Goal: Task Accomplishment & Management: Use online tool/utility

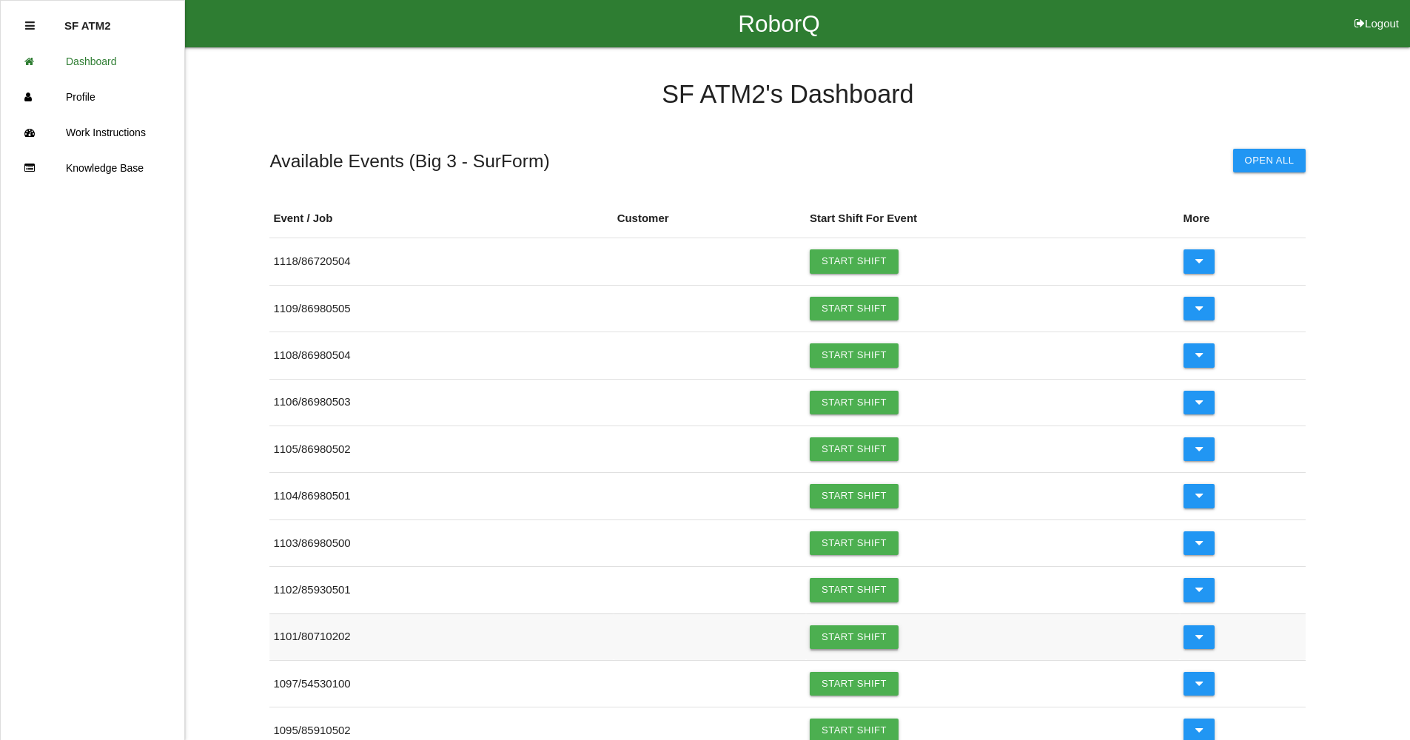
click at [884, 640] on link "Start Shift" at bounding box center [854, 637] width 89 height 24
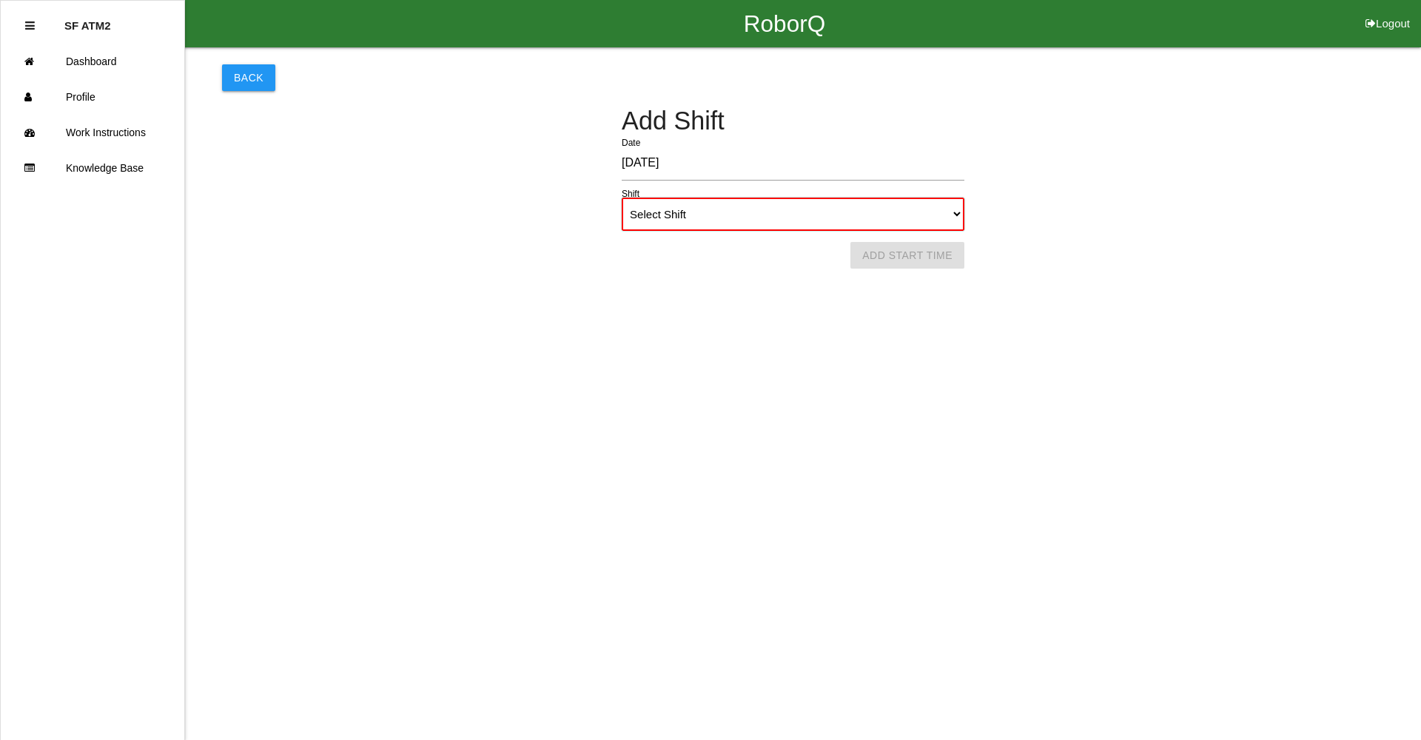
click at [736, 222] on select "Select Shift 1st Shift 2nd Shift 3rd Shift 4th Shift" at bounding box center [793, 214] width 343 height 33
select select "1"
click at [622, 198] on select "Select Shift 1st Shift 2nd Shift 3rd Shift 4th Shift" at bounding box center [793, 214] width 343 height 33
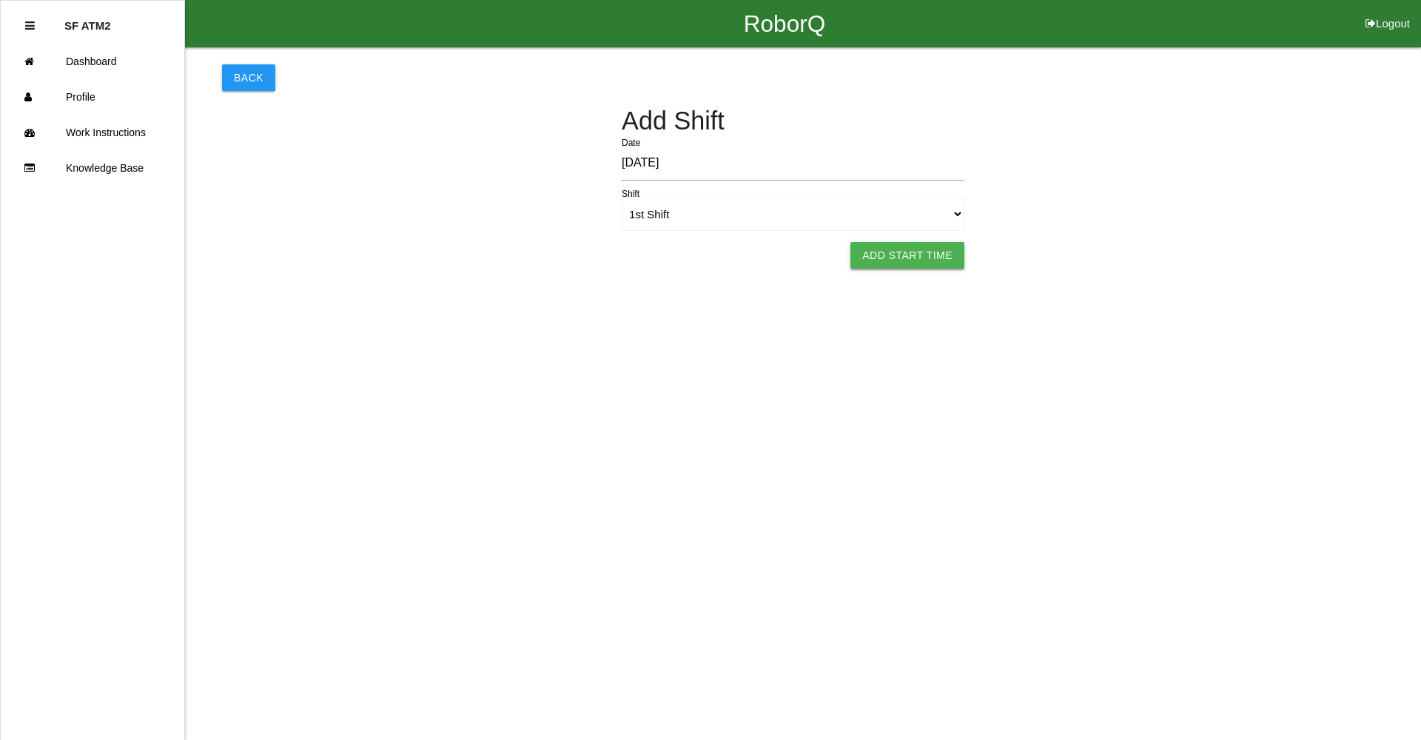
click at [882, 249] on button "Add Start Time" at bounding box center [907, 255] width 114 height 27
select select "6"
select select "7"
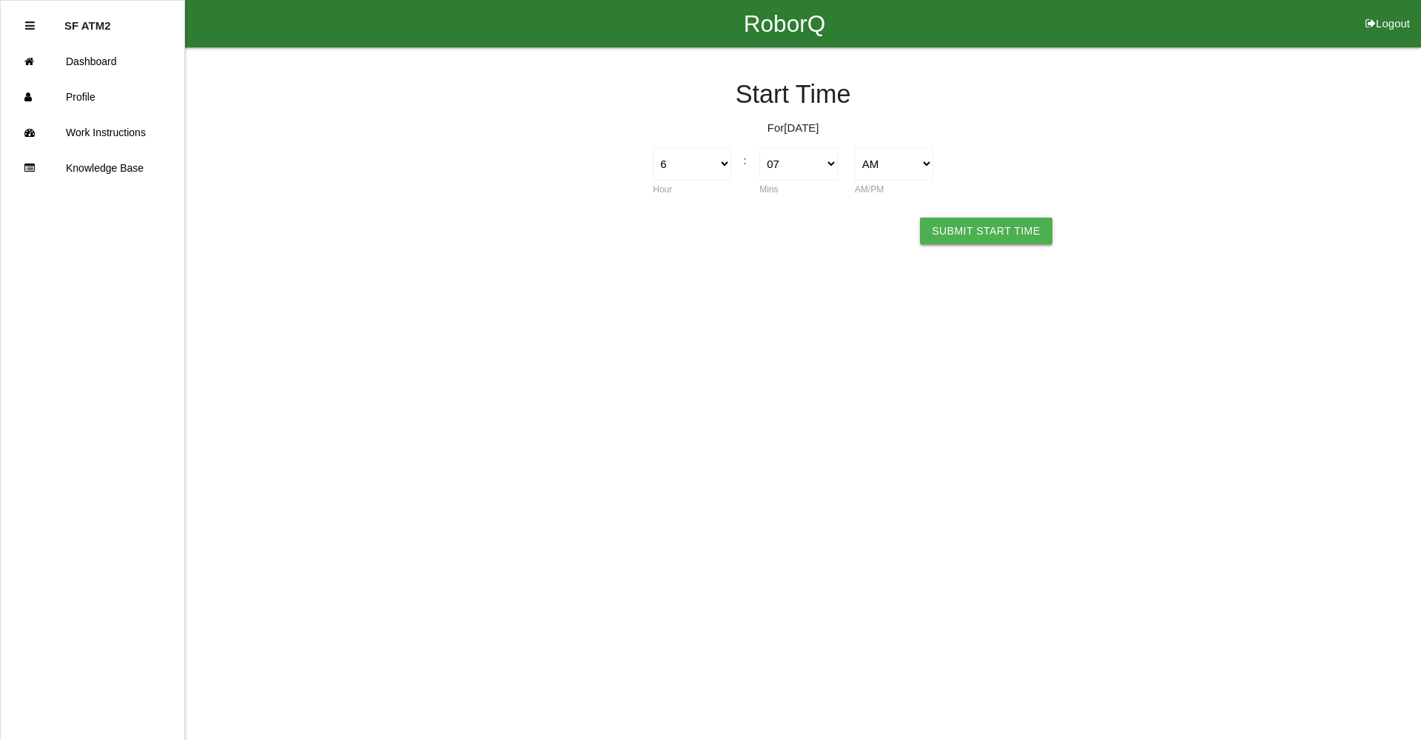
click at [1015, 235] on button "Submit Start Time" at bounding box center [986, 231] width 132 height 27
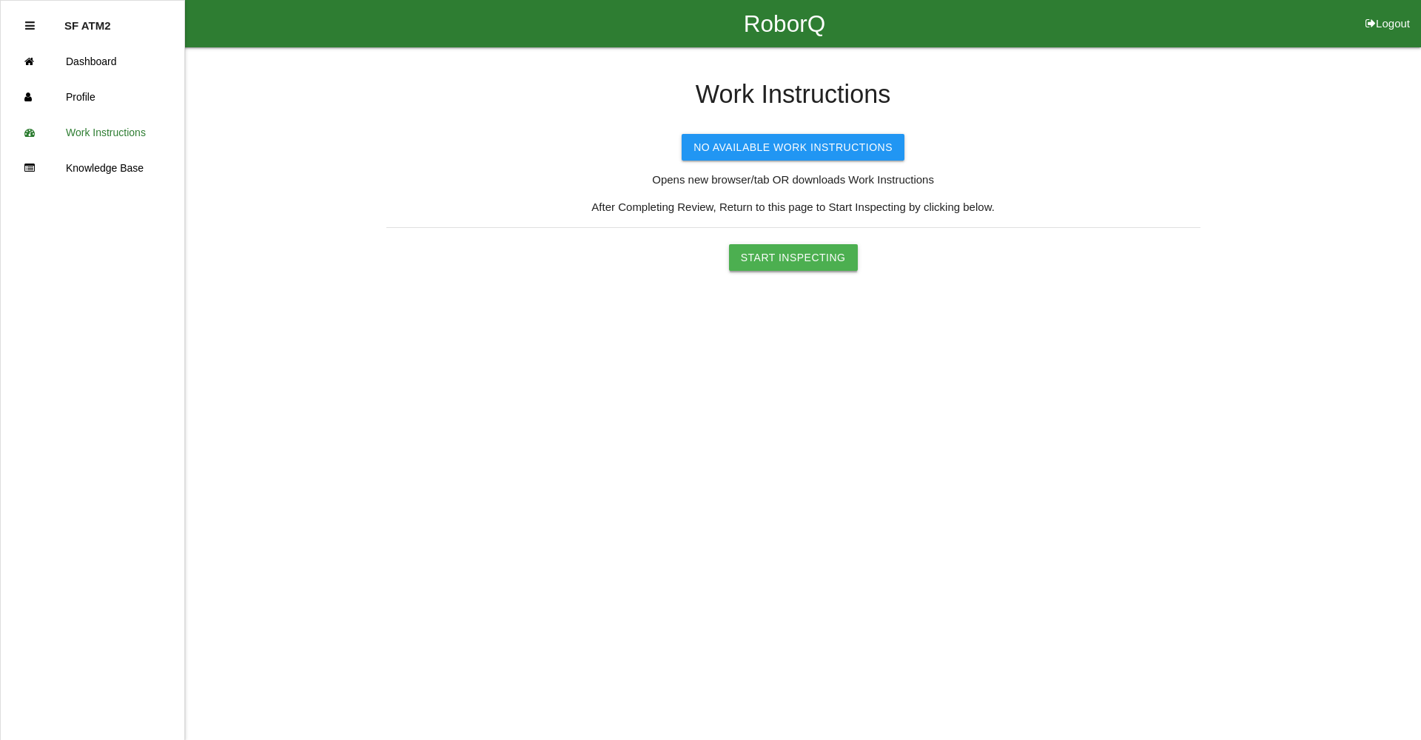
click at [837, 252] on button "Start Inspecting" at bounding box center [793, 257] width 129 height 27
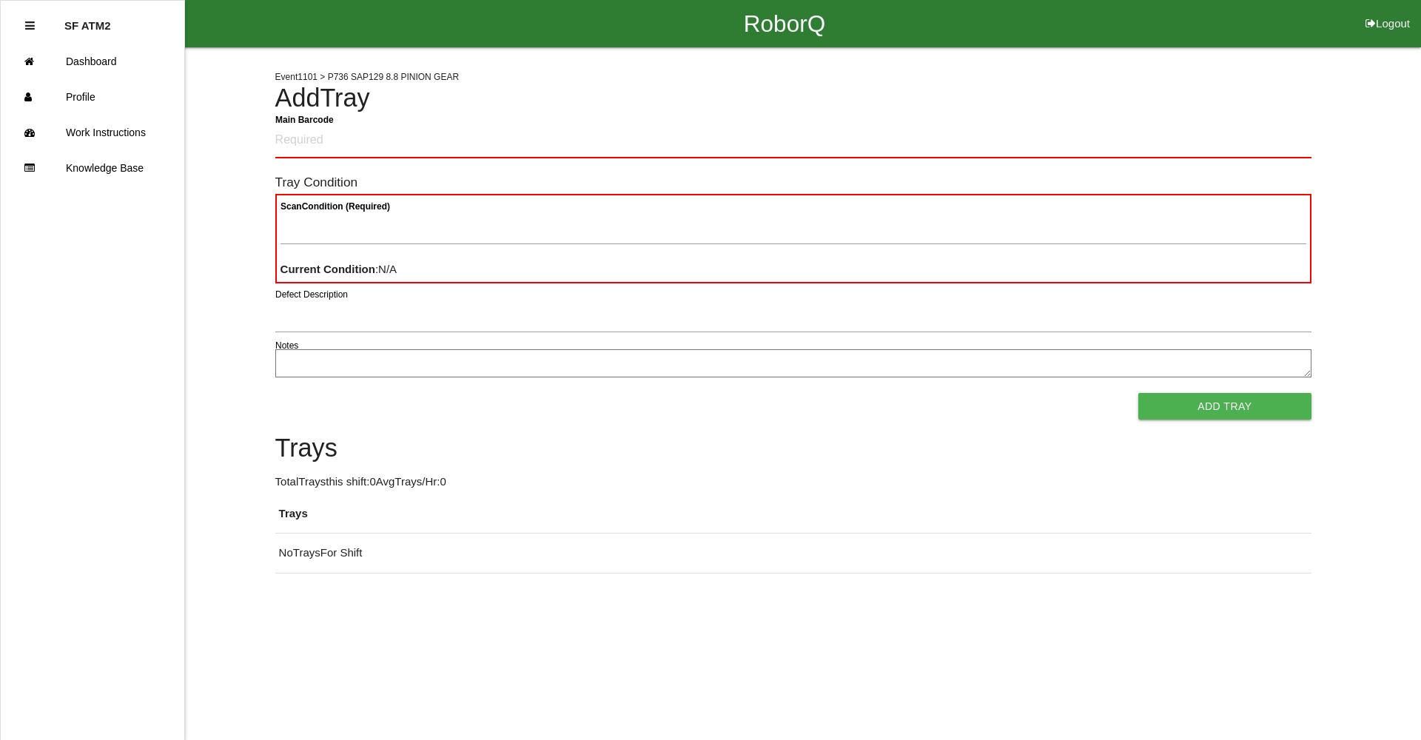
click at [1163, 23] on div "RoborQ Logout" at bounding box center [784, 23] width 1273 height 47
click at [459, 132] on Barcode "Main Barcode" at bounding box center [793, 141] width 1036 height 35
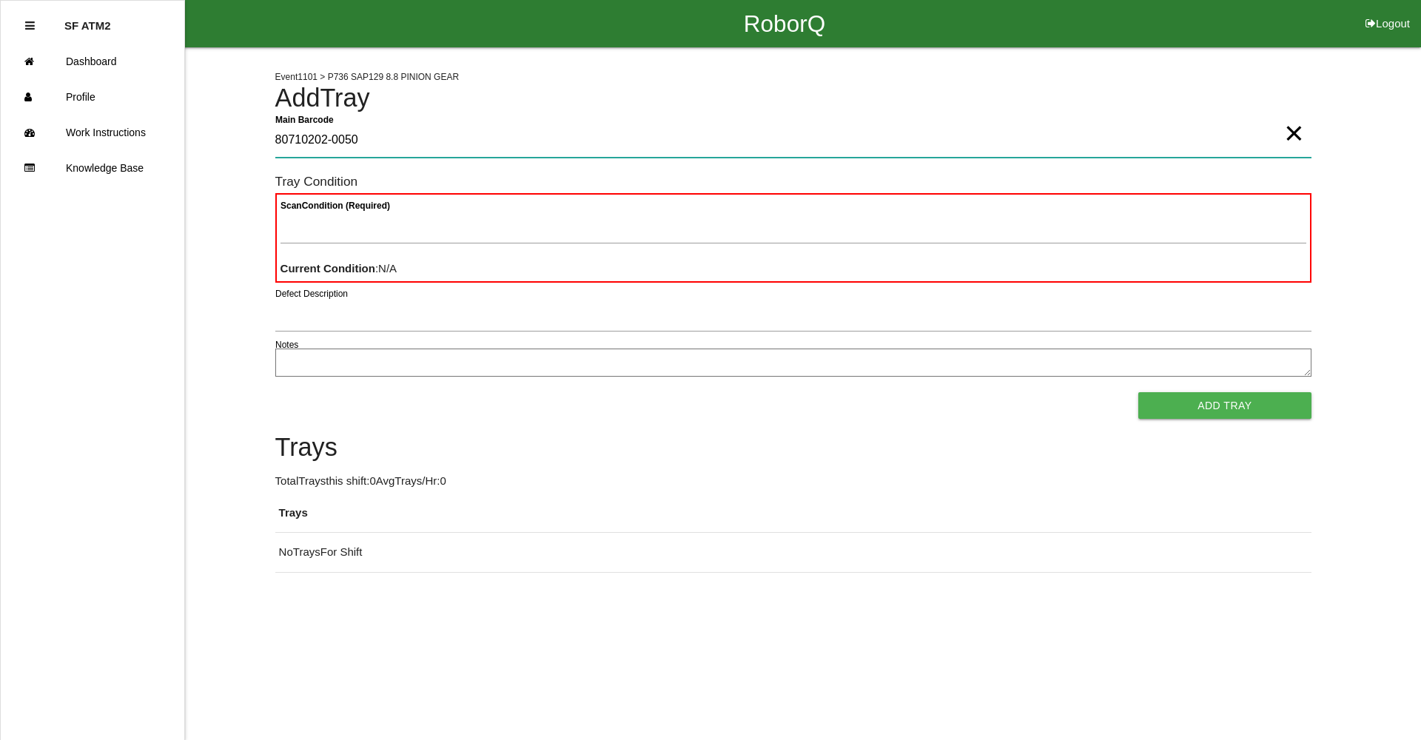
type Barcode "80710202-0050"
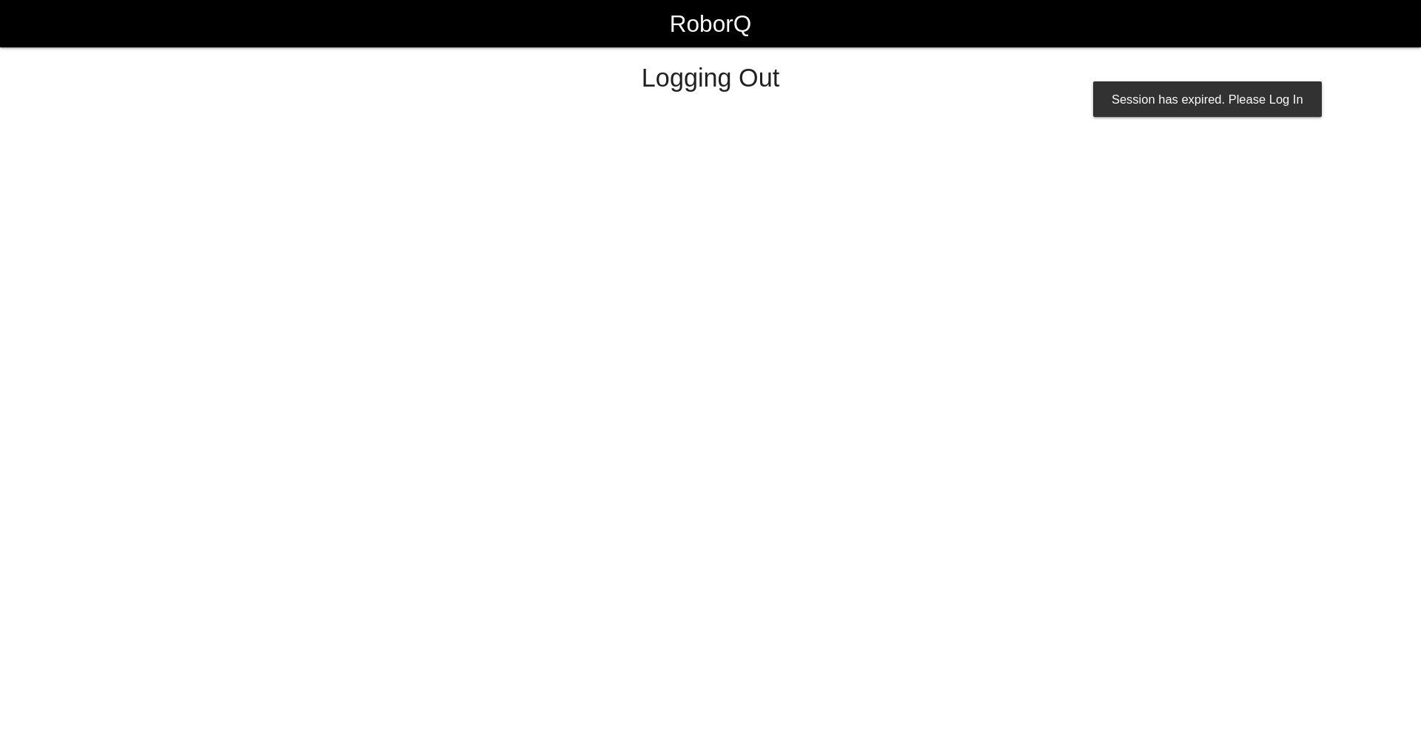
select select "Worker"
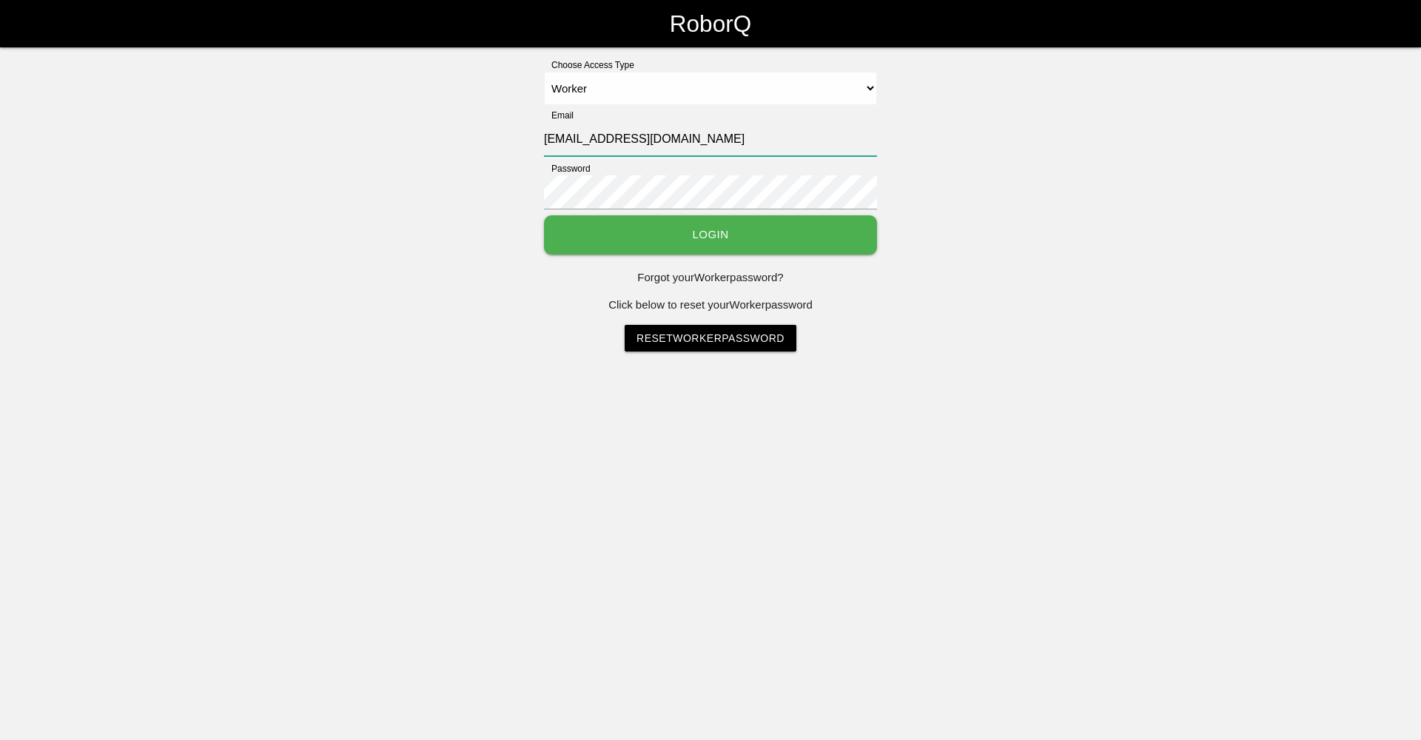
click at [579, 141] on input "[EMAIL_ADDRESS][DOMAIN_NAME]" at bounding box center [710, 139] width 333 height 34
type input "[EMAIL_ADDRESS][DOMAIN_NAME]"
click at [544, 215] on button "Login" at bounding box center [710, 234] width 333 height 39
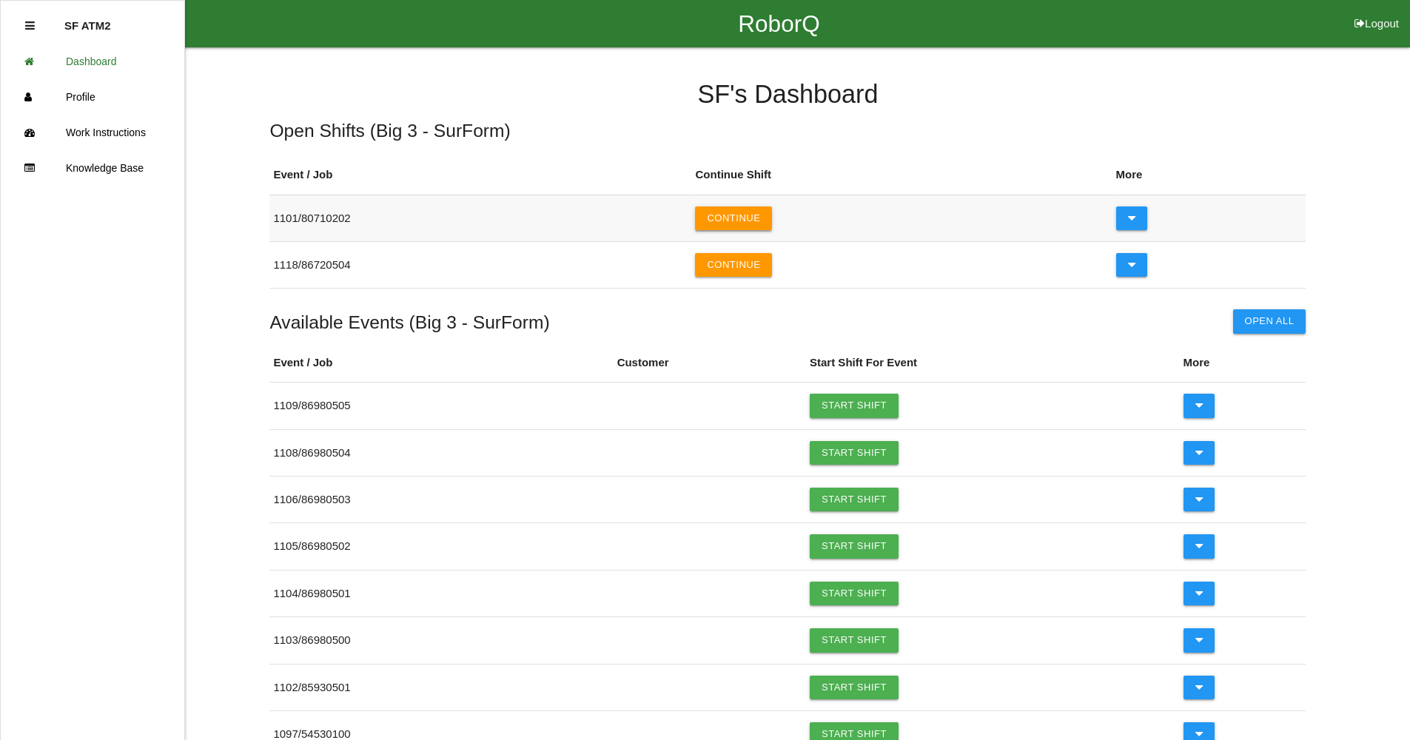
click at [748, 214] on button "Continue" at bounding box center [733, 218] width 77 height 24
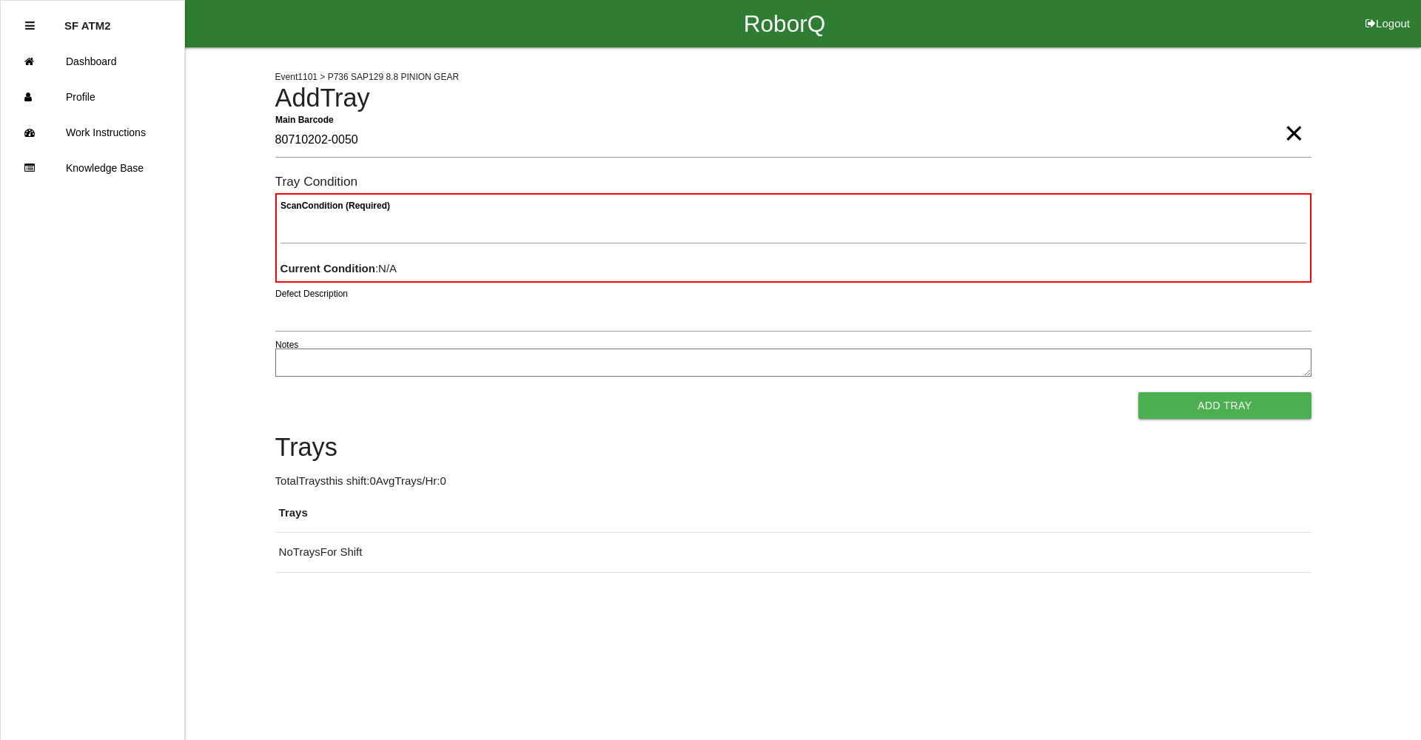
type Barcode "80710202-0050"
type Condition "ba"
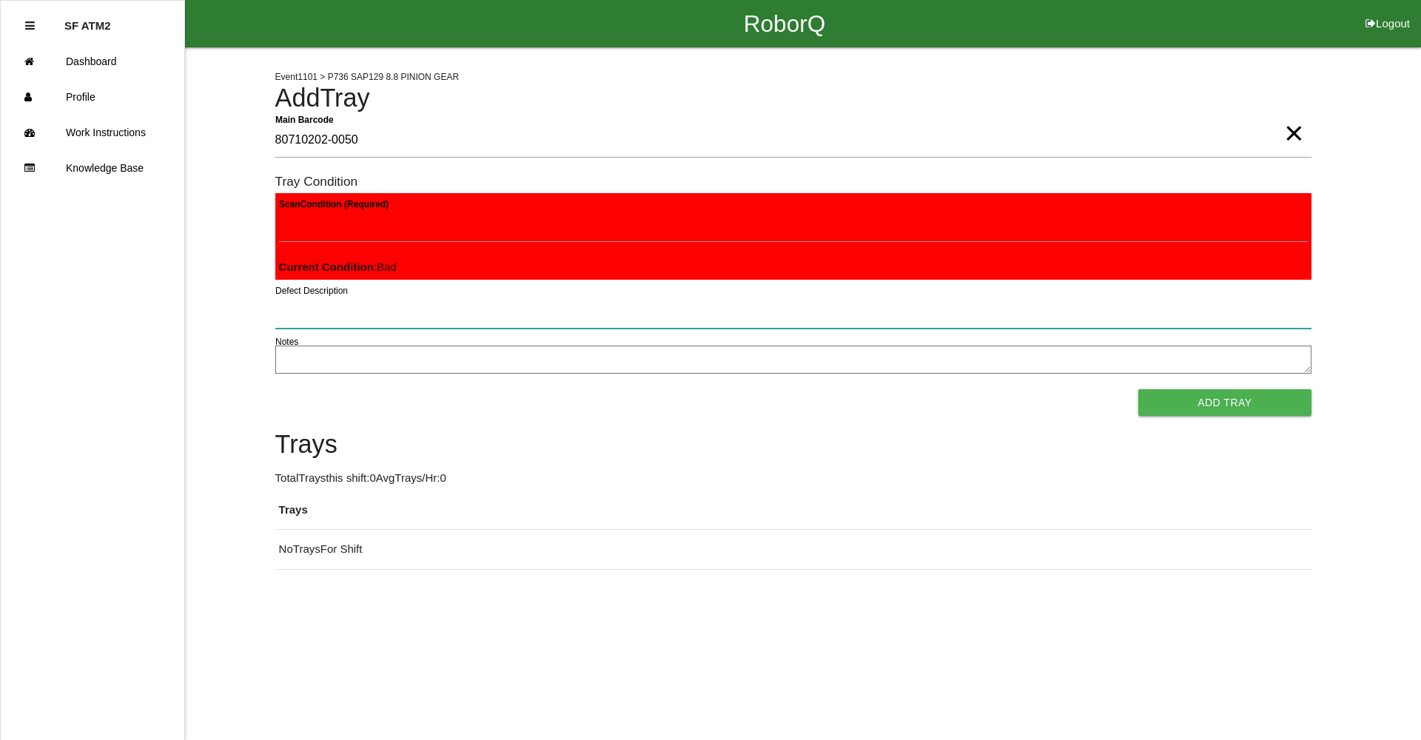
click at [1138, 389] on button "Add Tray" at bounding box center [1224, 402] width 172 height 27
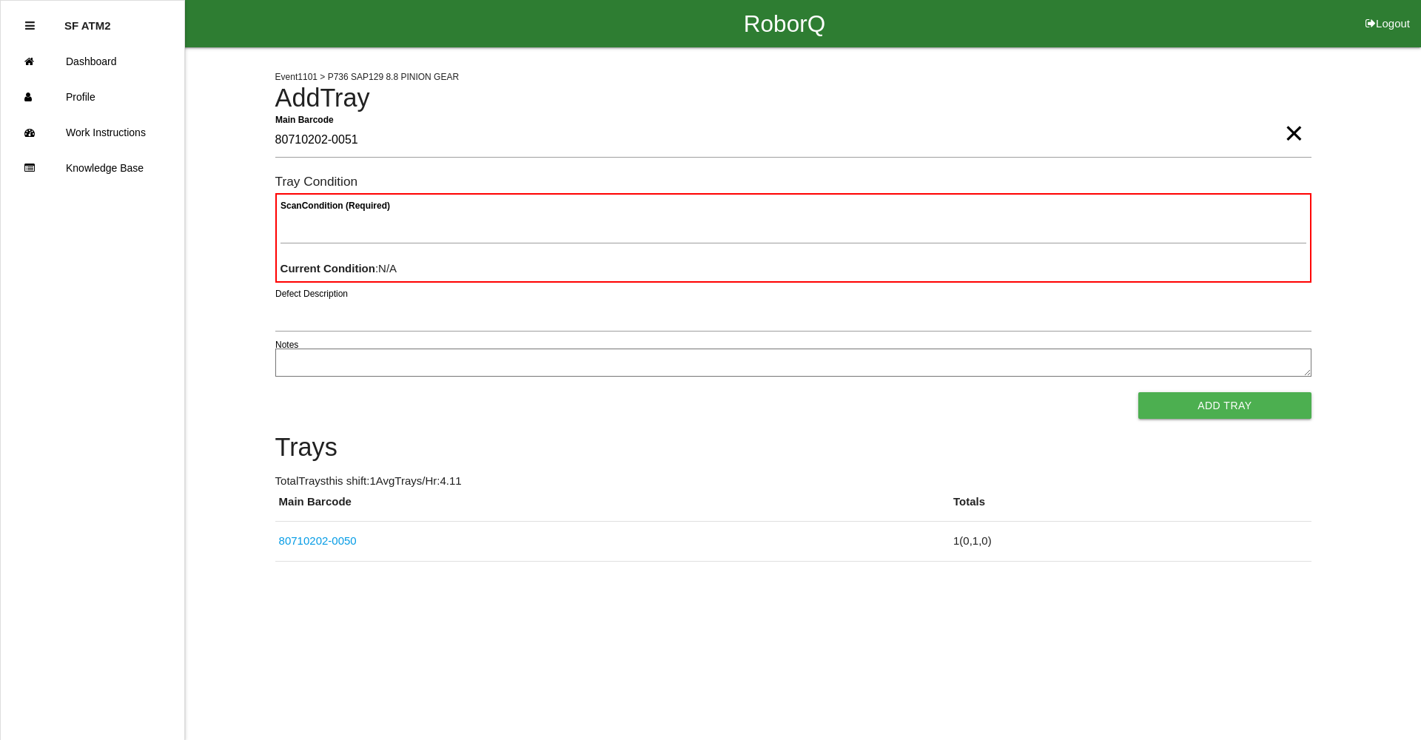
type Barcode "80710202-0051"
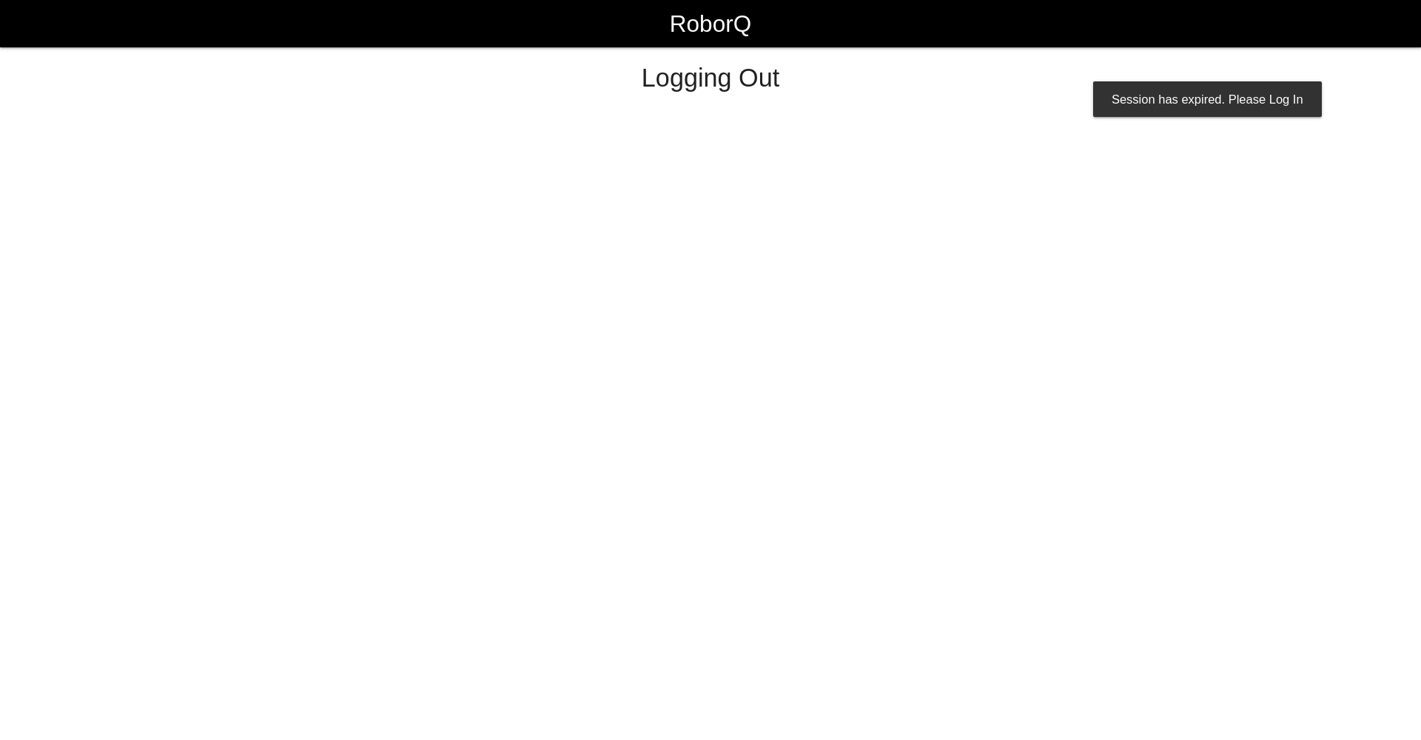
select select "Worker"
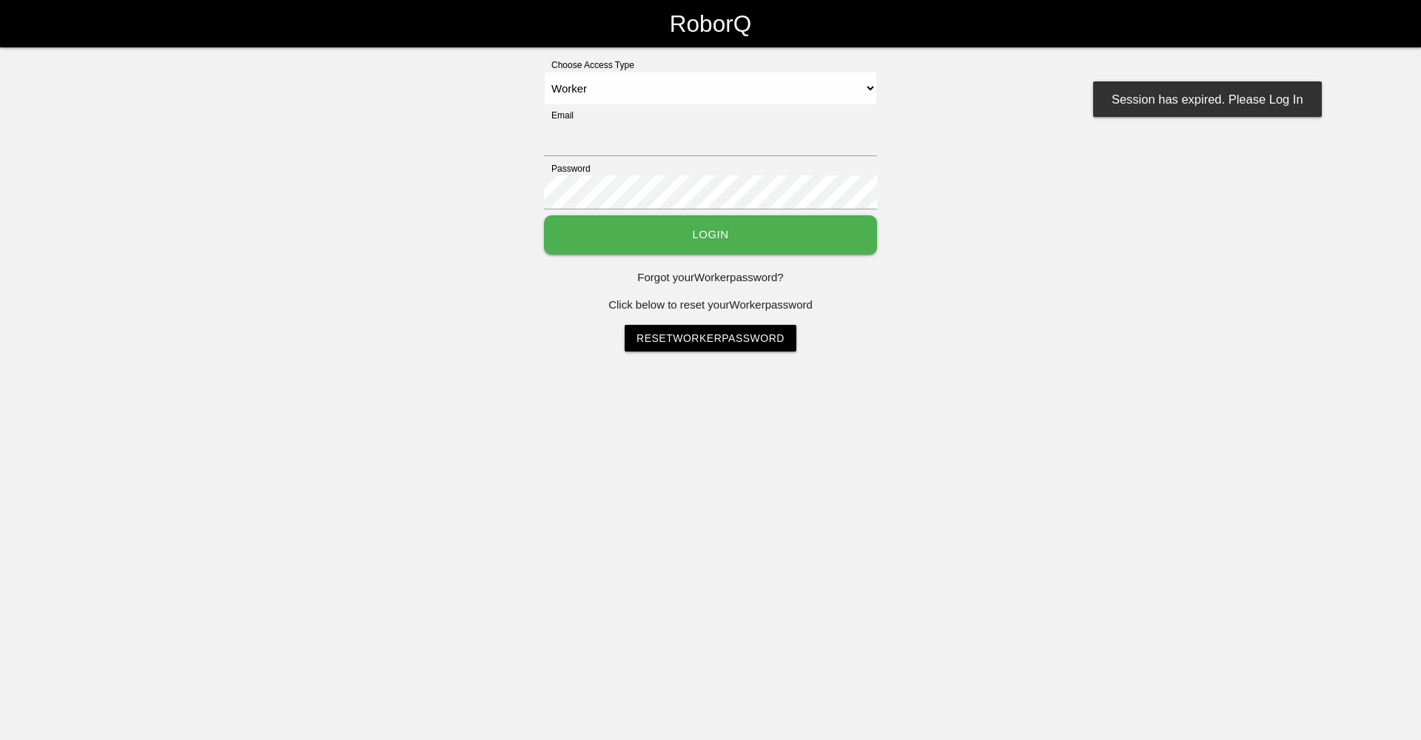
click at [670, 0] on link "RoborQ" at bounding box center [710, 23] width 81 height 47
type input "[EMAIL_ADDRESS][DOMAIN_NAME]"
select select "Worker"
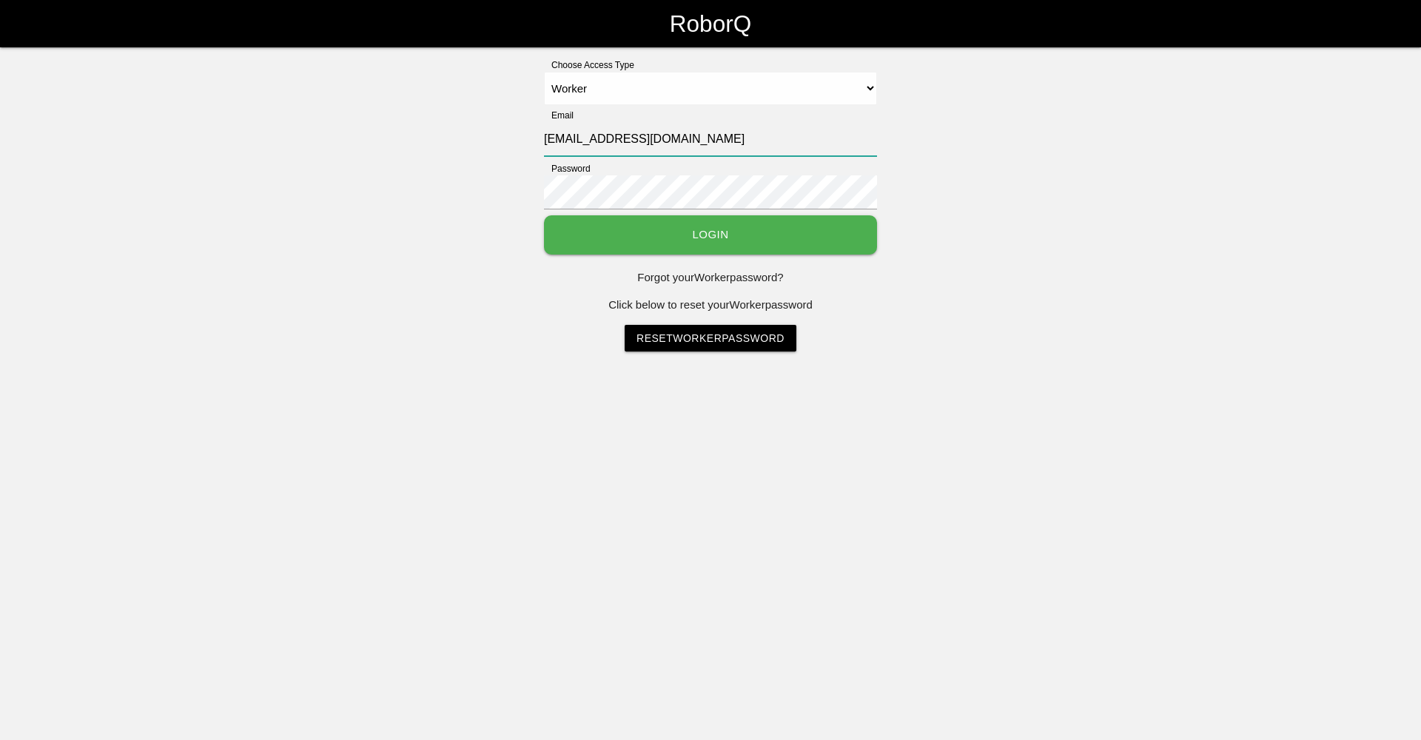
click at [579, 141] on input "[EMAIL_ADDRESS][DOMAIN_NAME]" at bounding box center [710, 139] width 333 height 34
type input "[EMAIL_ADDRESS][DOMAIN_NAME]"
click at [614, 232] on button "Login" at bounding box center [710, 234] width 333 height 39
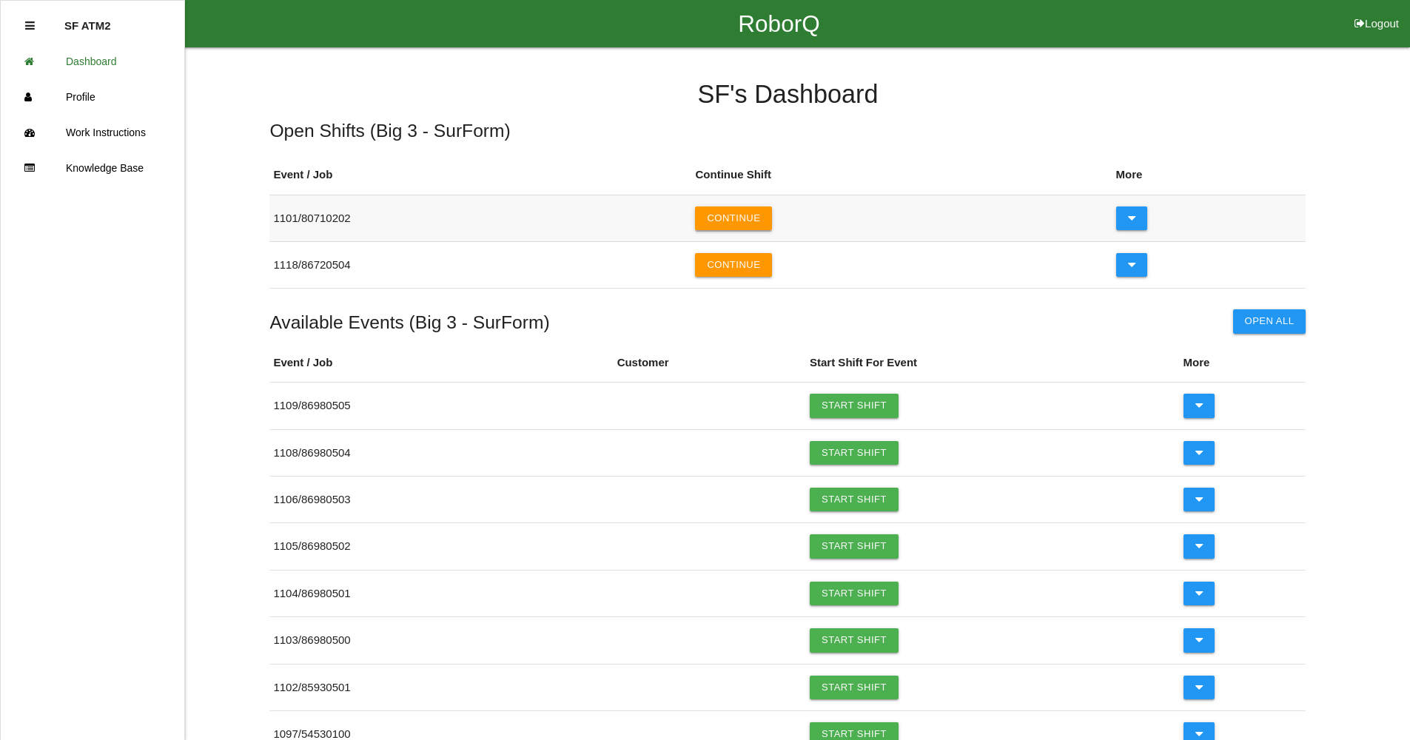
click at [756, 211] on button "Continue" at bounding box center [733, 218] width 77 height 24
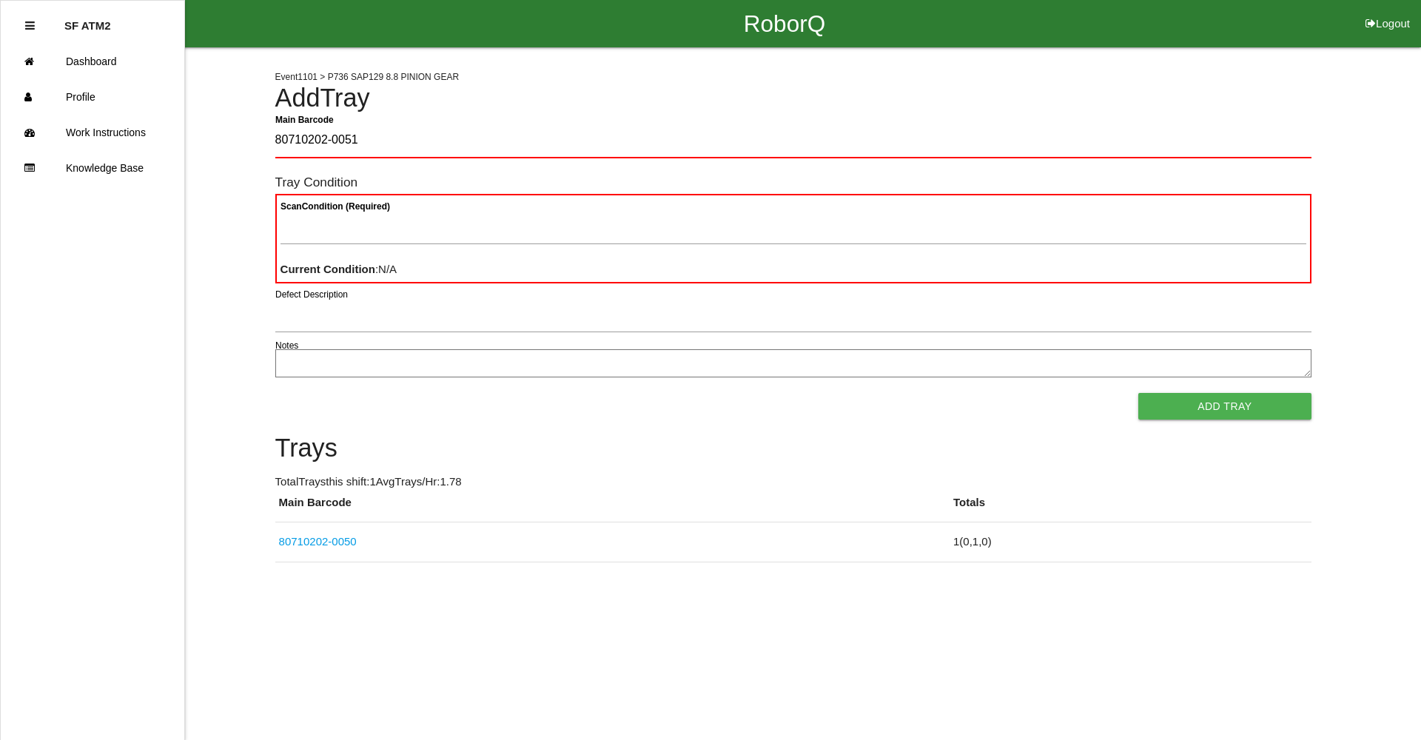
type Barcode "80710202-0051"
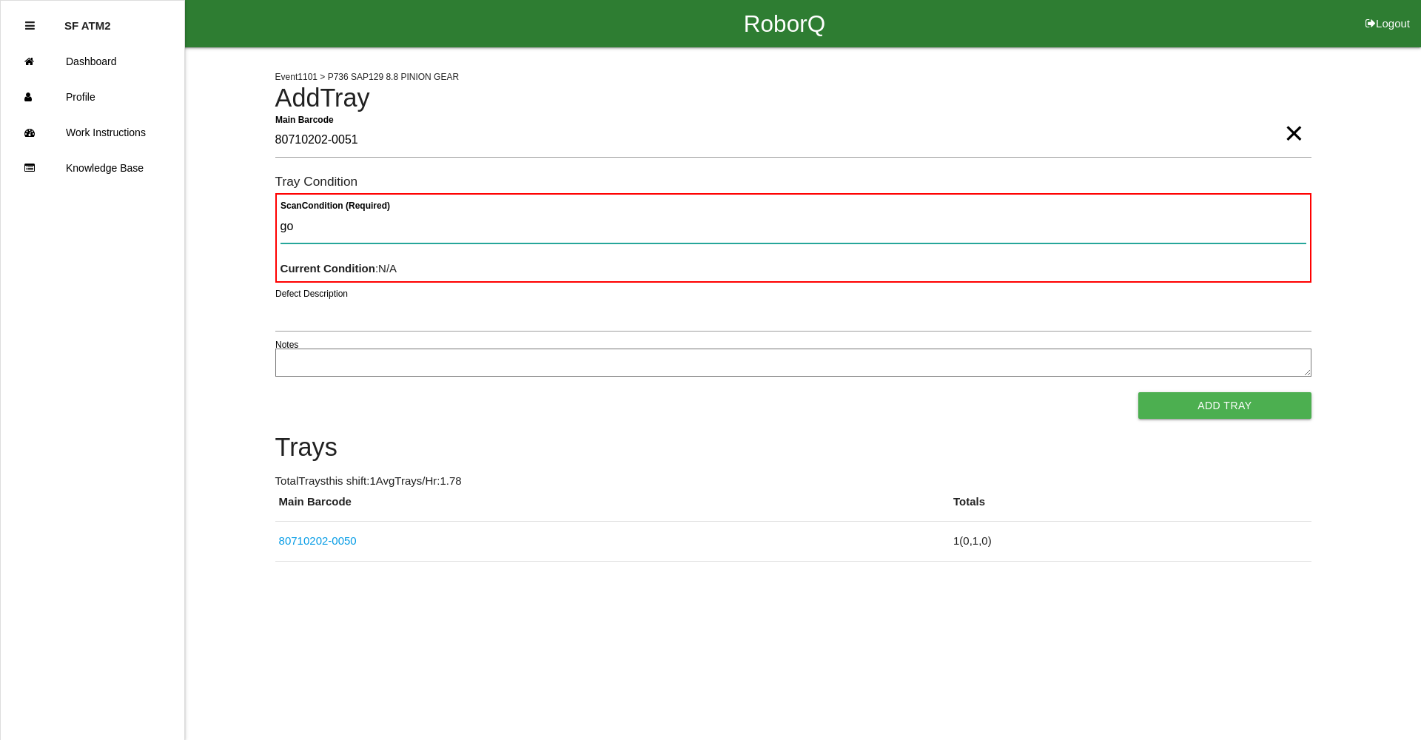
type Condition "goo"
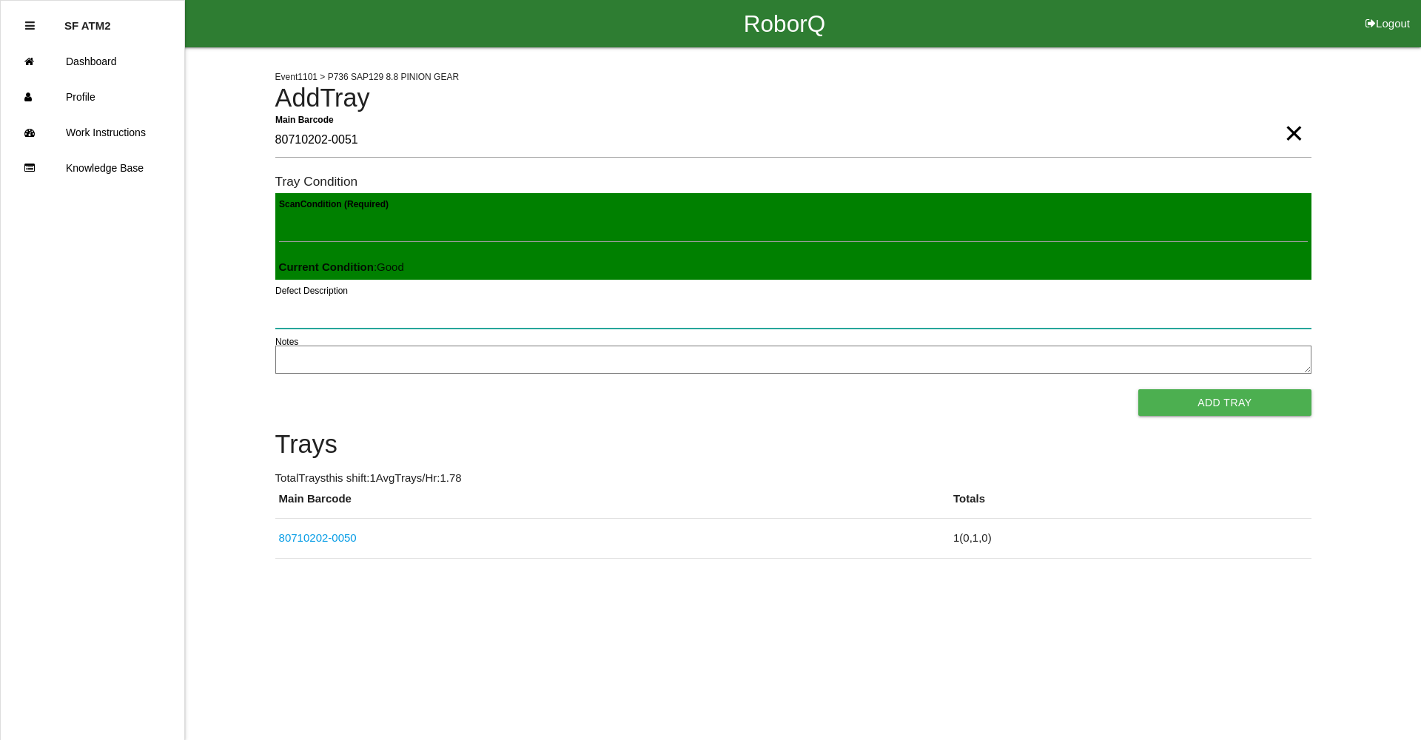
click at [1138, 389] on button "Add Tray" at bounding box center [1224, 402] width 172 height 27
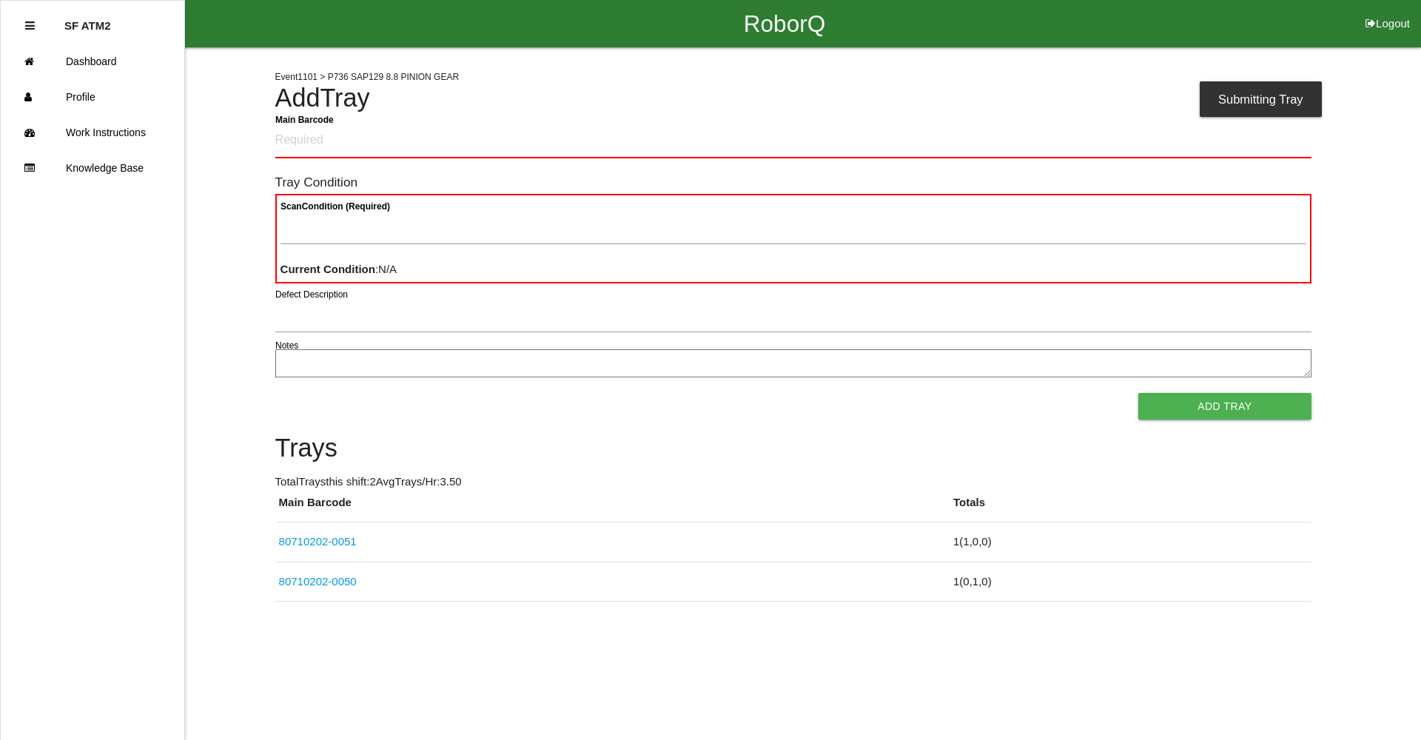
click at [1138, 393] on button "Add Tray" at bounding box center [1224, 406] width 172 height 27
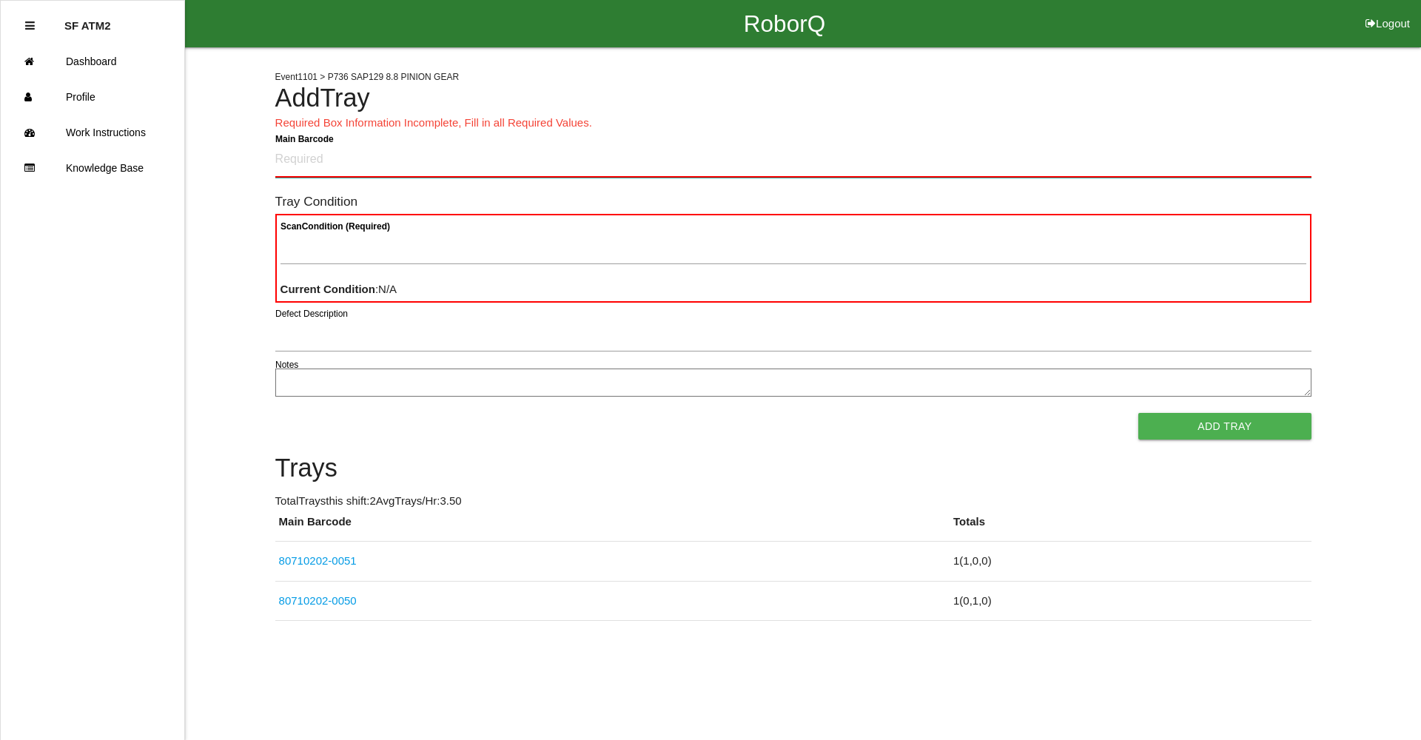
click at [285, 171] on Barcode "Main Barcode" at bounding box center [793, 160] width 1036 height 35
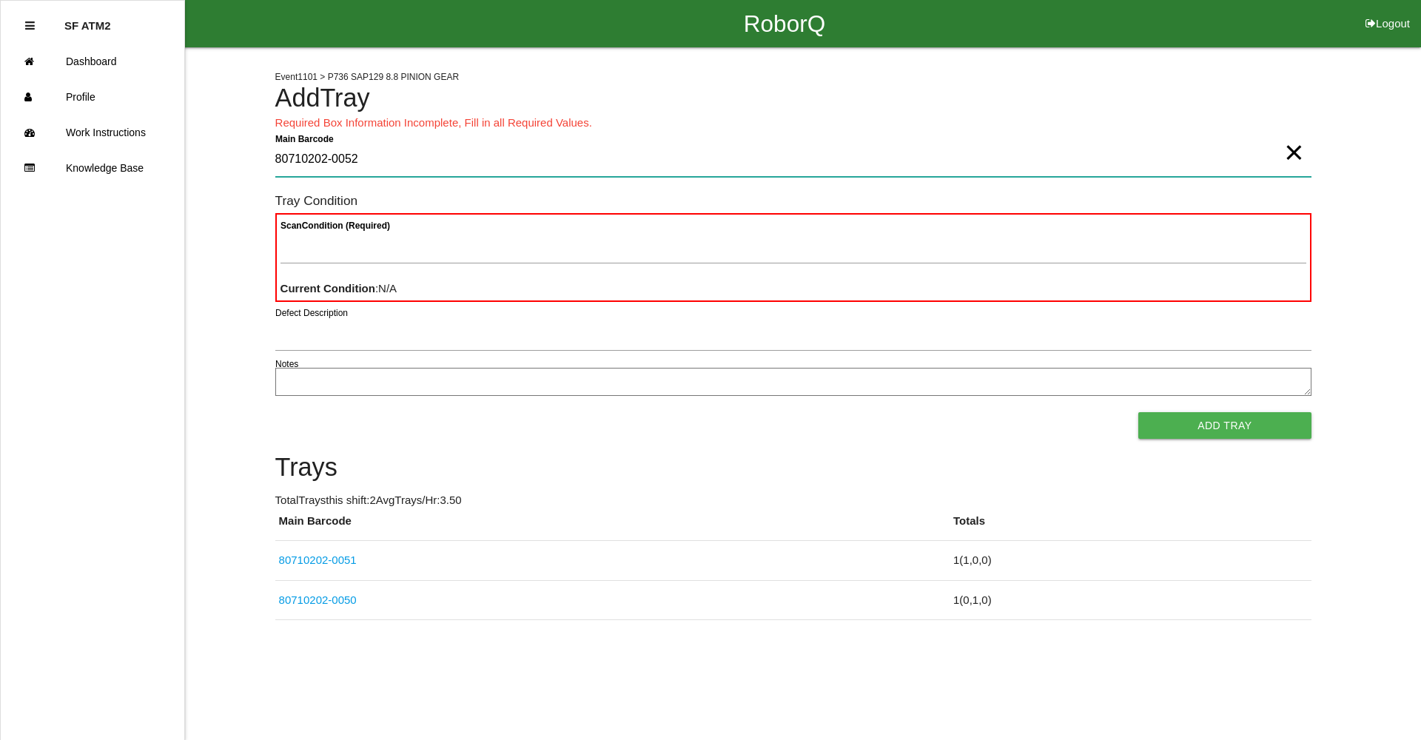
type Barcode "80710202-0052"
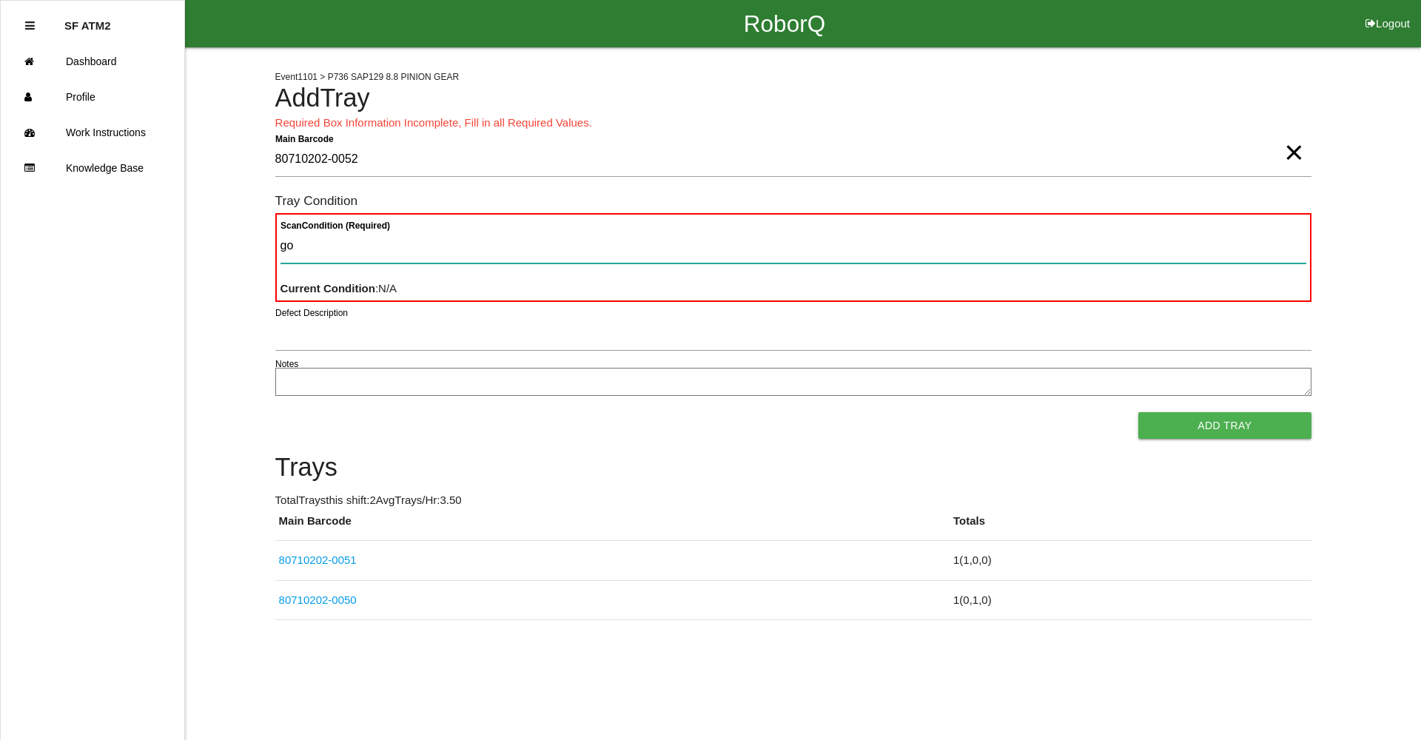
type Condition "goo"
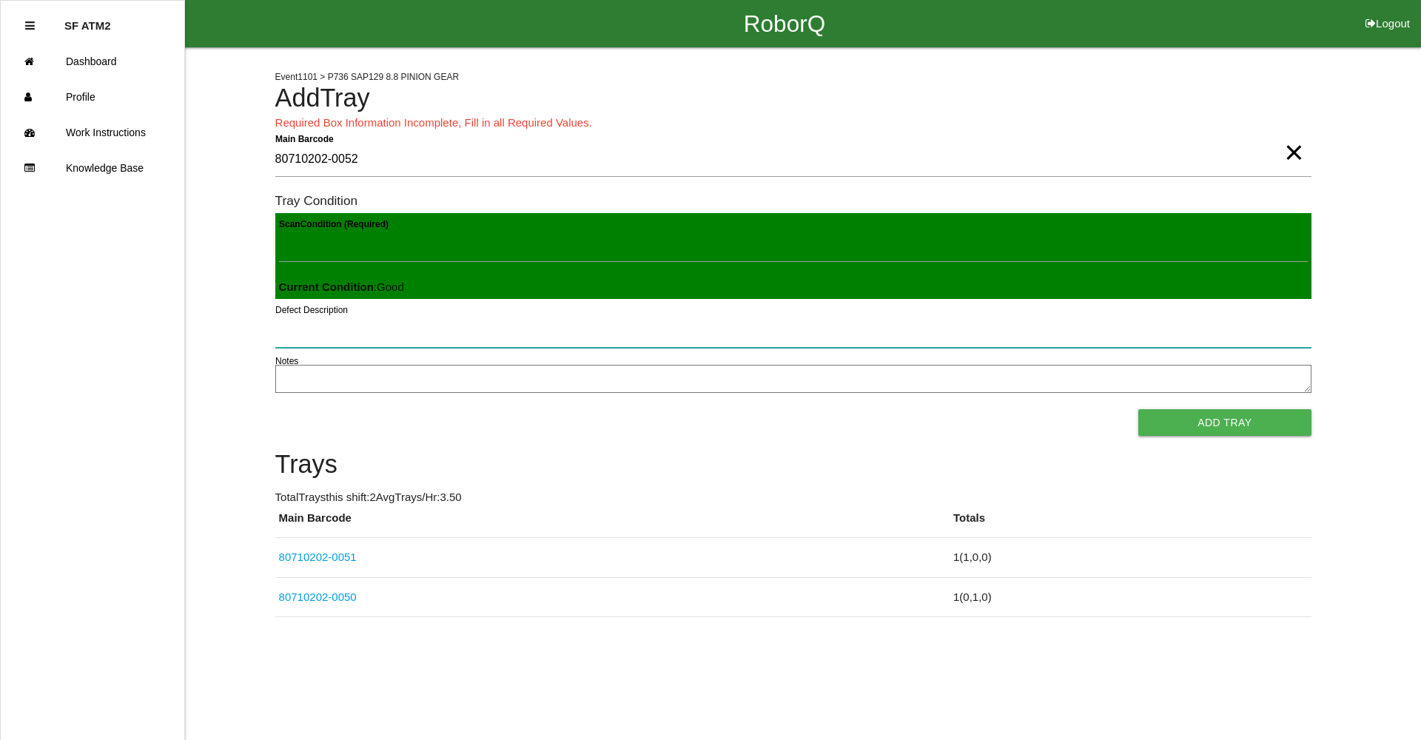
click at [1138, 409] on button "Add Tray" at bounding box center [1224, 422] width 172 height 27
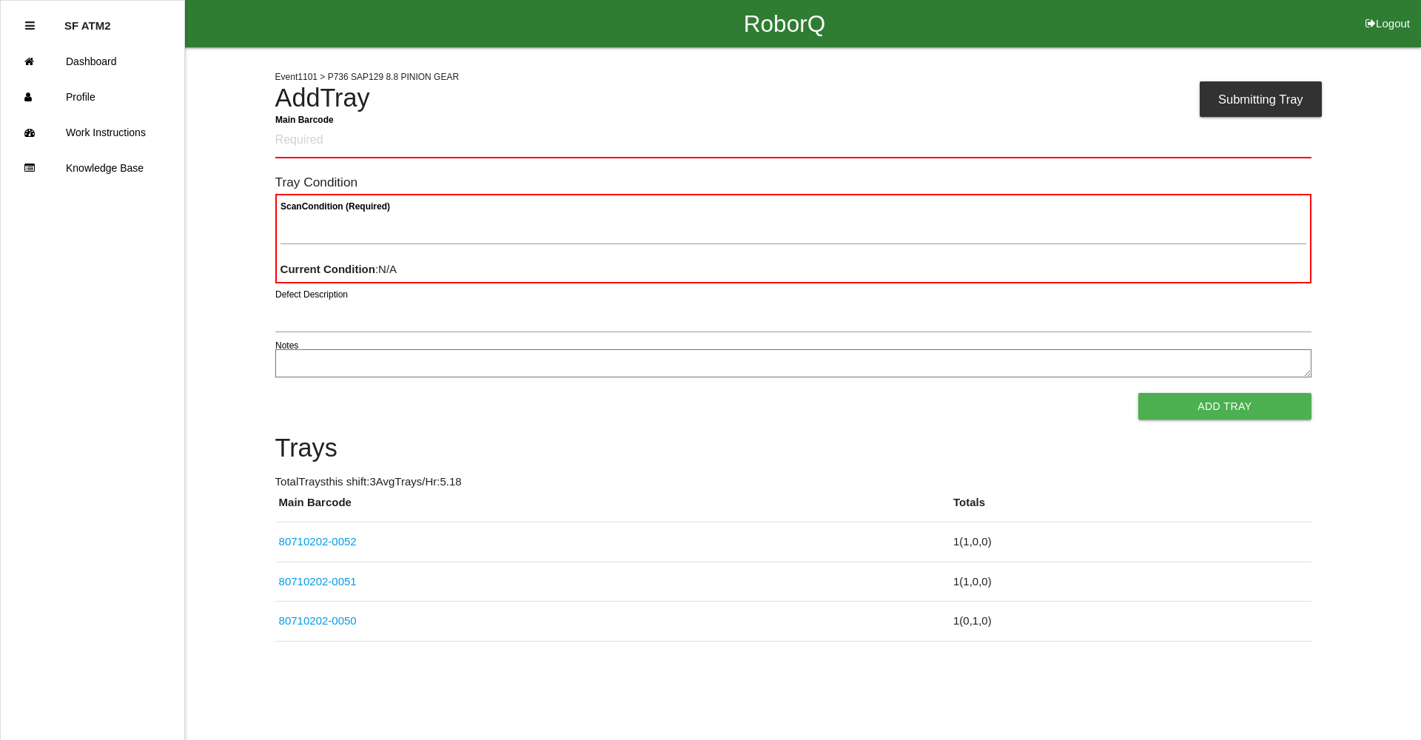
click at [1138, 393] on button "Add Tray" at bounding box center [1224, 406] width 172 height 27
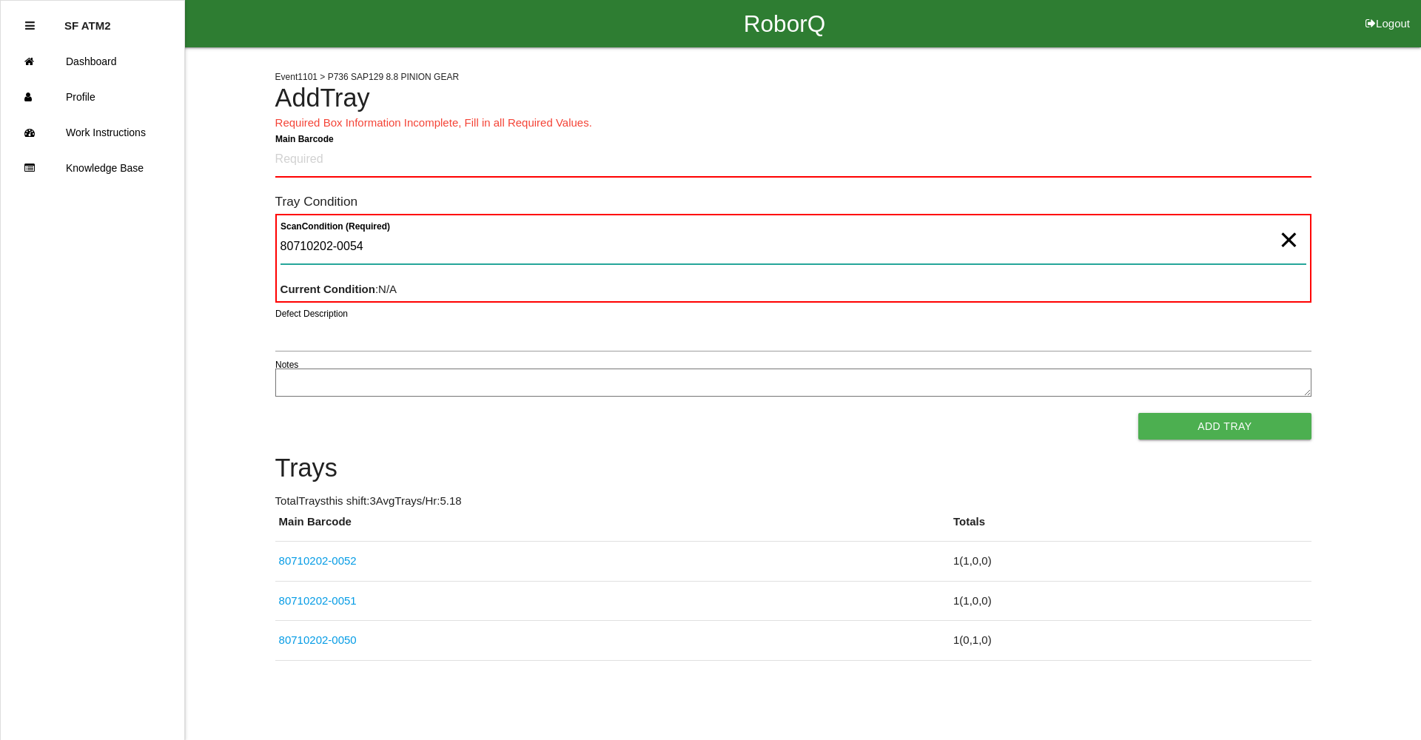
type Condition "80710202-0054"
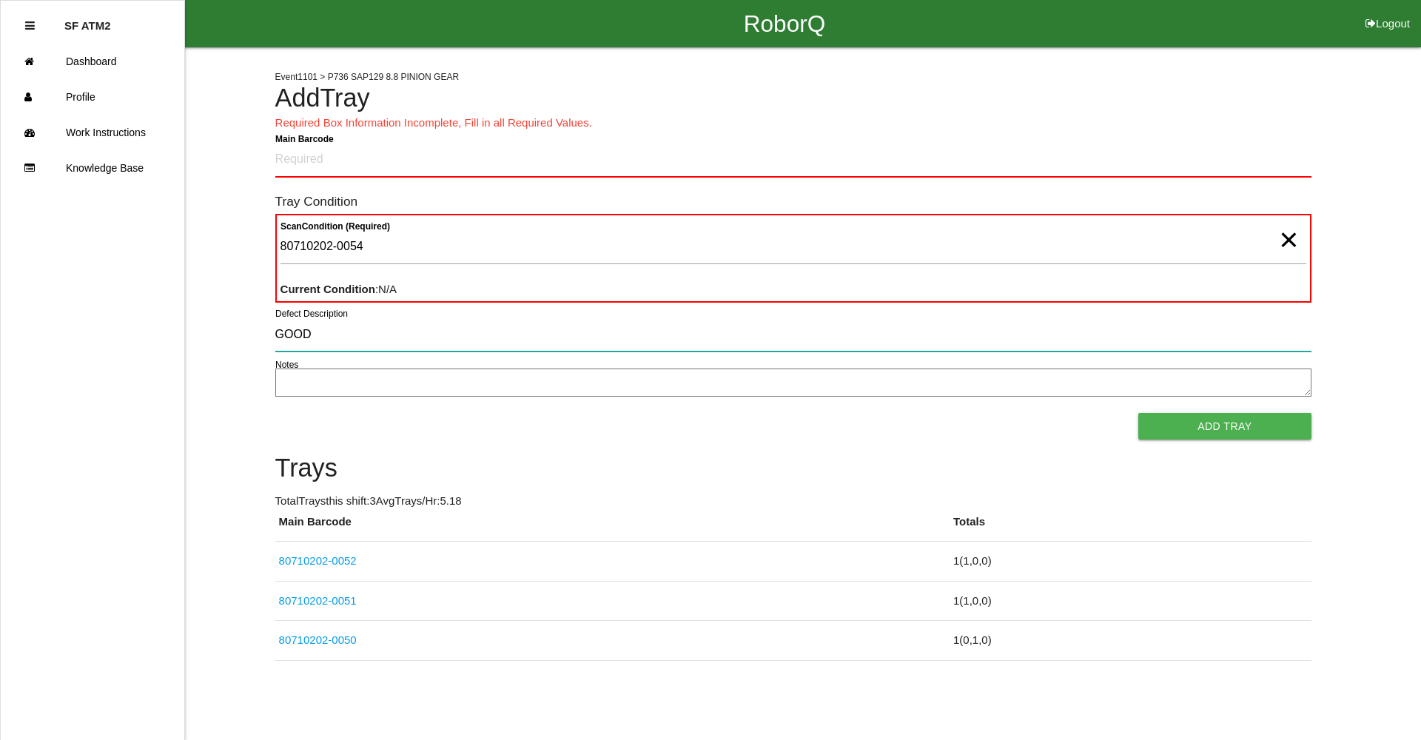
type input "GOOD"
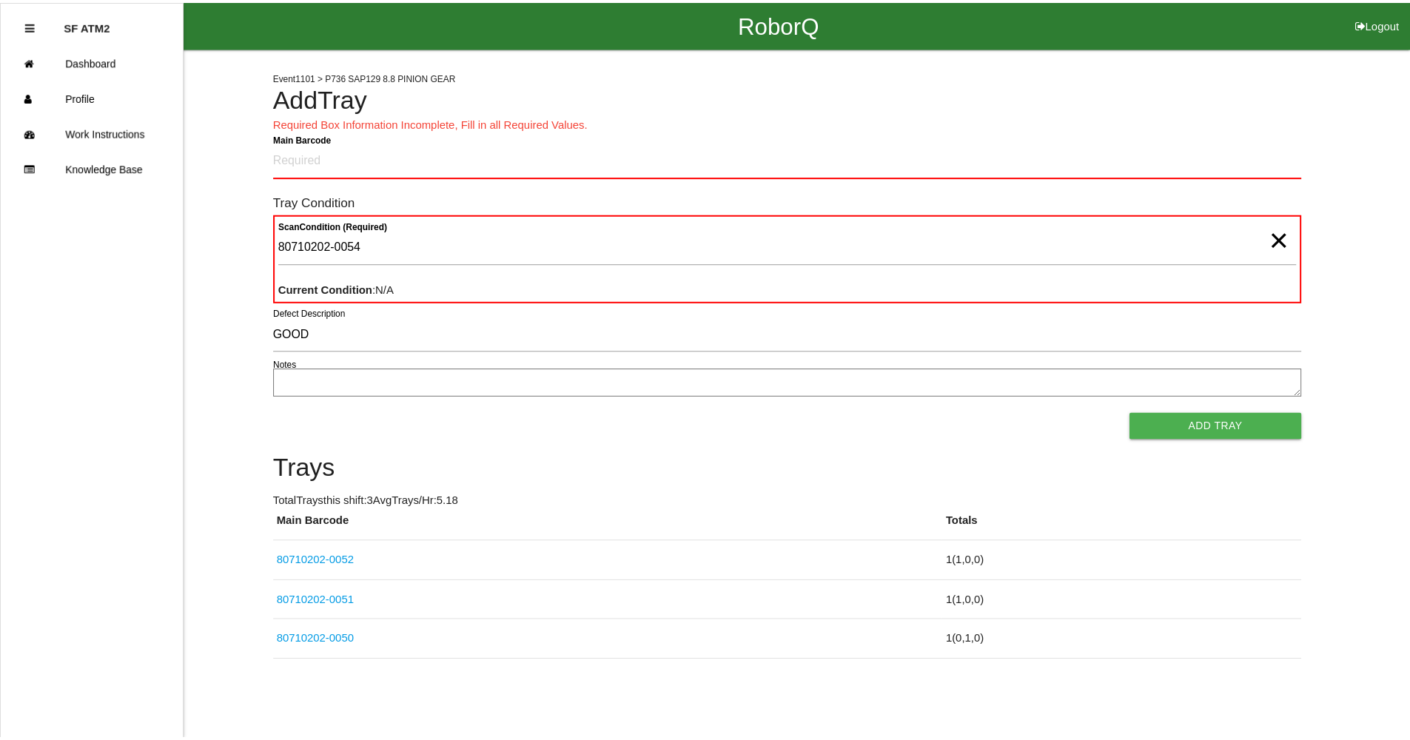
scroll to position [1, 0]
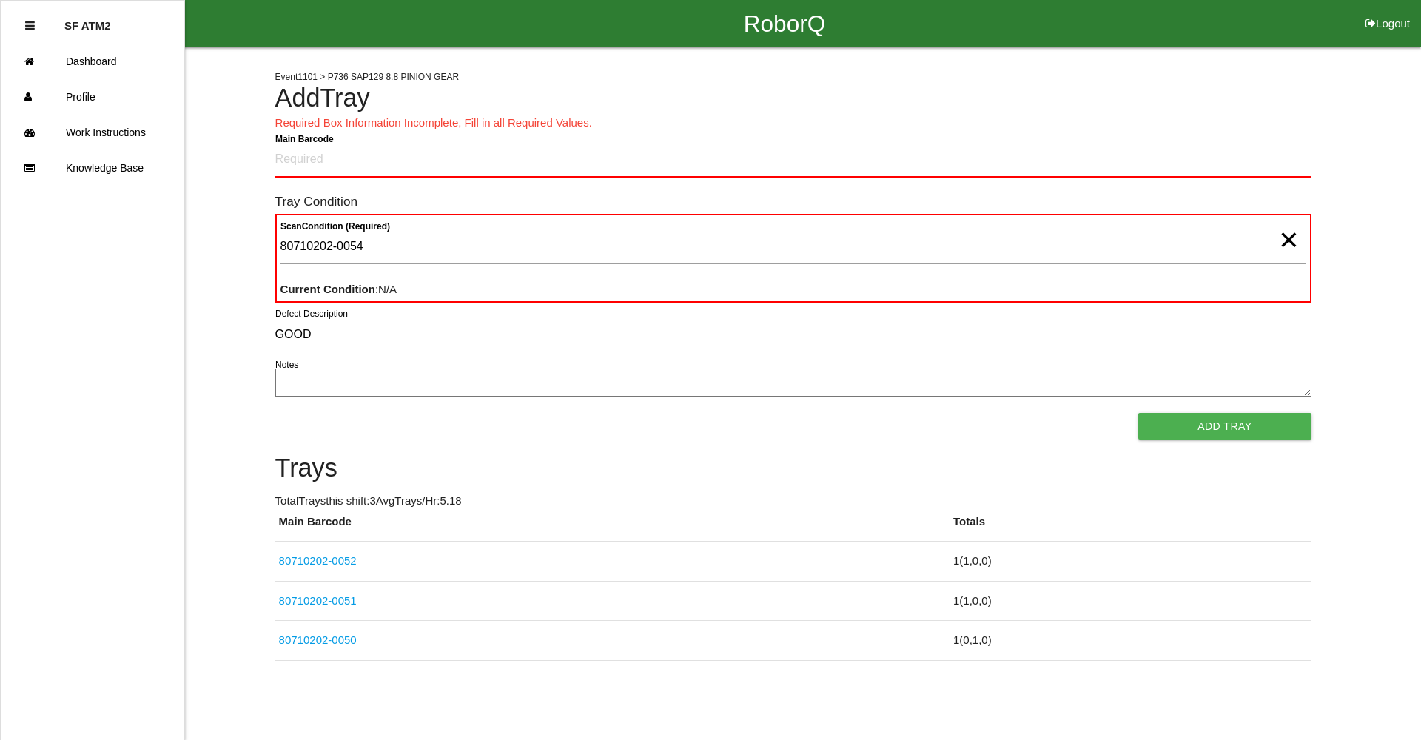
click at [1138, 413] on button "Add Tray" at bounding box center [1224, 426] width 172 height 27
click at [317, 158] on Barcode "Main Barcode" at bounding box center [793, 160] width 1036 height 35
click at [409, 244] on Condition "80710202-0054" at bounding box center [793, 247] width 1026 height 34
type Condition "8"
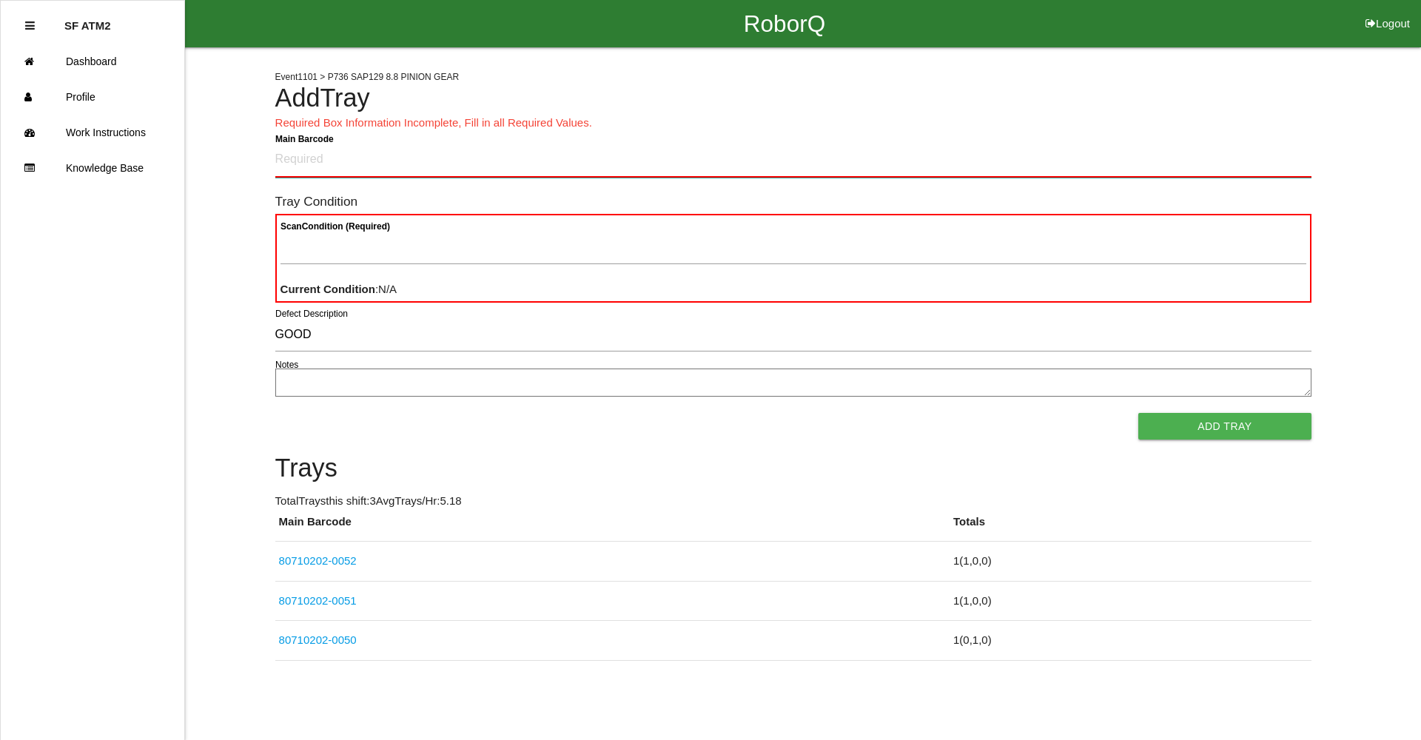
click at [297, 169] on Barcode "Main Barcode" at bounding box center [793, 160] width 1036 height 35
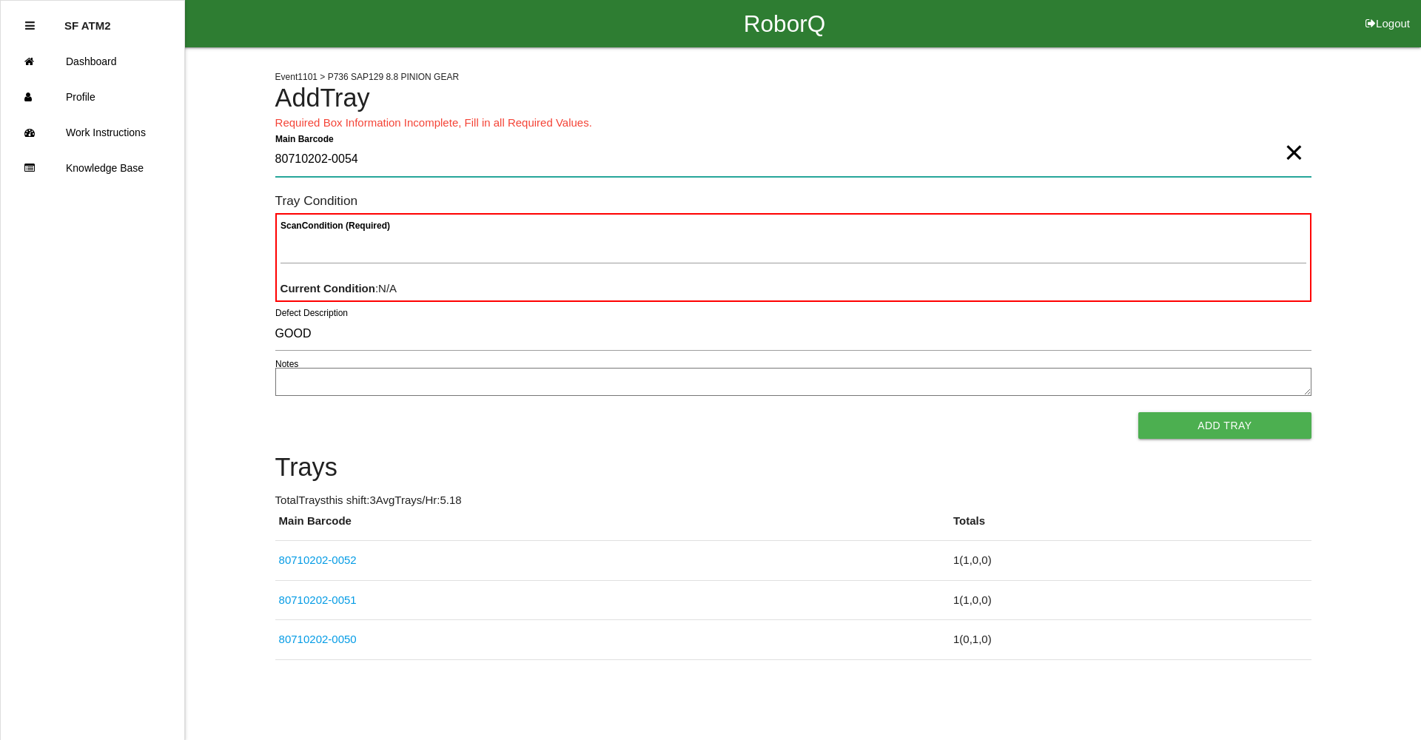
type Barcode "80710202-0054"
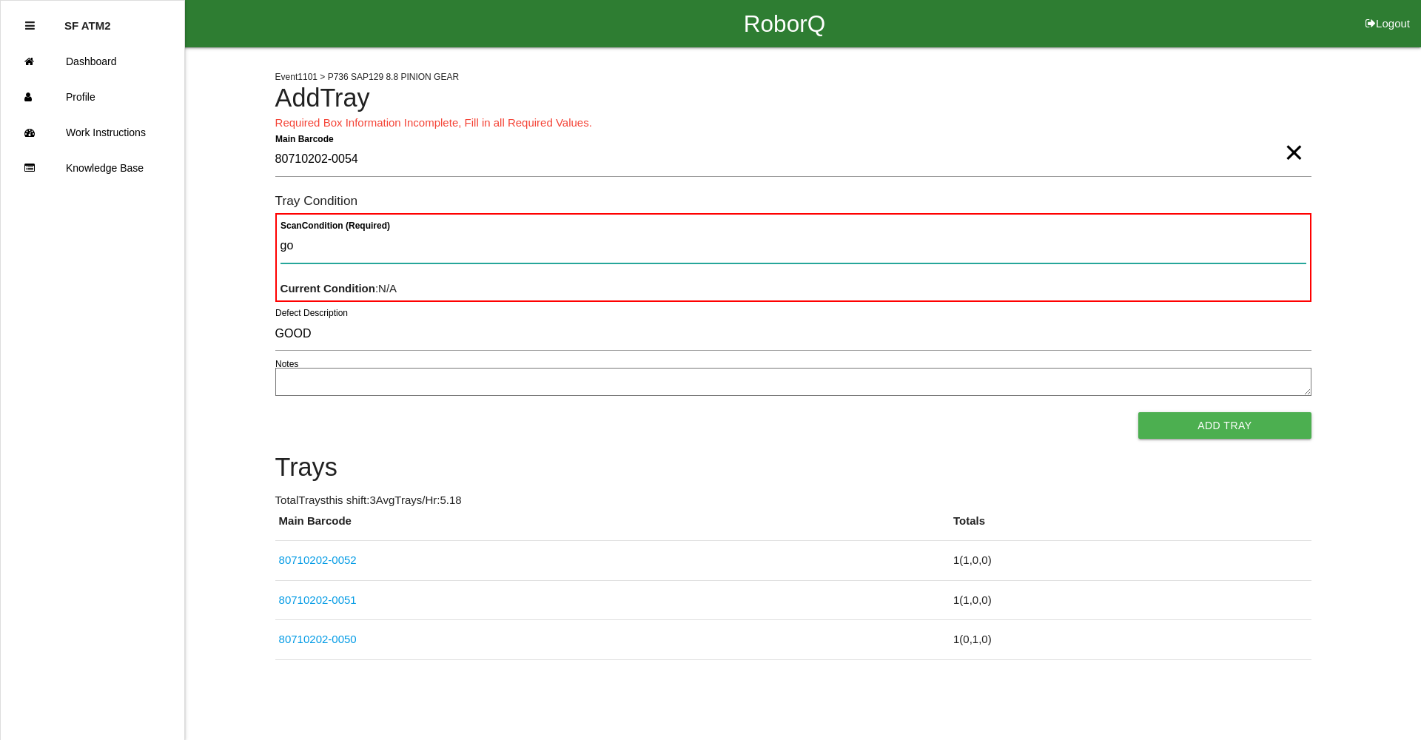
type Condition "goo"
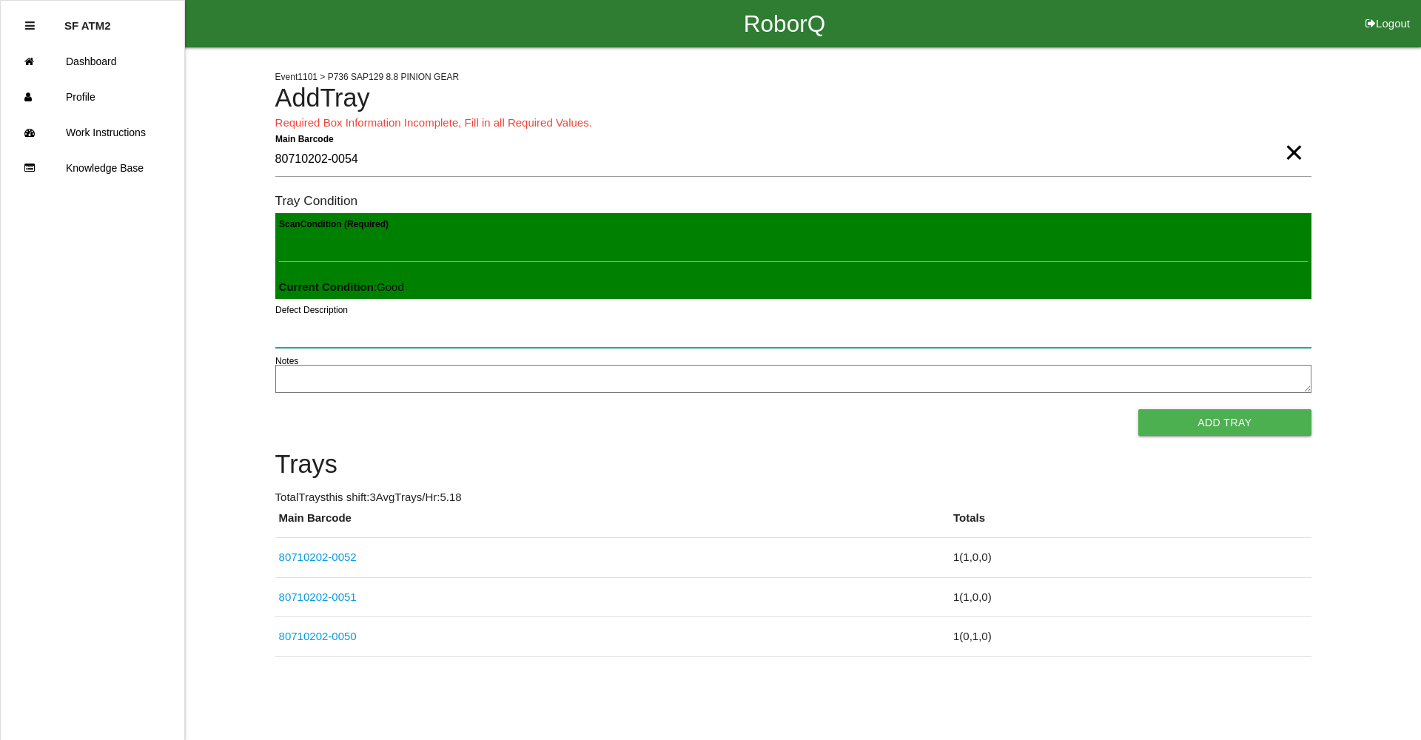
click at [1138, 409] on button "Add Tray" at bounding box center [1224, 422] width 172 height 27
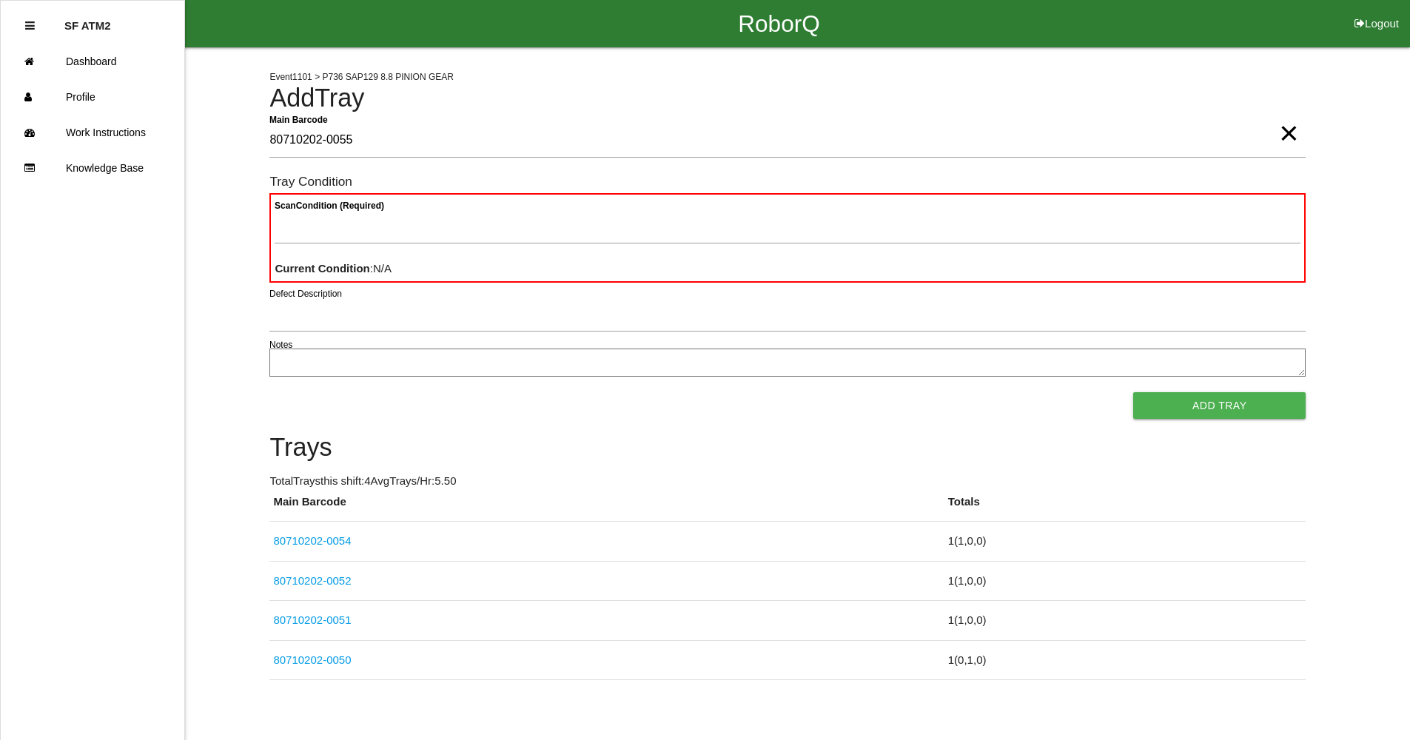
type Barcode "80710202-0055"
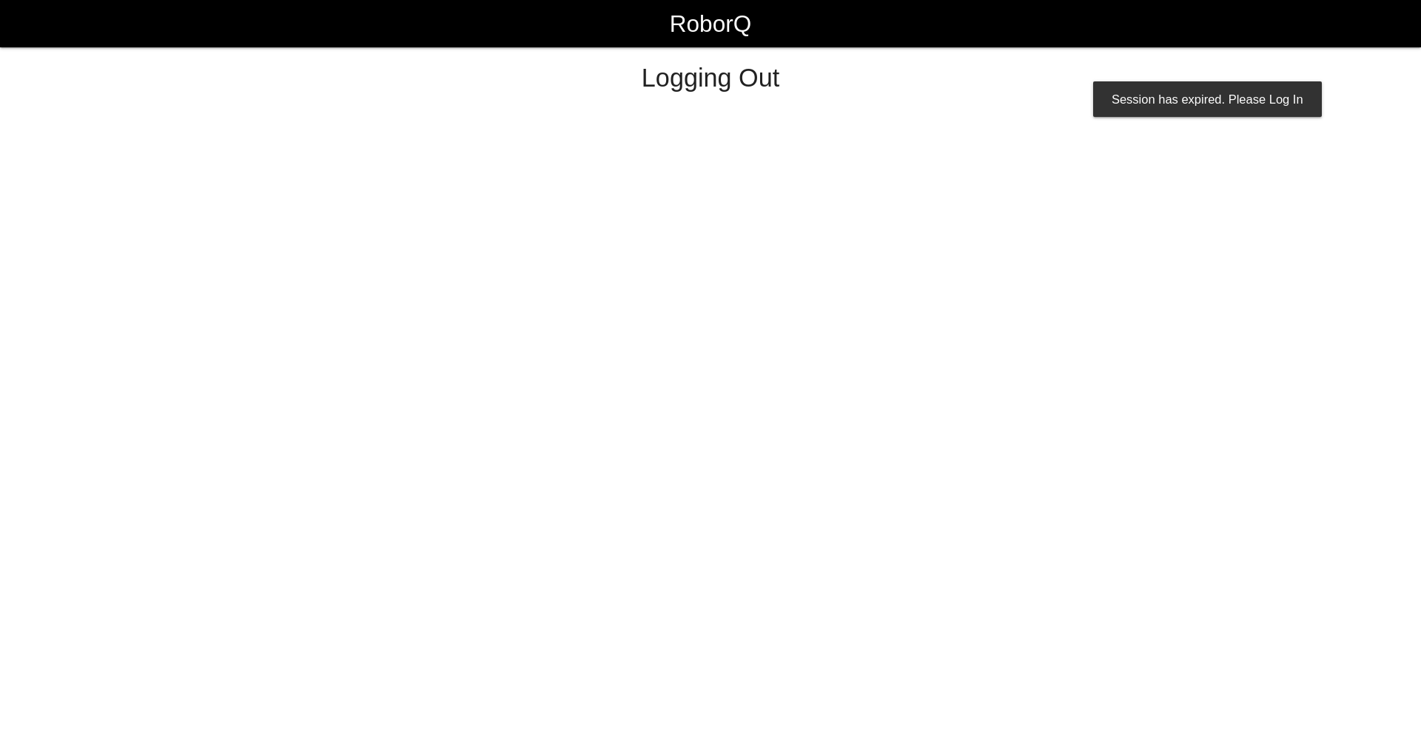
select select "Worker"
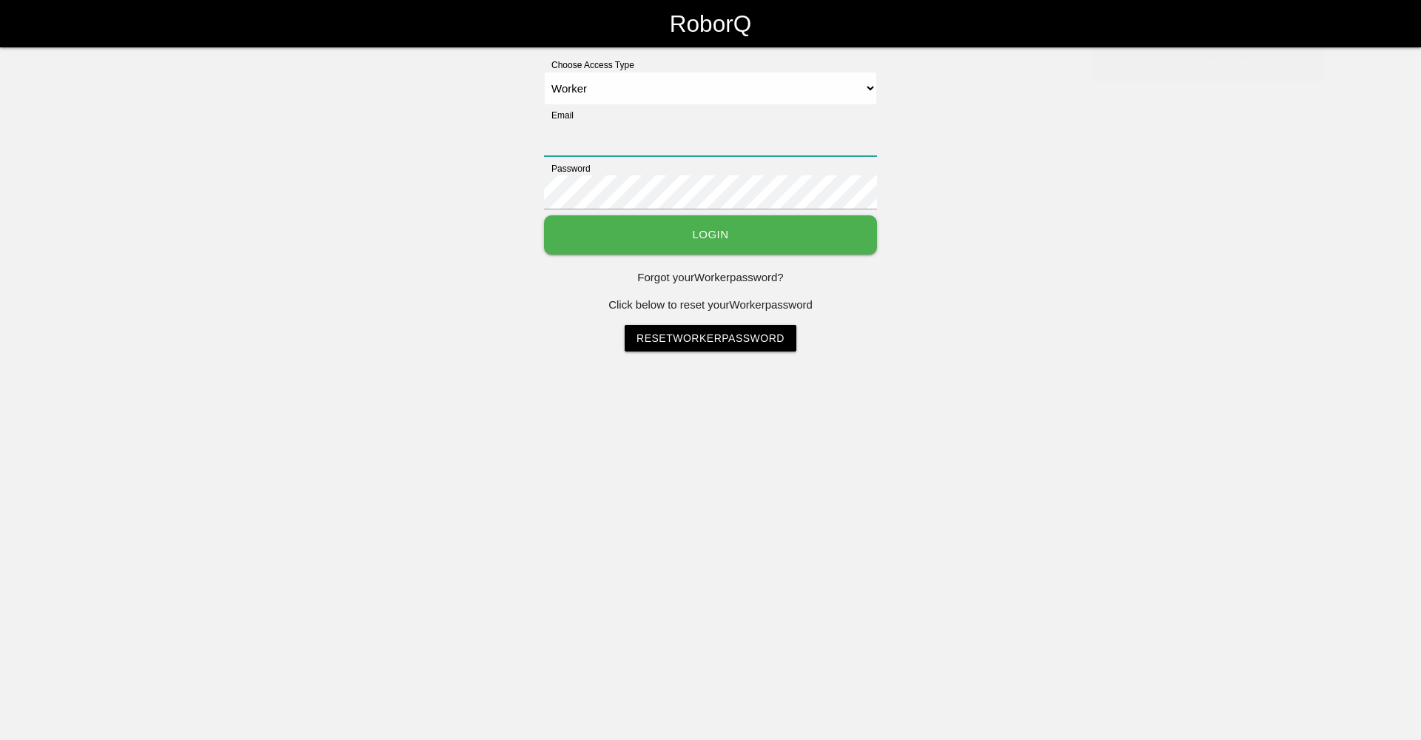
type input "[EMAIL_ADDRESS][DOMAIN_NAME]"
click at [670, 0] on link "RoborQ" at bounding box center [710, 23] width 81 height 47
select select "Worker"
click at [578, 147] on input "[EMAIL_ADDRESS][DOMAIN_NAME]" at bounding box center [710, 139] width 333 height 34
type input "[EMAIL_ADDRESS][DOMAIN_NAME]"
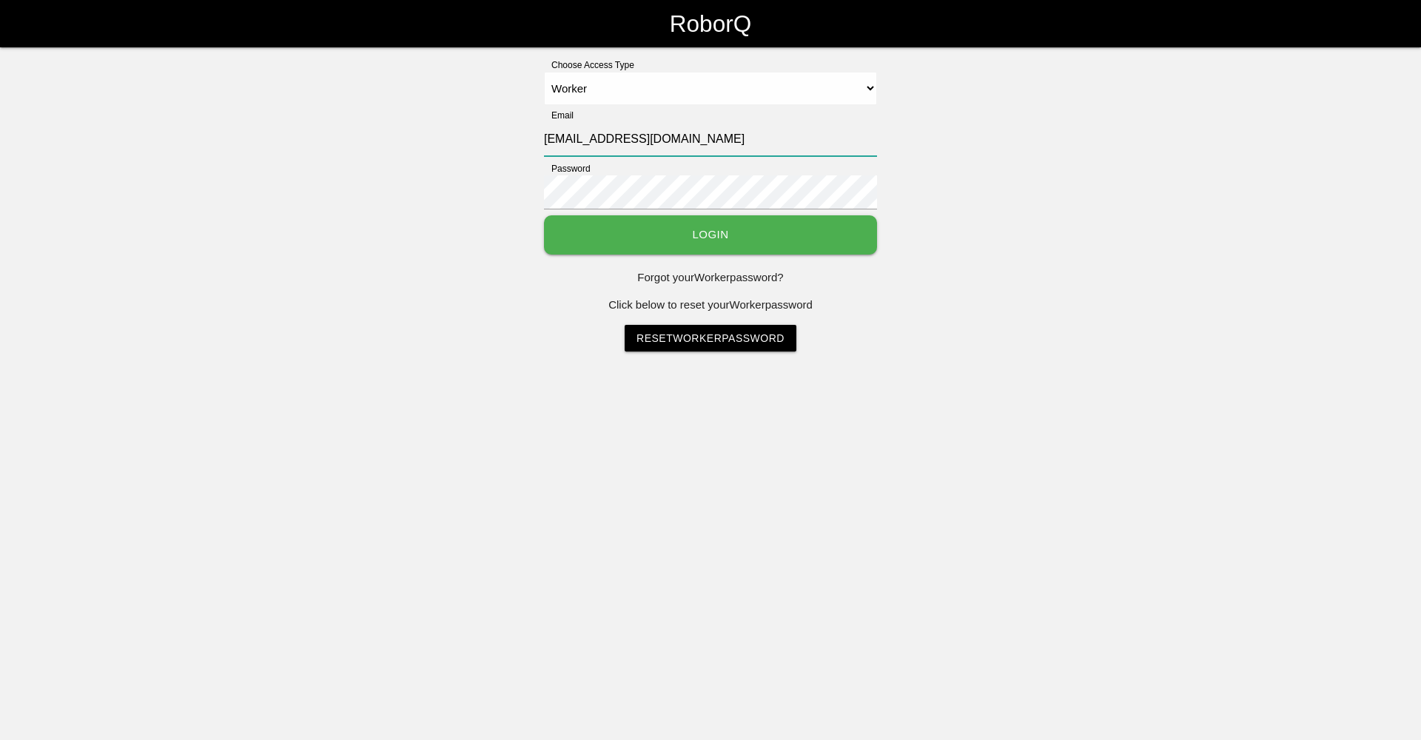
click at [544, 215] on button "Login" at bounding box center [710, 234] width 333 height 39
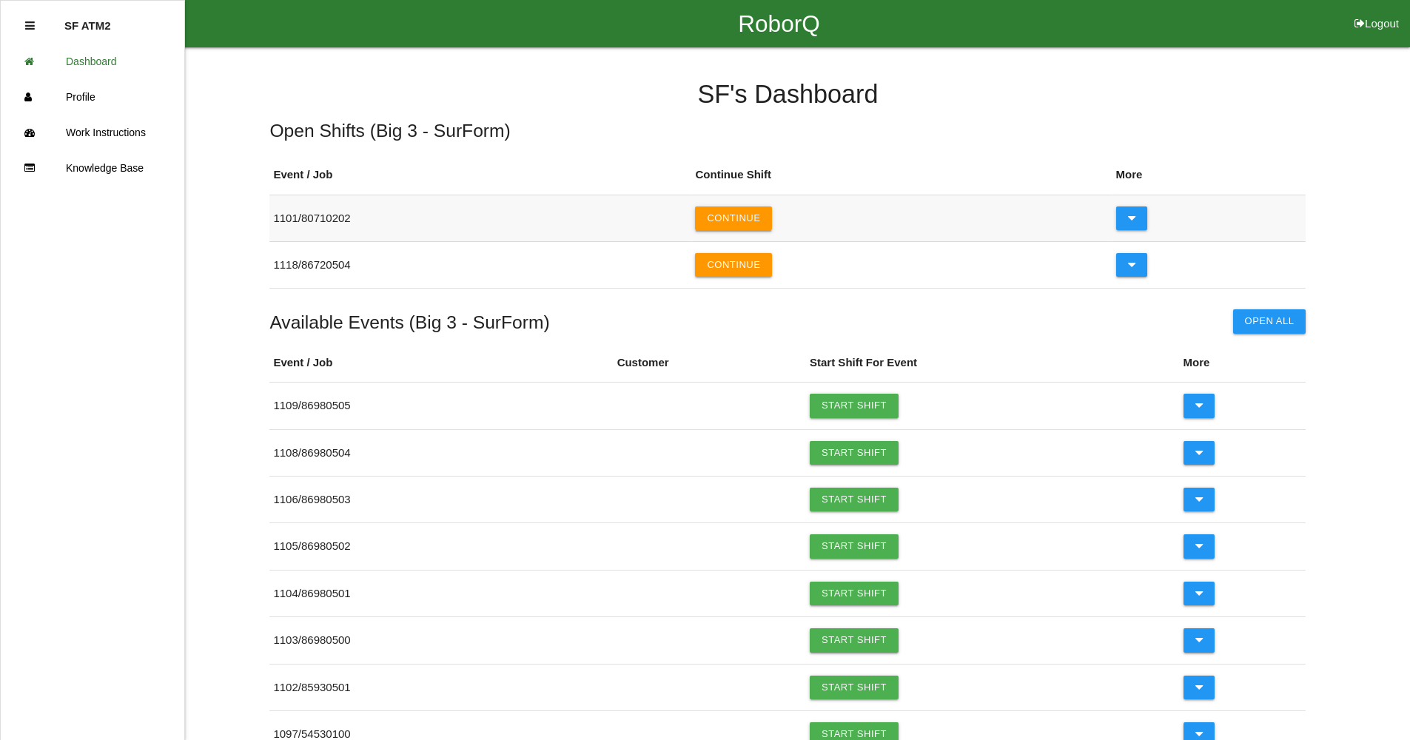
click at [747, 226] on button "Continue" at bounding box center [733, 218] width 77 height 24
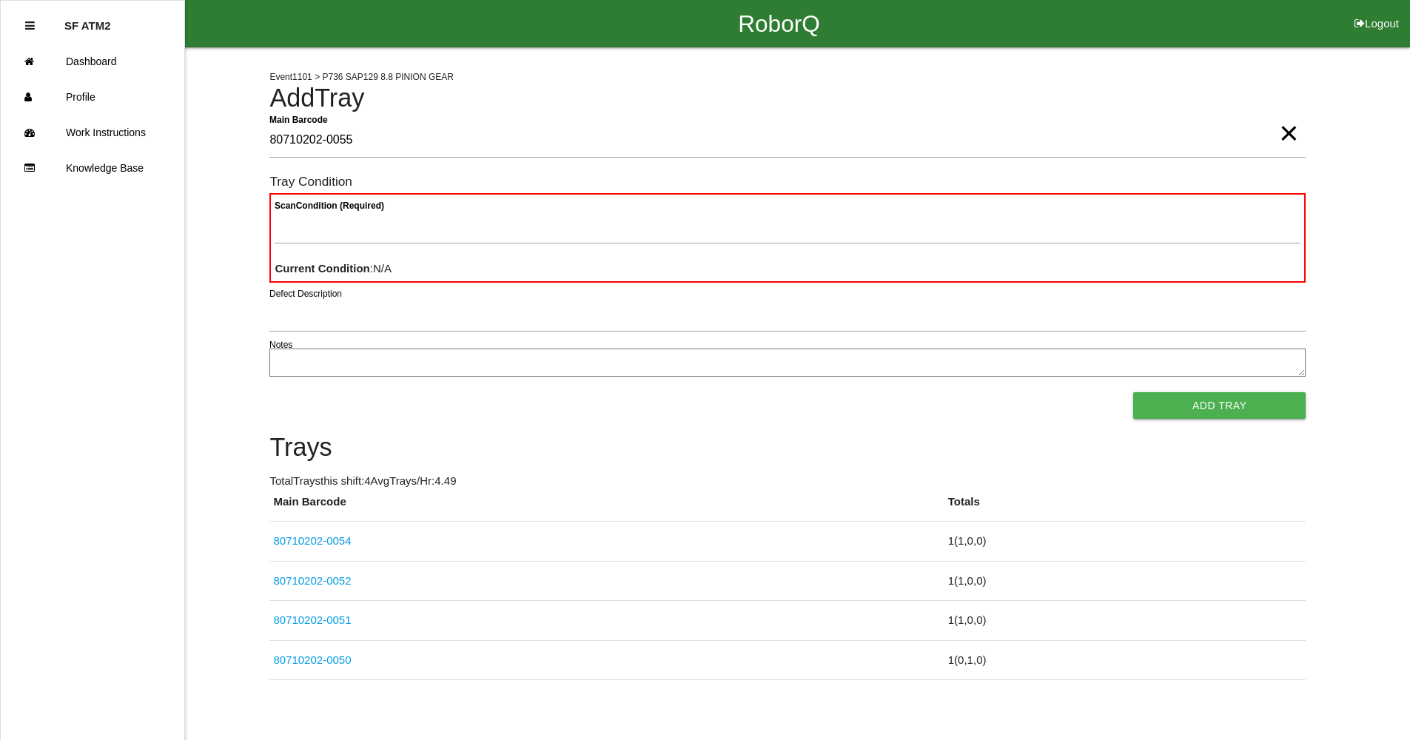
type Barcode "80710202-0055"
type Condition "goo"
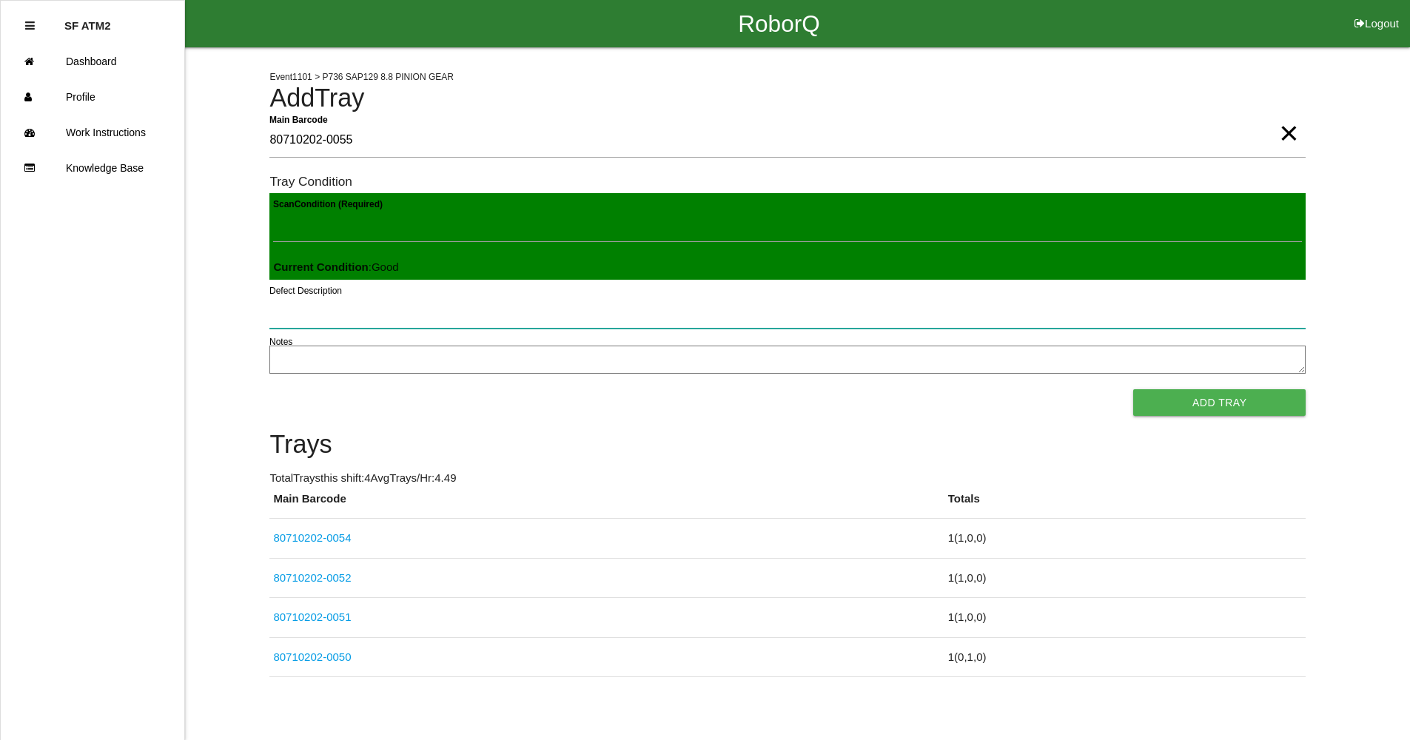
click at [1133, 389] on button "Add Tray" at bounding box center [1219, 402] width 172 height 27
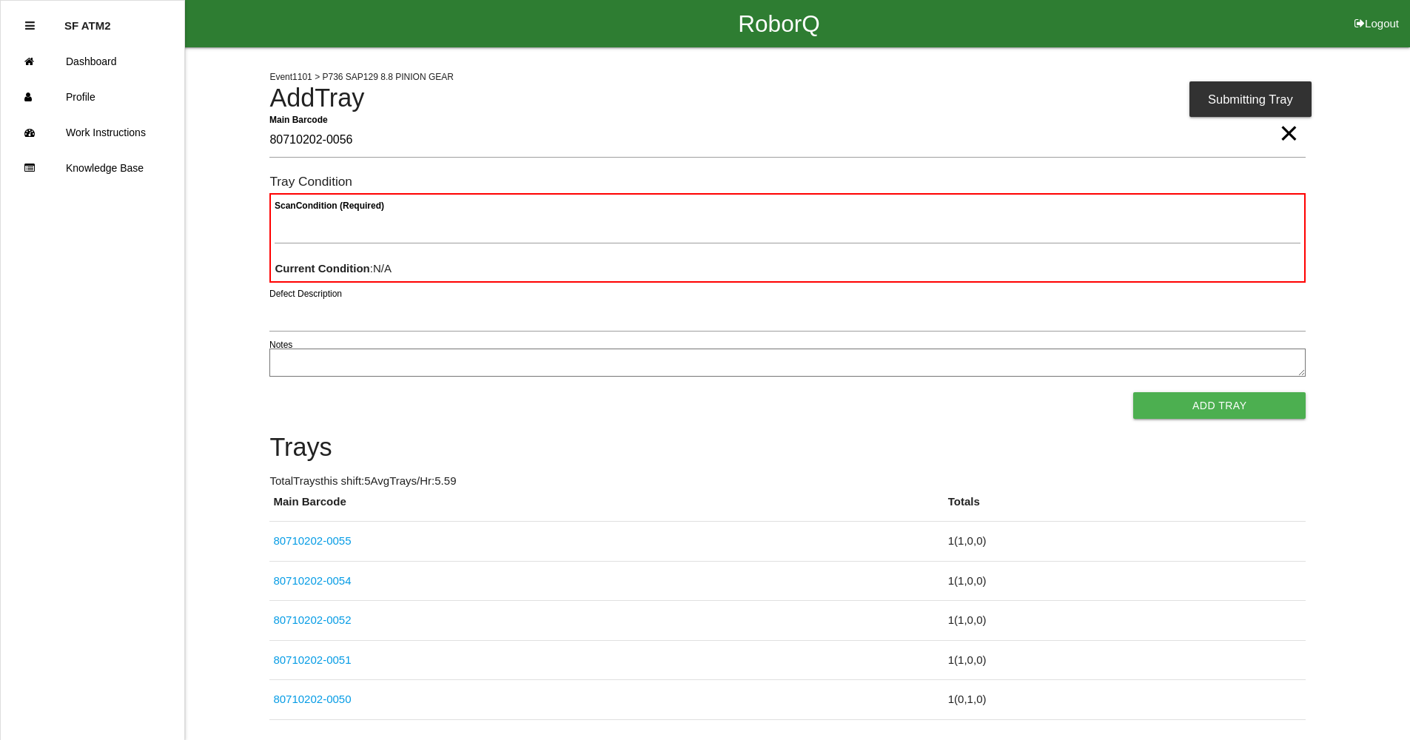
type Barcode "80710202-0056"
type Condition "goo"
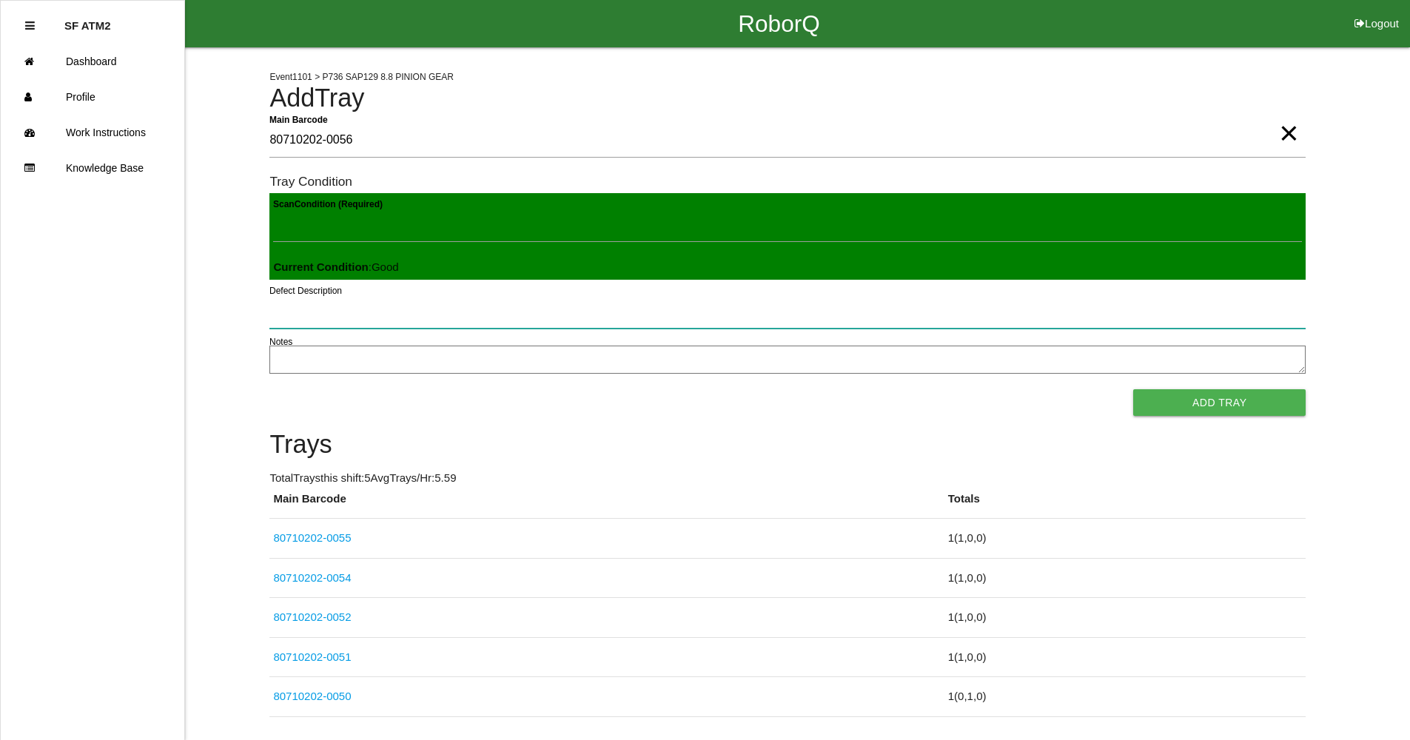
click at [1133, 389] on button "Add Tray" at bounding box center [1219, 402] width 172 height 27
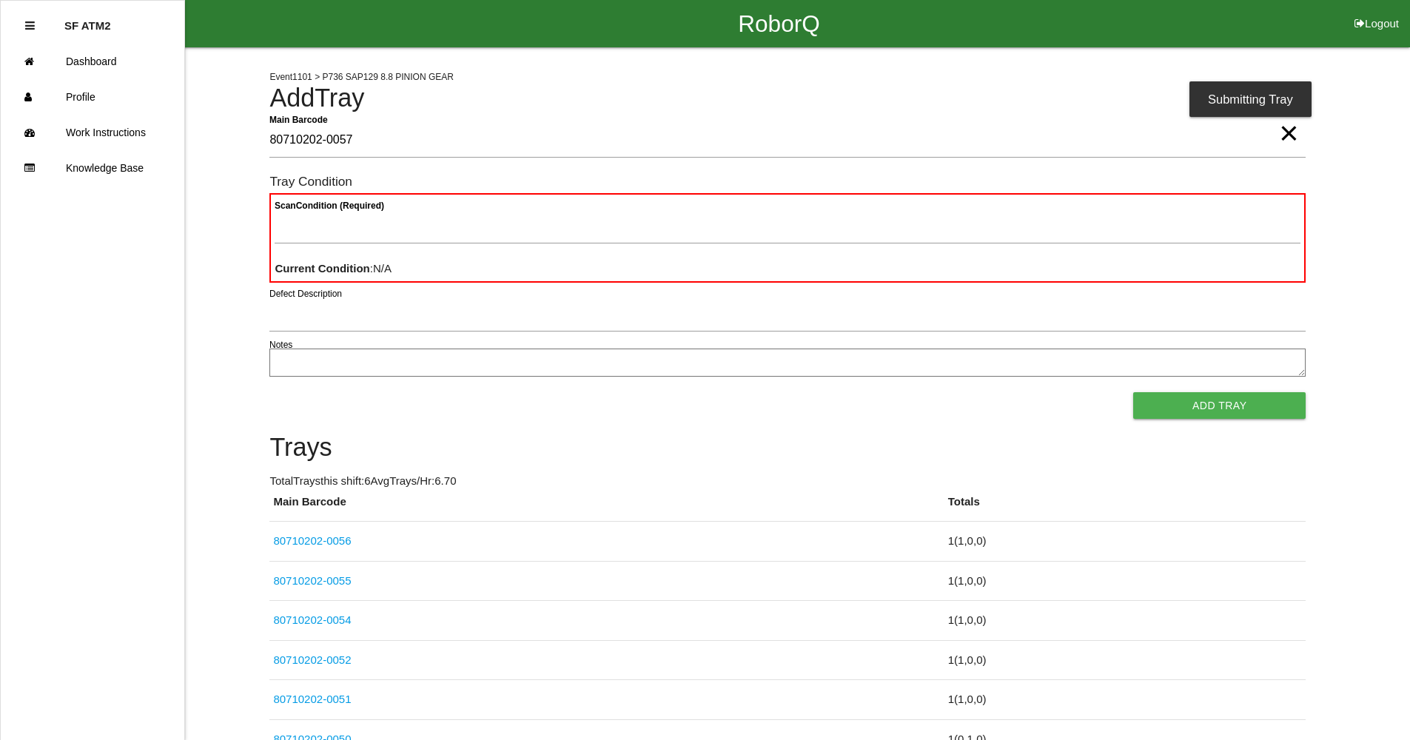
type Barcode "80710202-0057"
type Condition "goo"
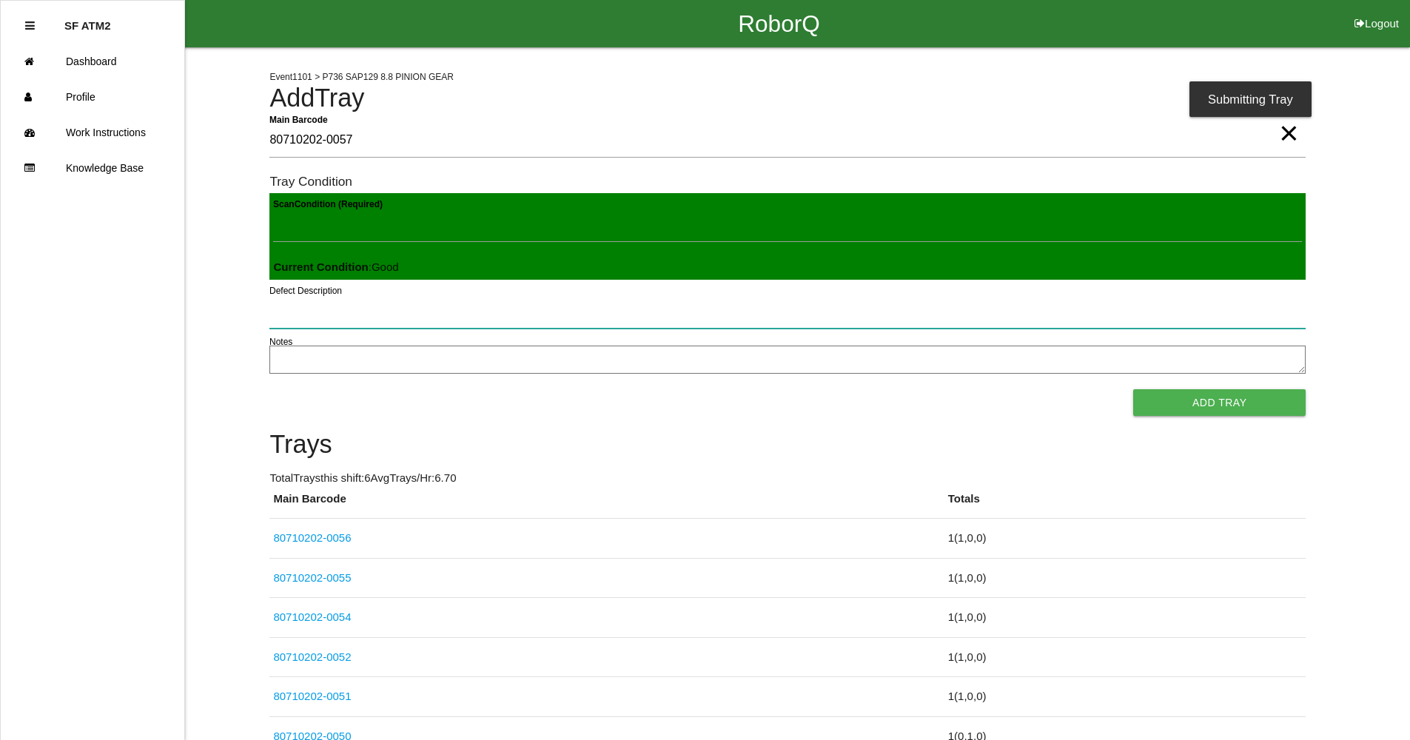
click at [1133, 389] on button "Add Tray" at bounding box center [1219, 402] width 172 height 27
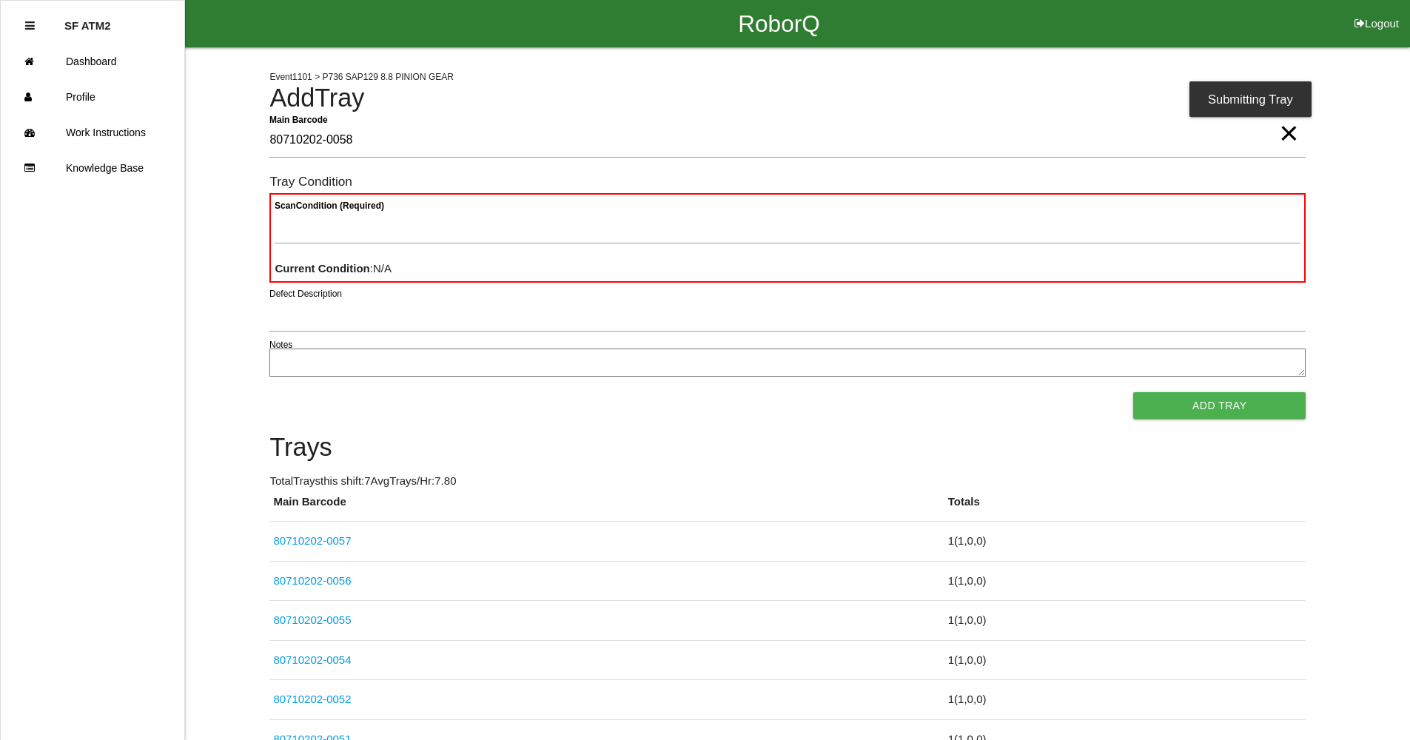
type Barcode "80710202-0058"
type Condition "goo"
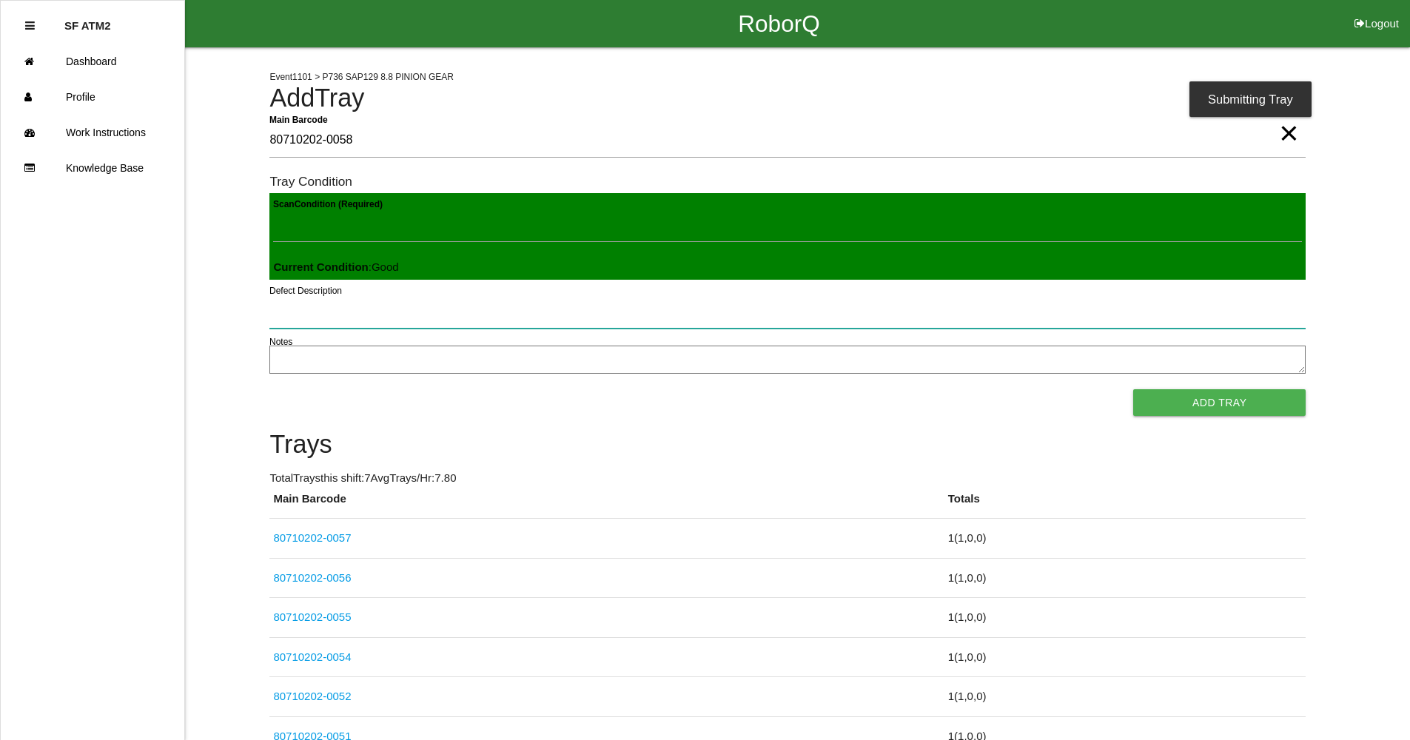
click at [1133, 389] on button "Add Tray" at bounding box center [1219, 402] width 172 height 27
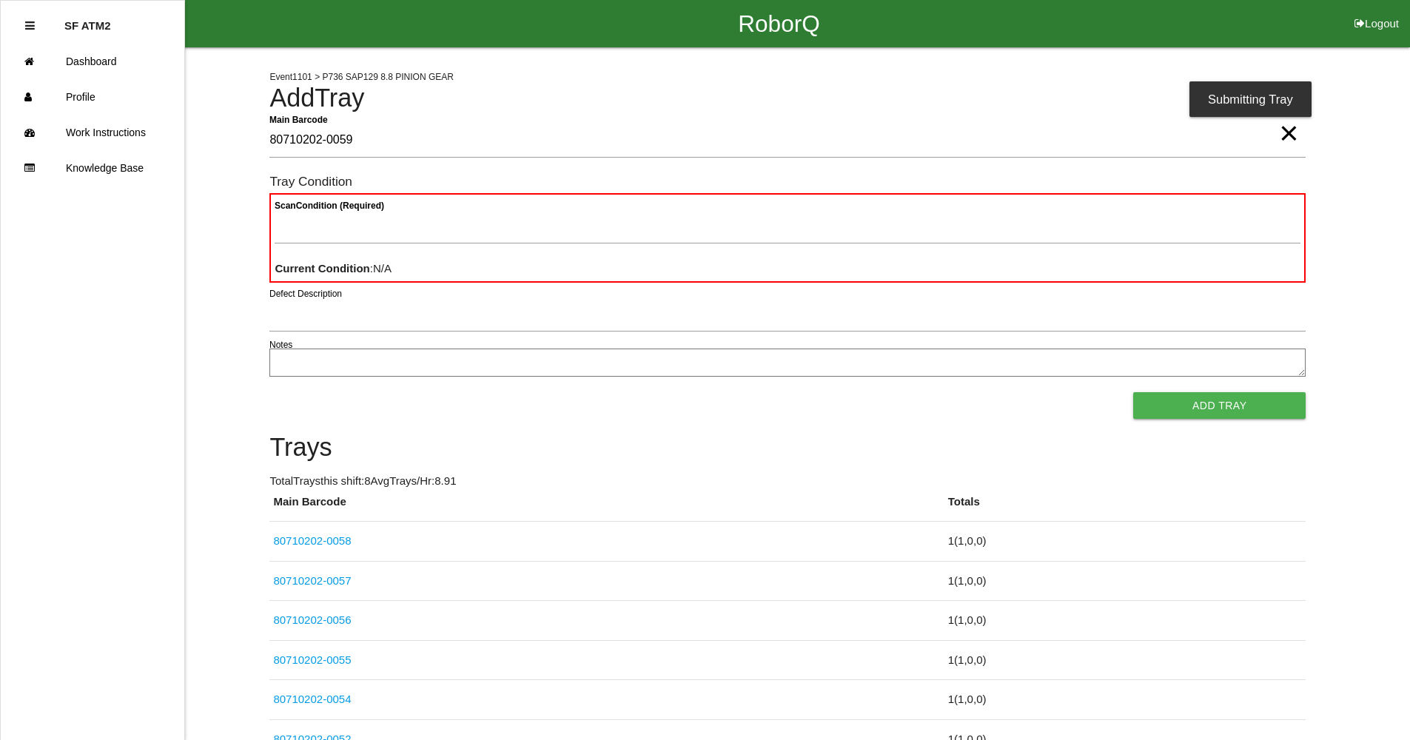
type Barcode "80710202-0059"
type Condition "goo"
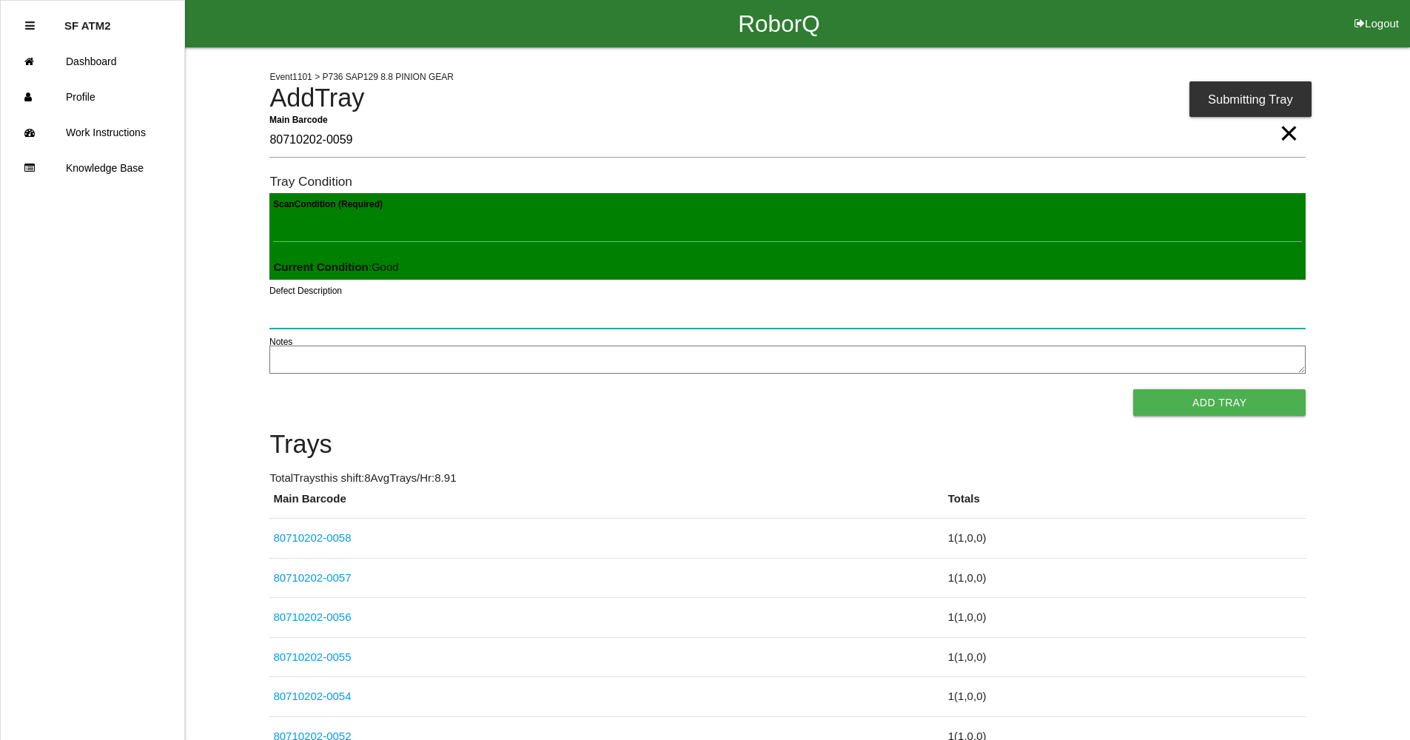
click at [1133, 389] on button "Add Tray" at bounding box center [1219, 402] width 172 height 27
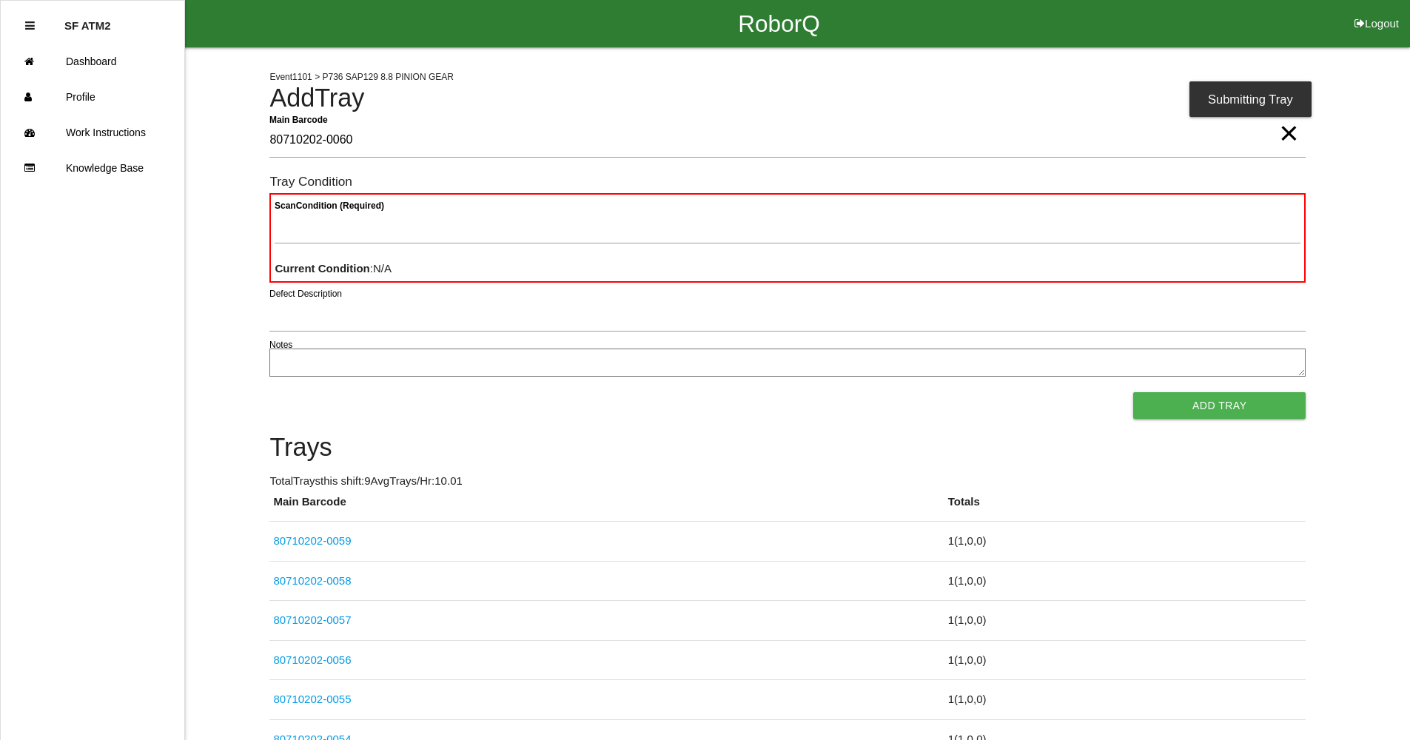
type Barcode "80710202-0060"
type Condition "goo"
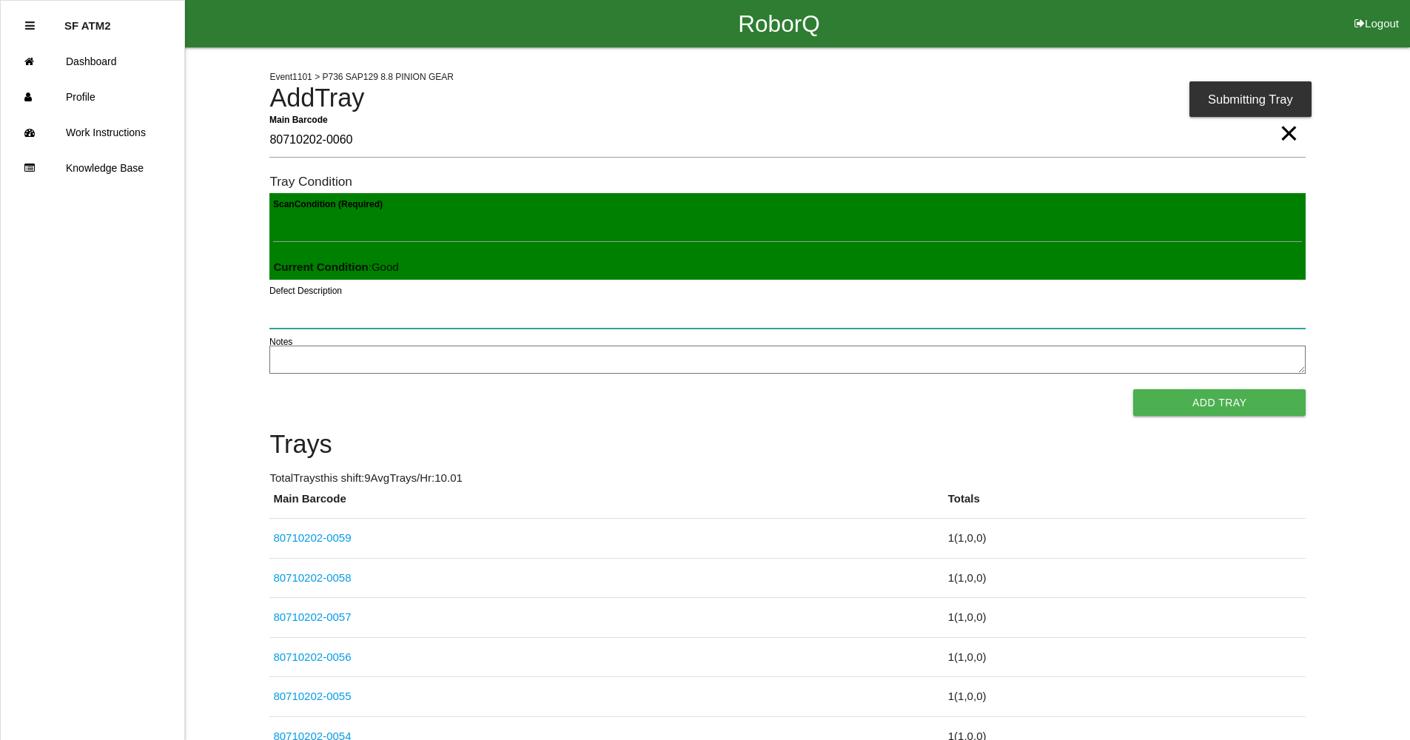
click at [1133, 389] on button "Add Tray" at bounding box center [1219, 402] width 172 height 27
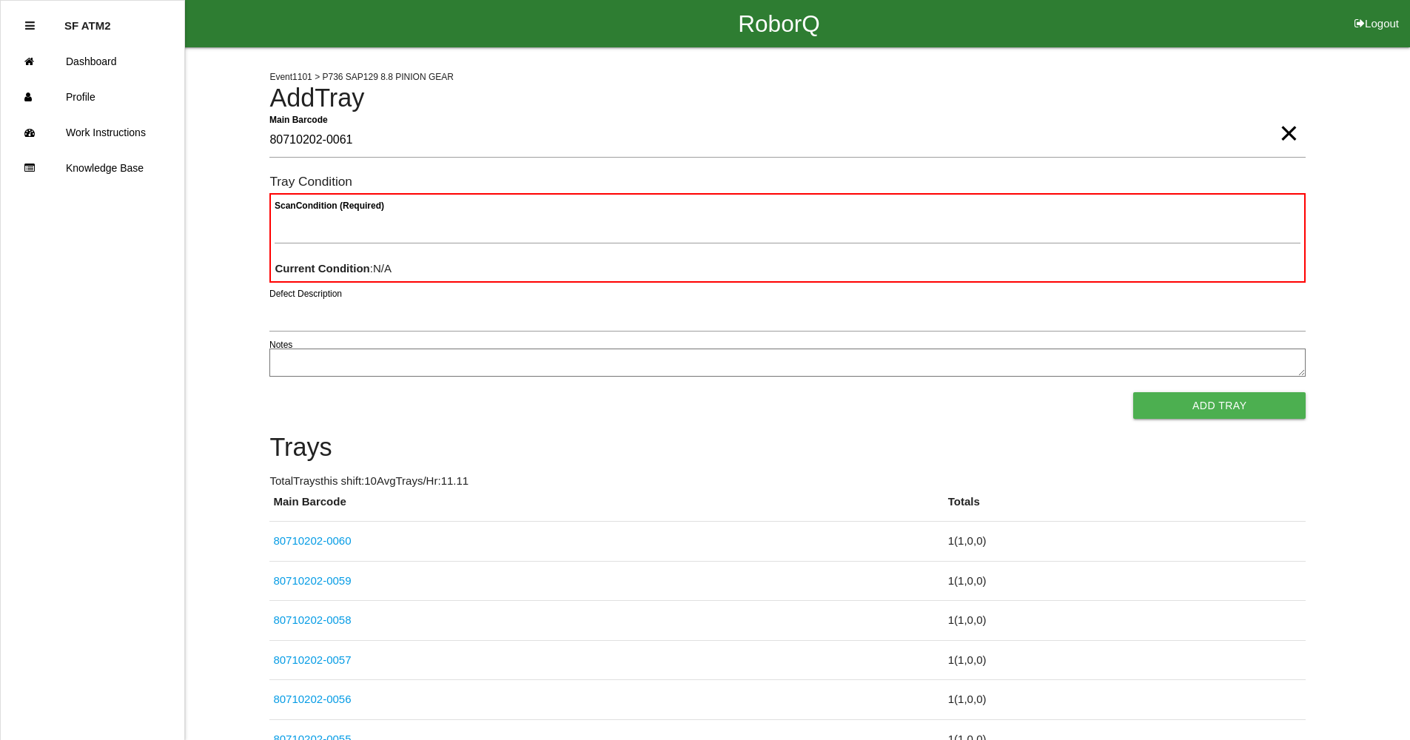
type Barcode "80710202-0061"
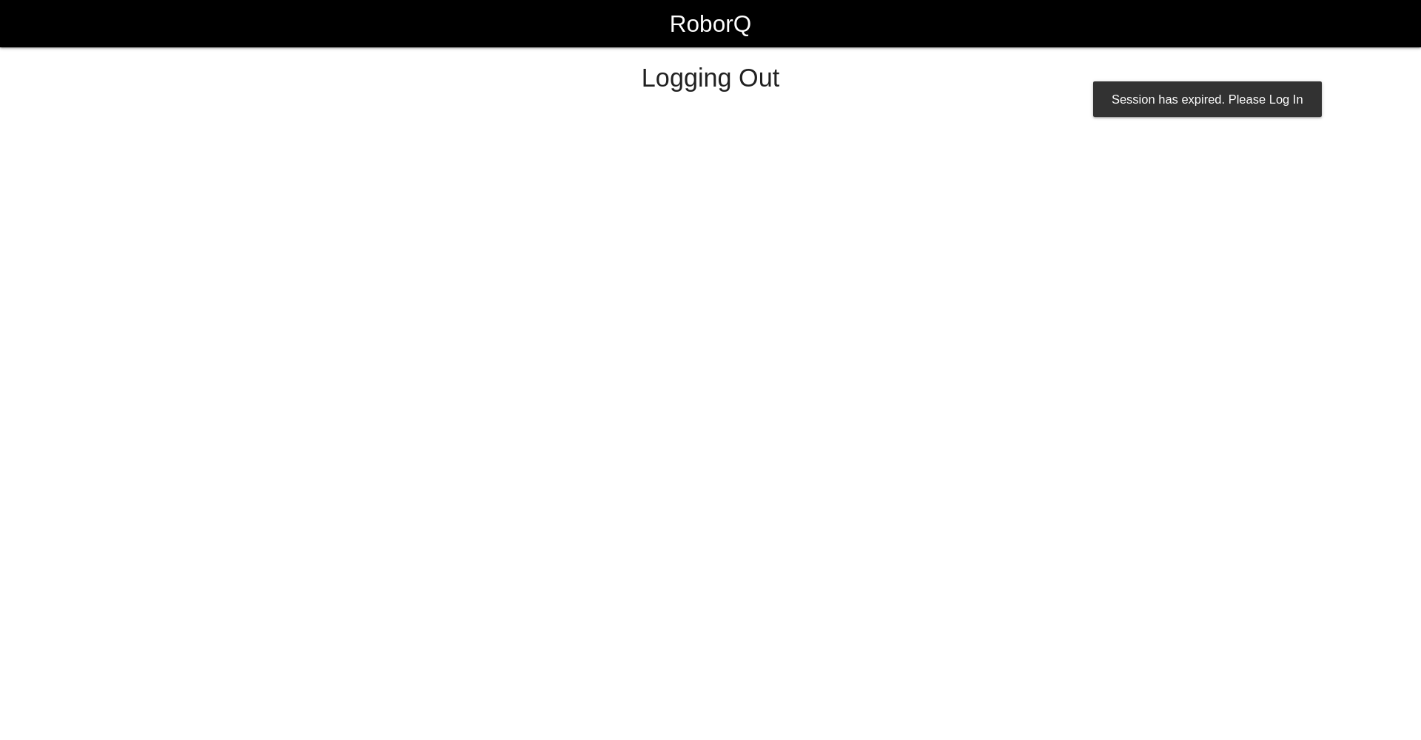
select select "Worker"
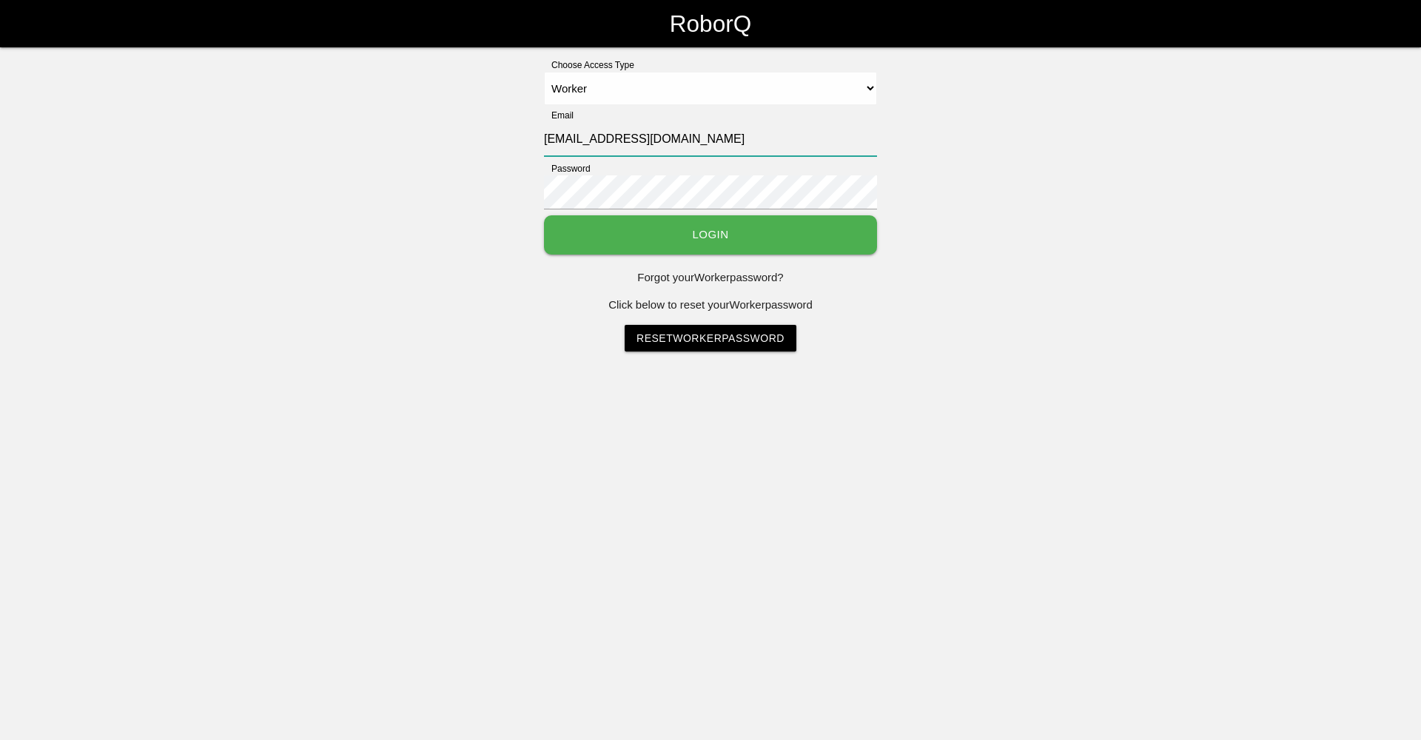
click at [582, 144] on input "[EMAIL_ADDRESS][DOMAIN_NAME]" at bounding box center [710, 139] width 333 height 34
type input "[EMAIL_ADDRESS][DOMAIN_NAME]"
click at [608, 229] on button "Login" at bounding box center [710, 234] width 333 height 39
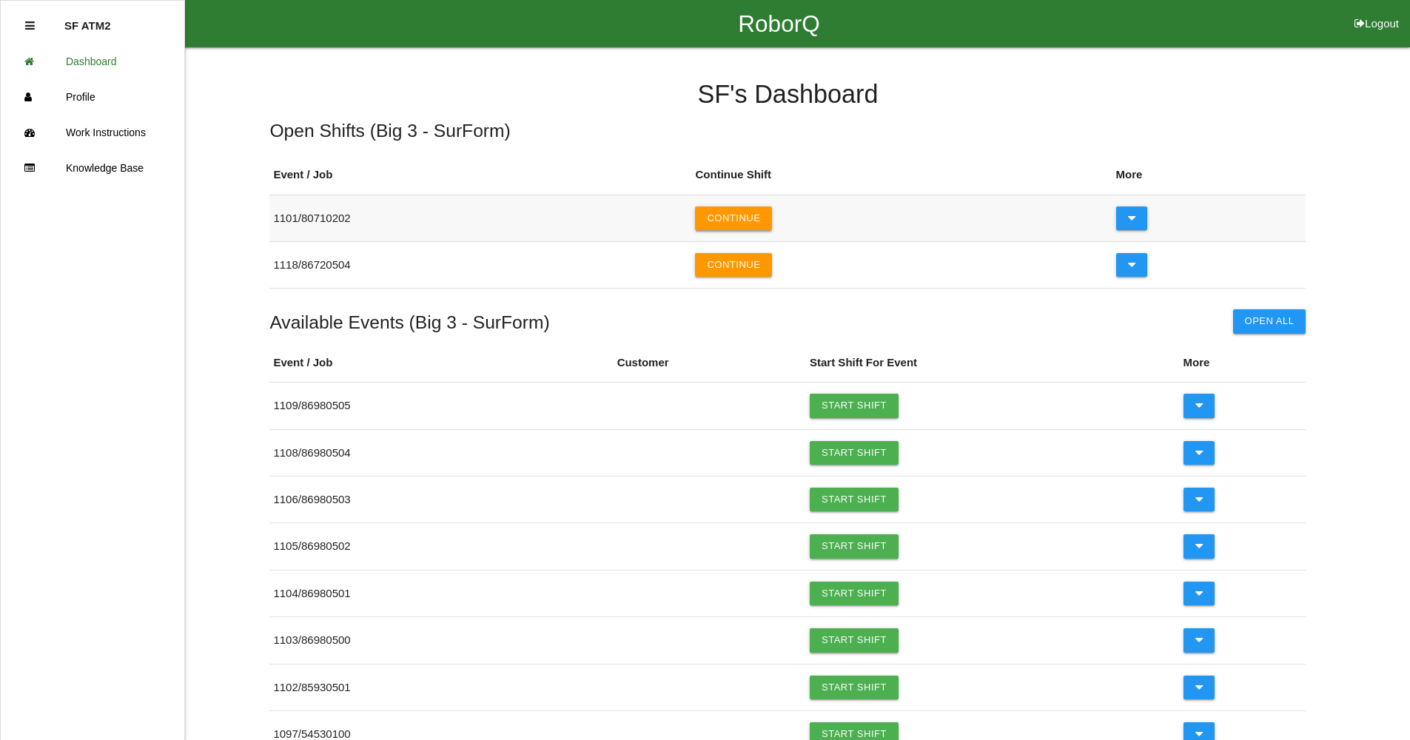
click at [748, 222] on button "Continue" at bounding box center [733, 218] width 77 height 24
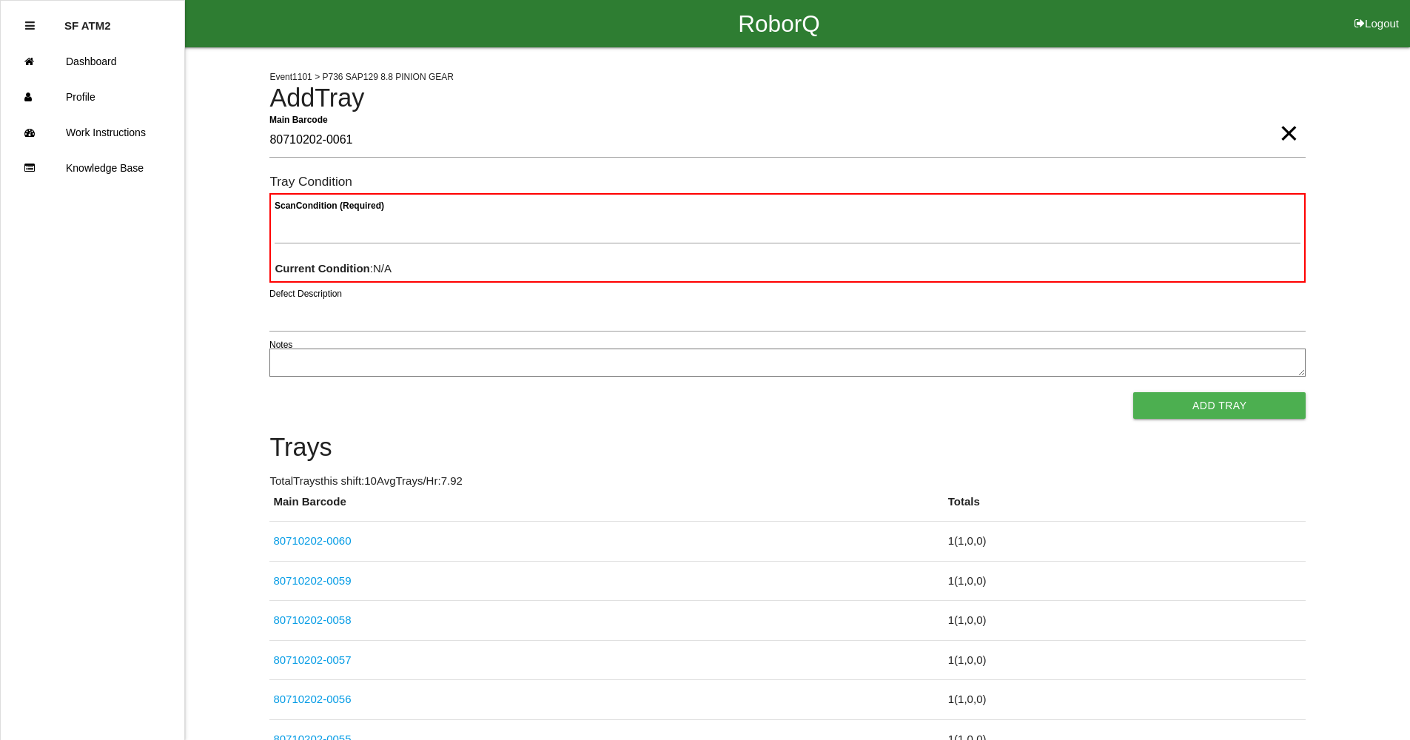
type Barcode "80710202-0061"
type Condition "ba"
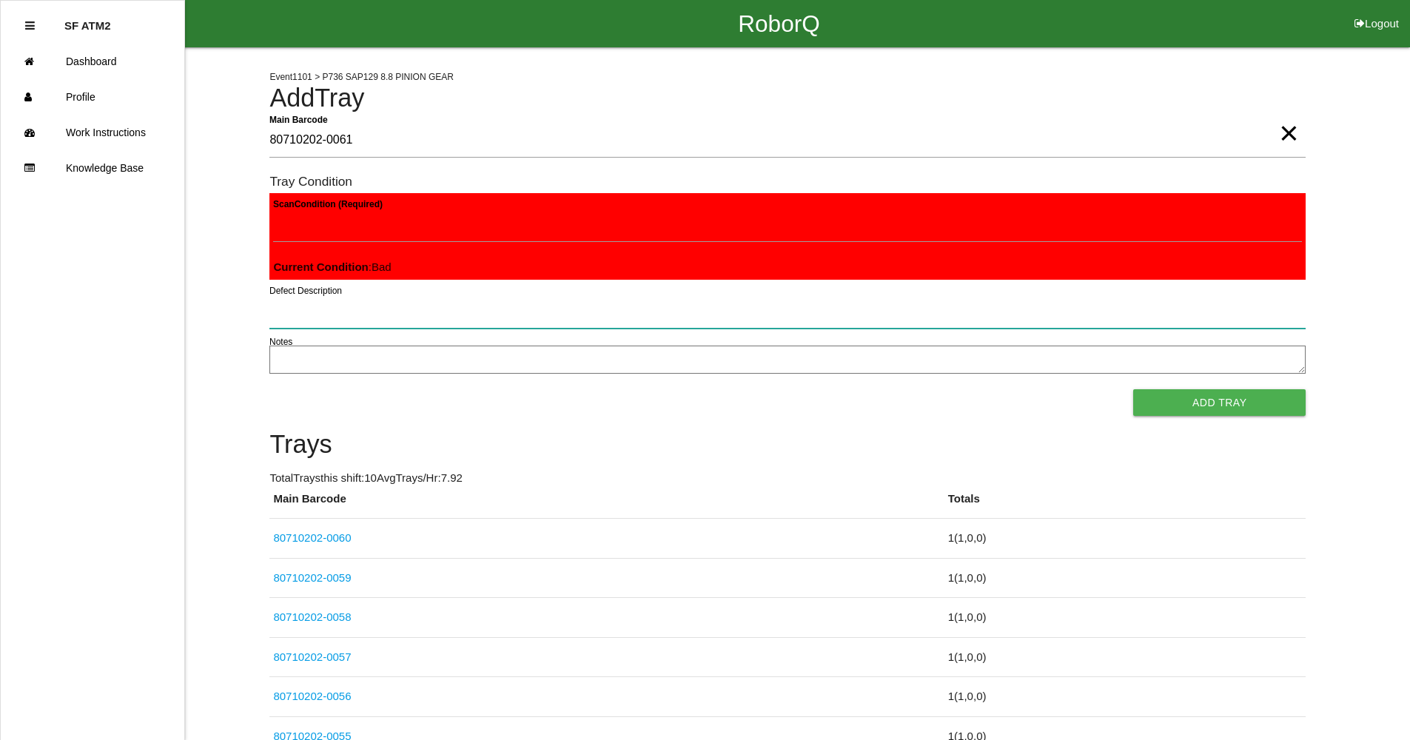
click at [1133, 389] on button "Add Tray" at bounding box center [1219, 402] width 172 height 27
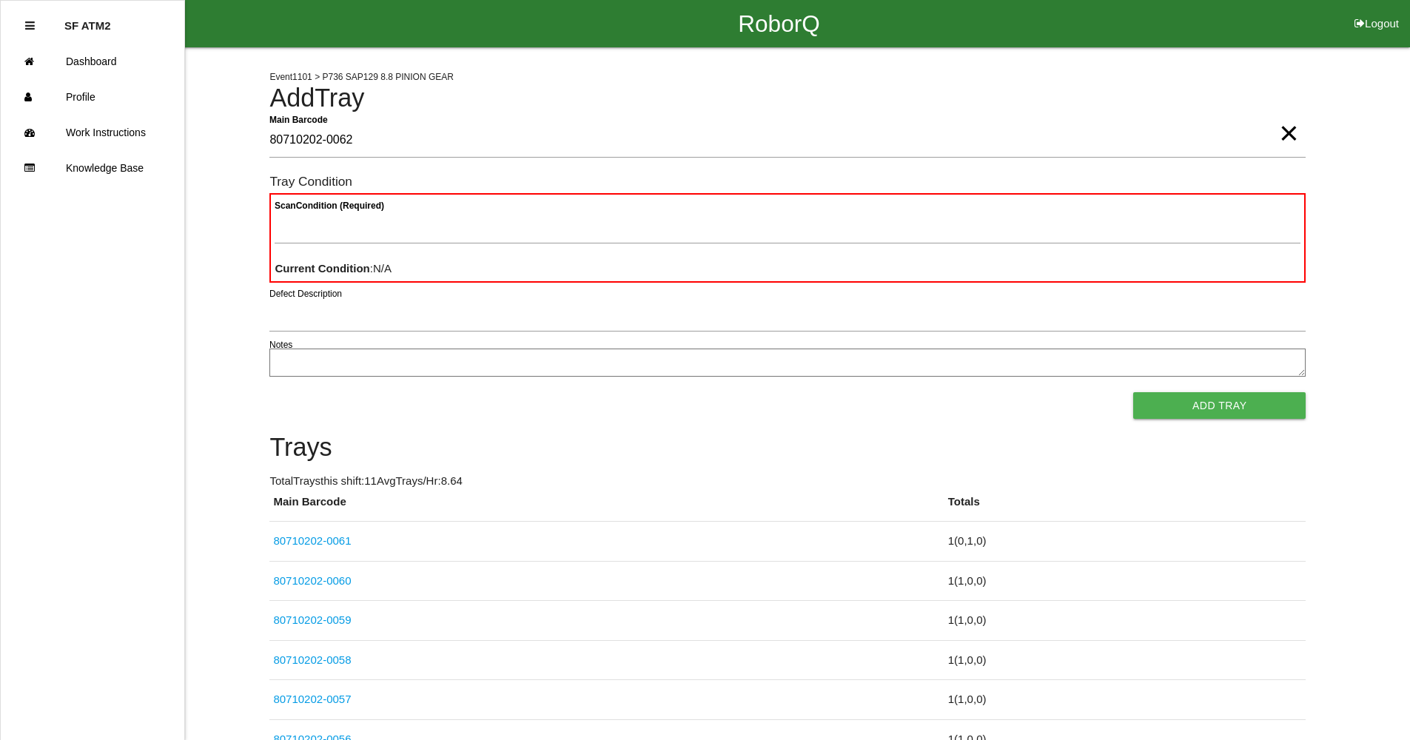
type Barcode "80710202-0062"
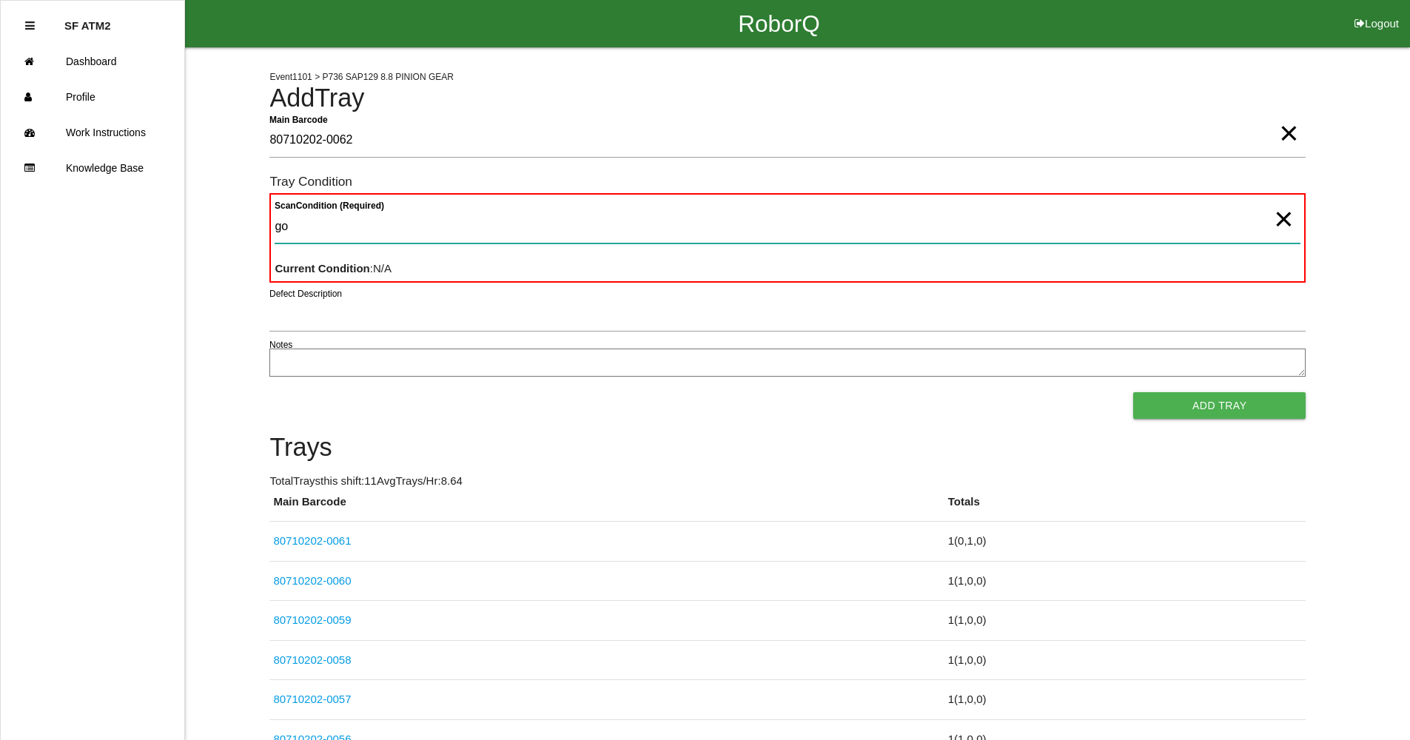
type Condition "goo"
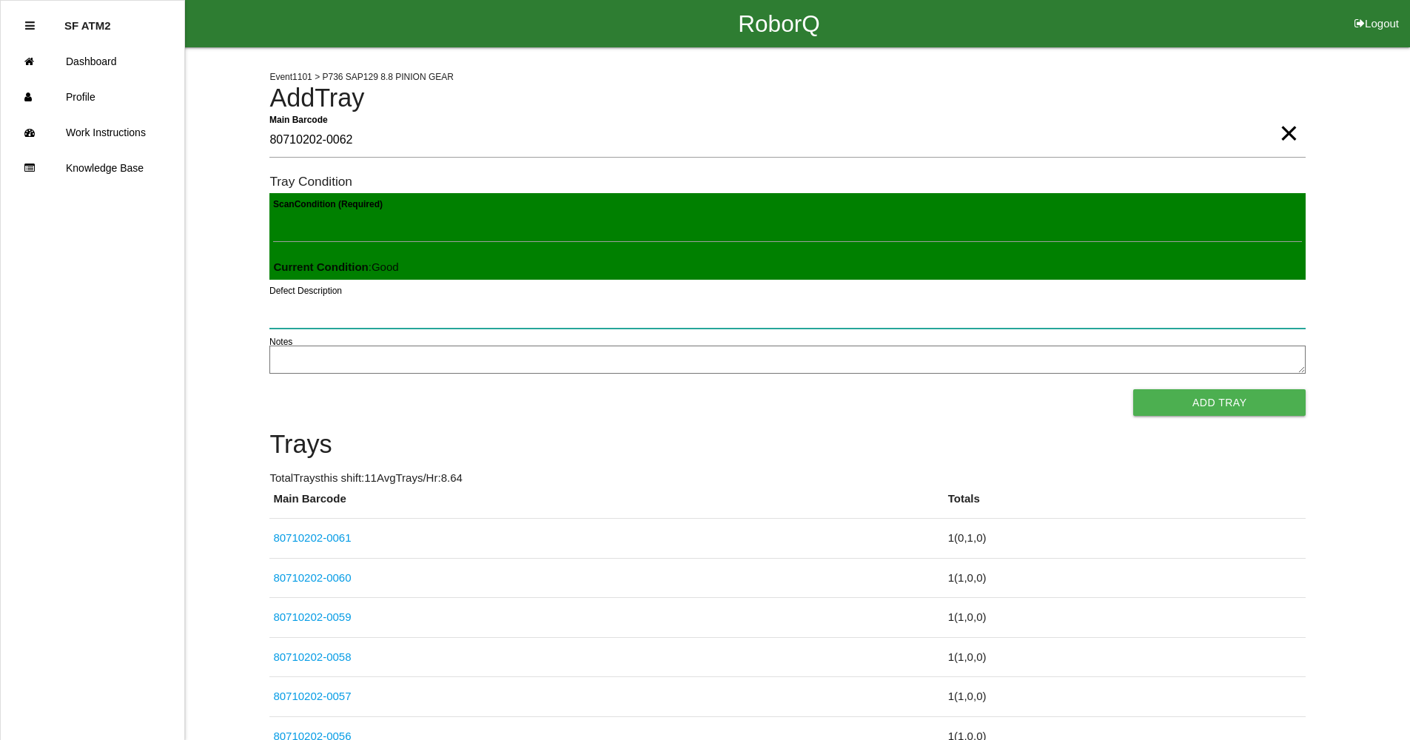
click at [1133, 389] on button "Add Tray" at bounding box center [1219, 402] width 172 height 27
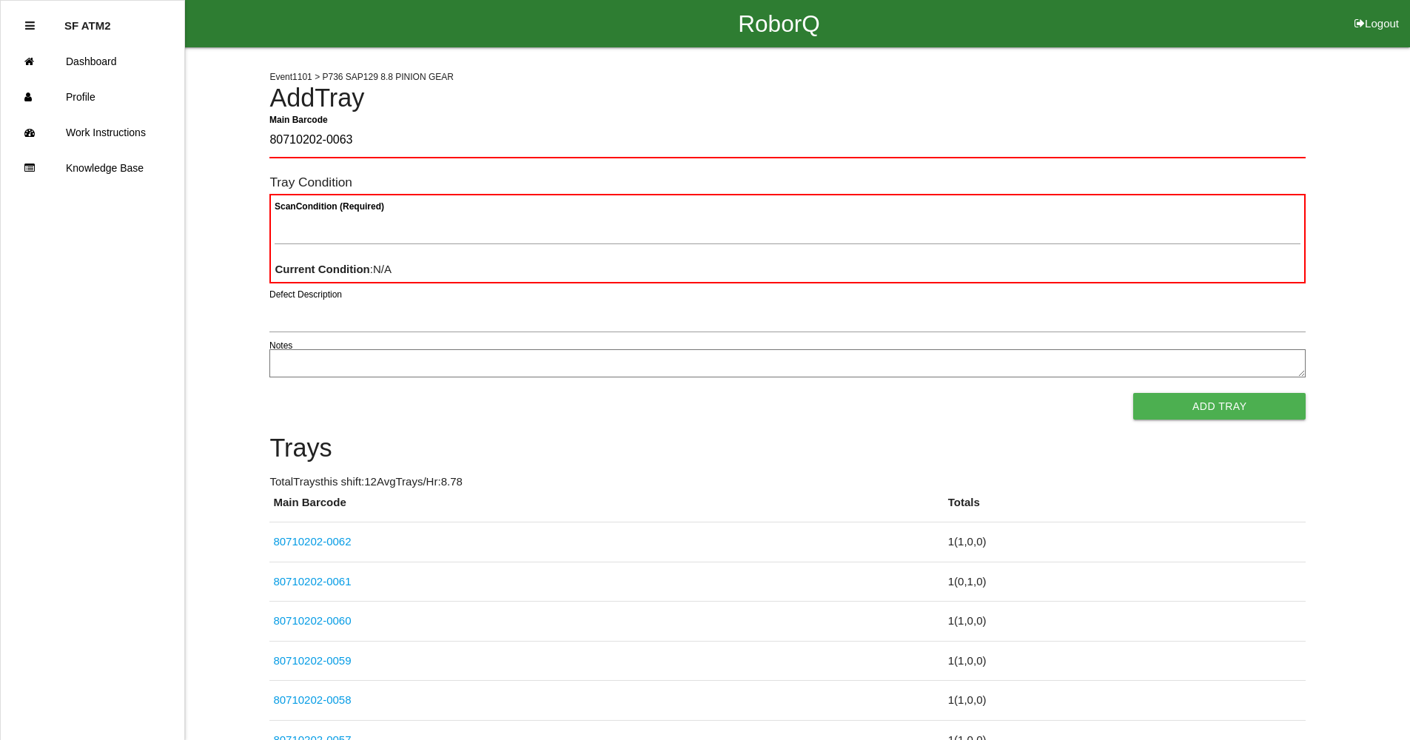
type Barcode "80710202-0063"
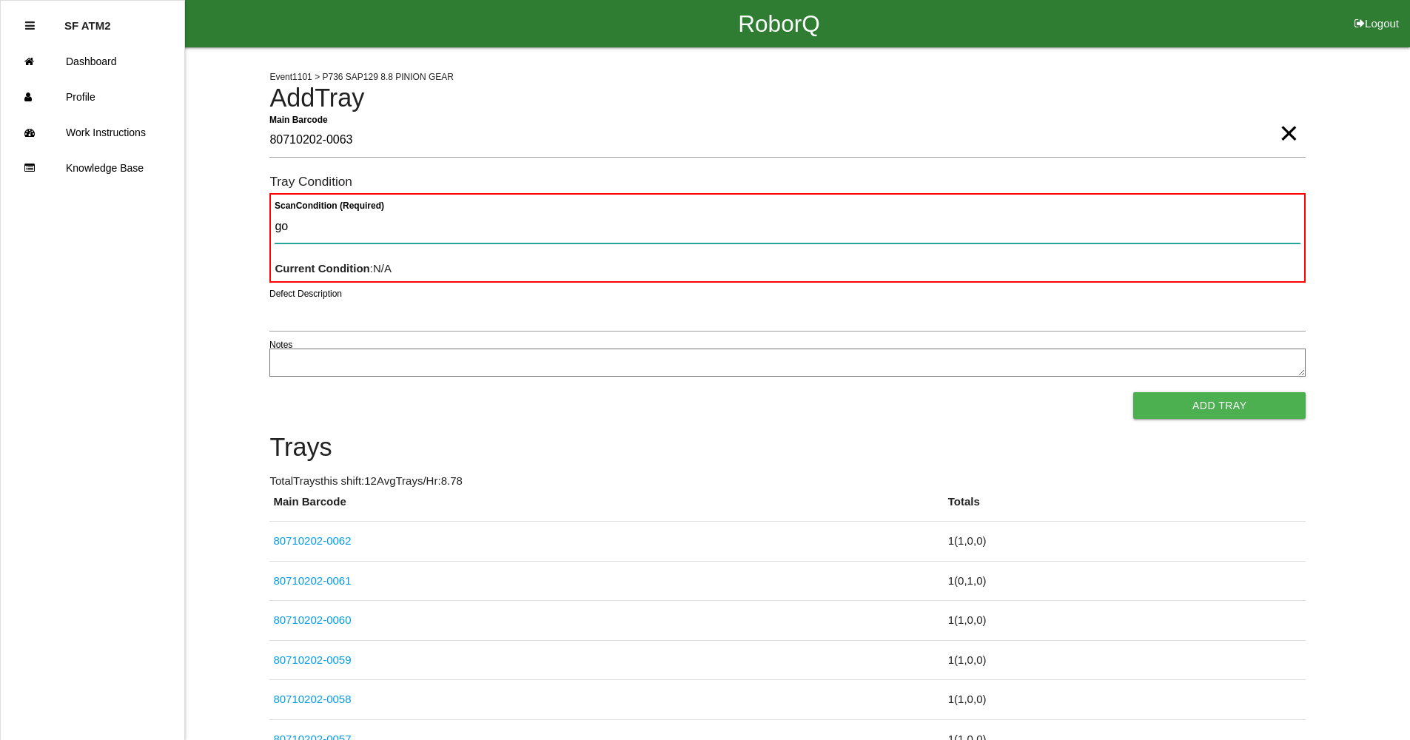
type Condition "goo"
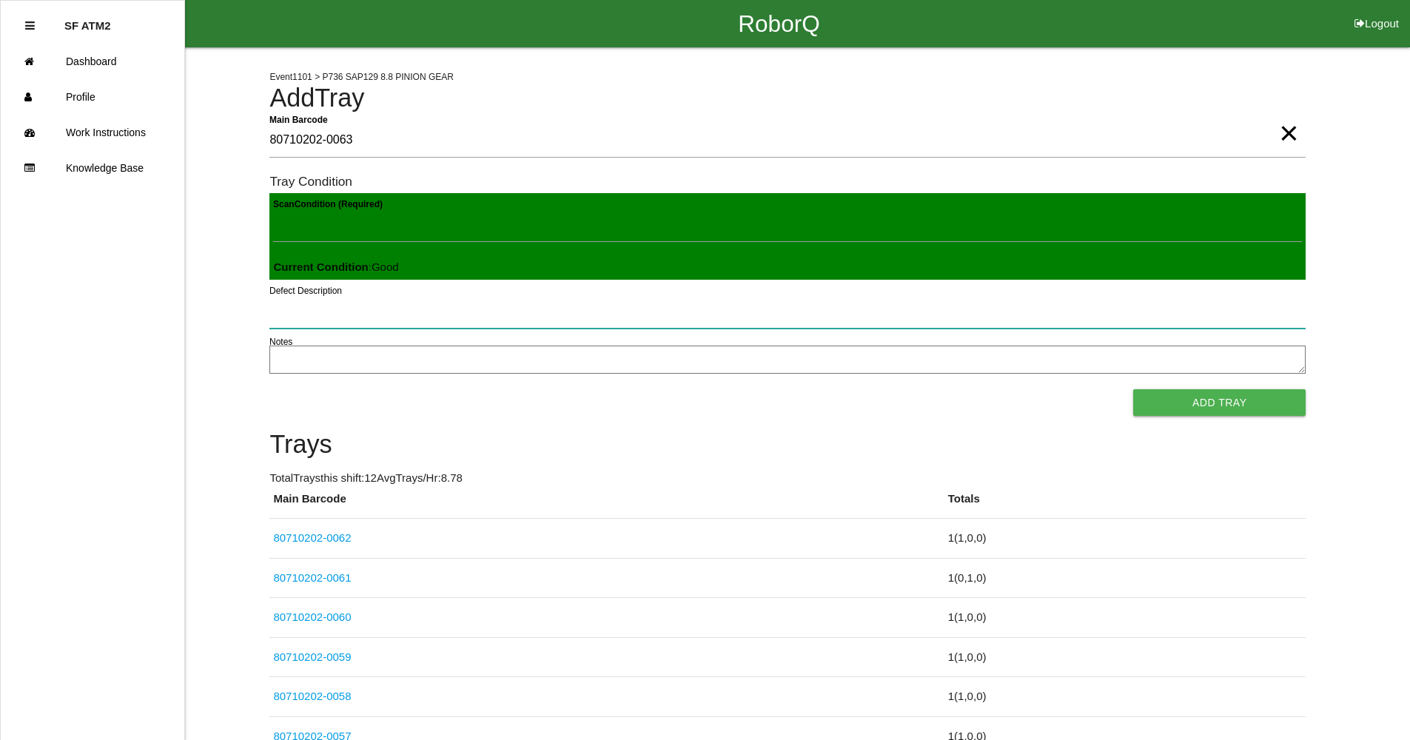
click at [1133, 389] on button "Add Tray" at bounding box center [1219, 402] width 172 height 27
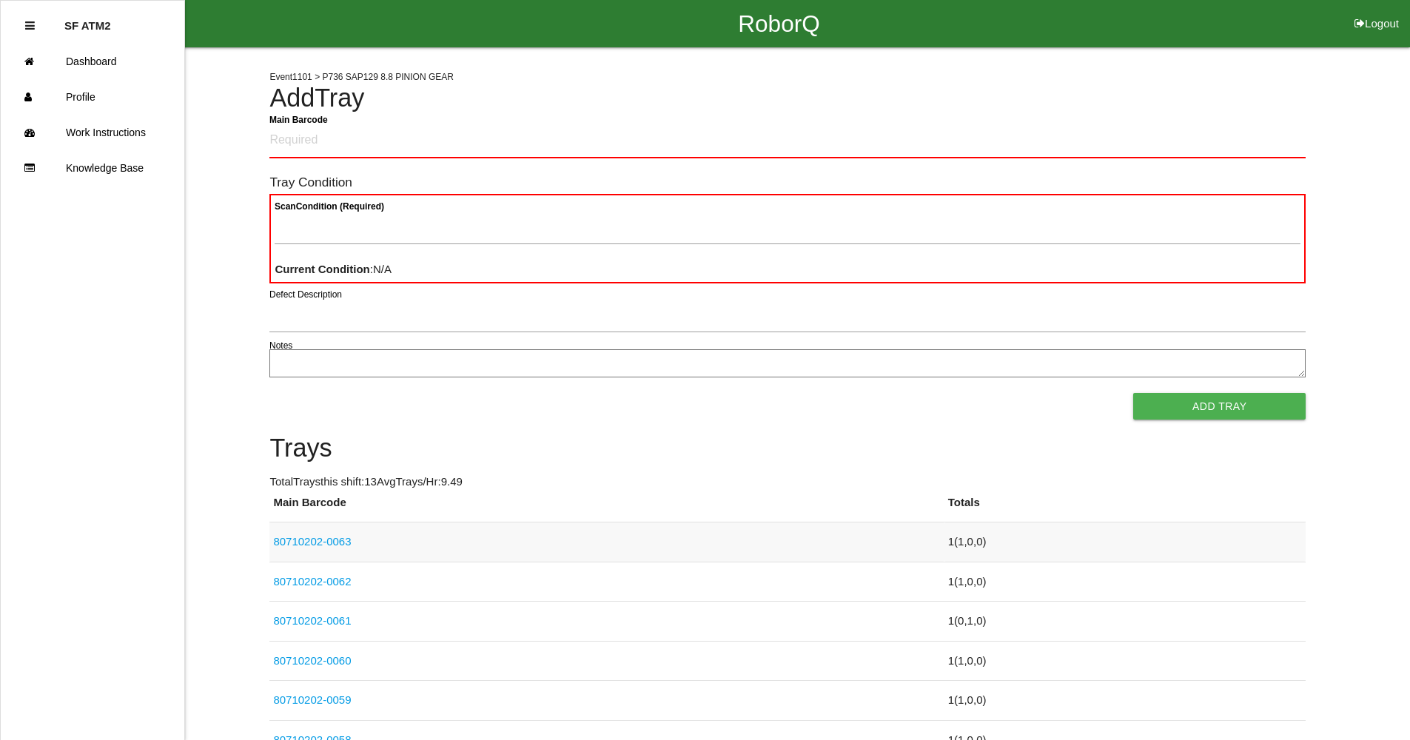
click at [335, 545] on link "80710202-0063" at bounding box center [312, 541] width 78 height 13
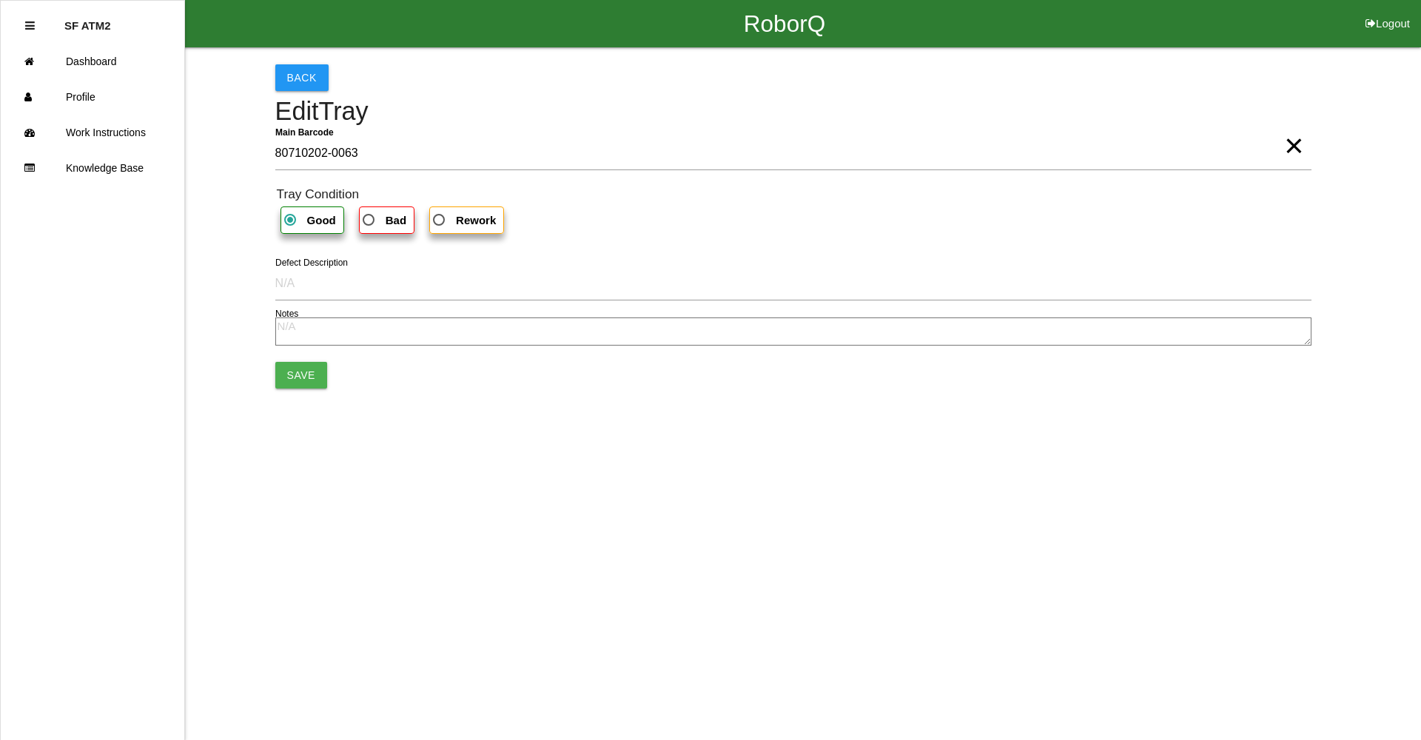
click at [393, 210] on label "Bad" at bounding box center [387, 219] width 56 height 27
click at [369, 211] on input "Bad" at bounding box center [365, 216] width 10 height 10
radio input "true"
click at [319, 365] on button "Save" at bounding box center [301, 375] width 52 height 27
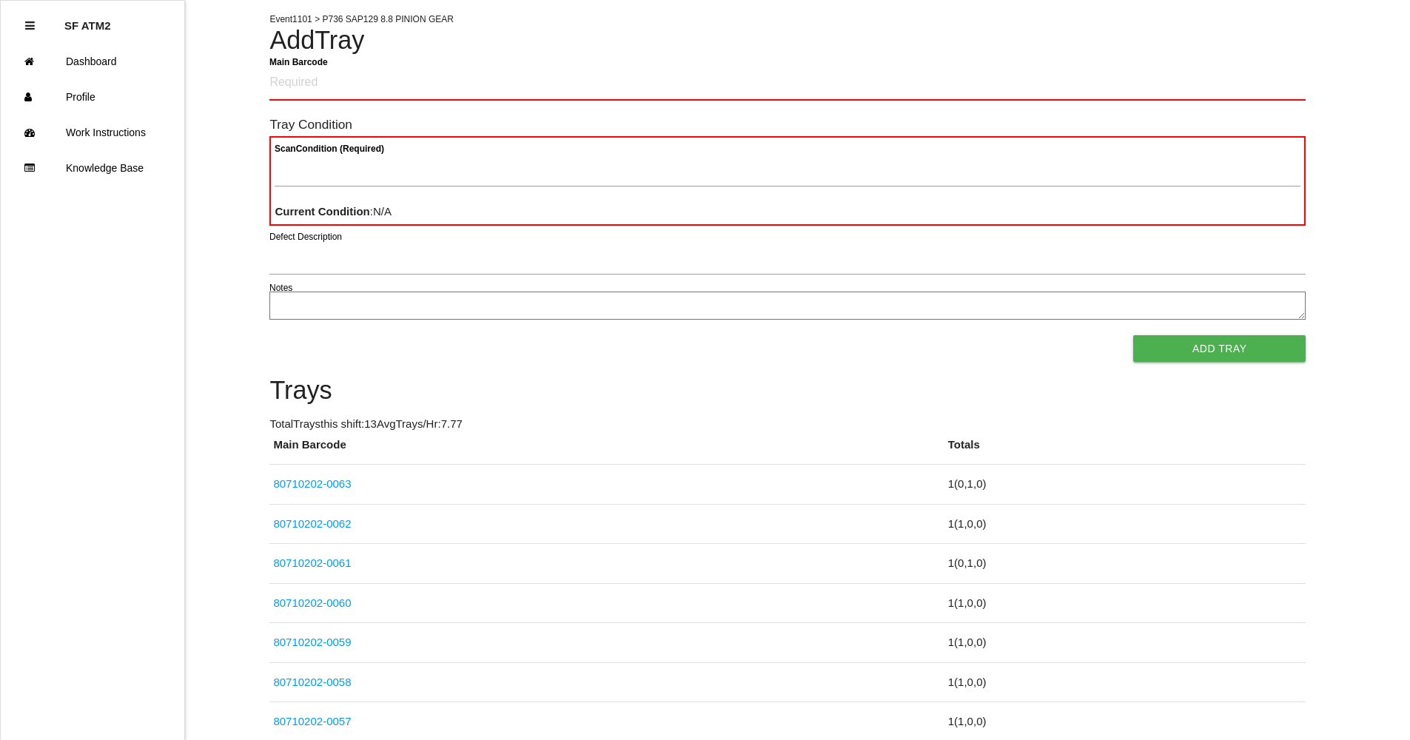
drag, startPoint x: 701, startPoint y: 410, endPoint x: 705, endPoint y: 434, distance: 24.8
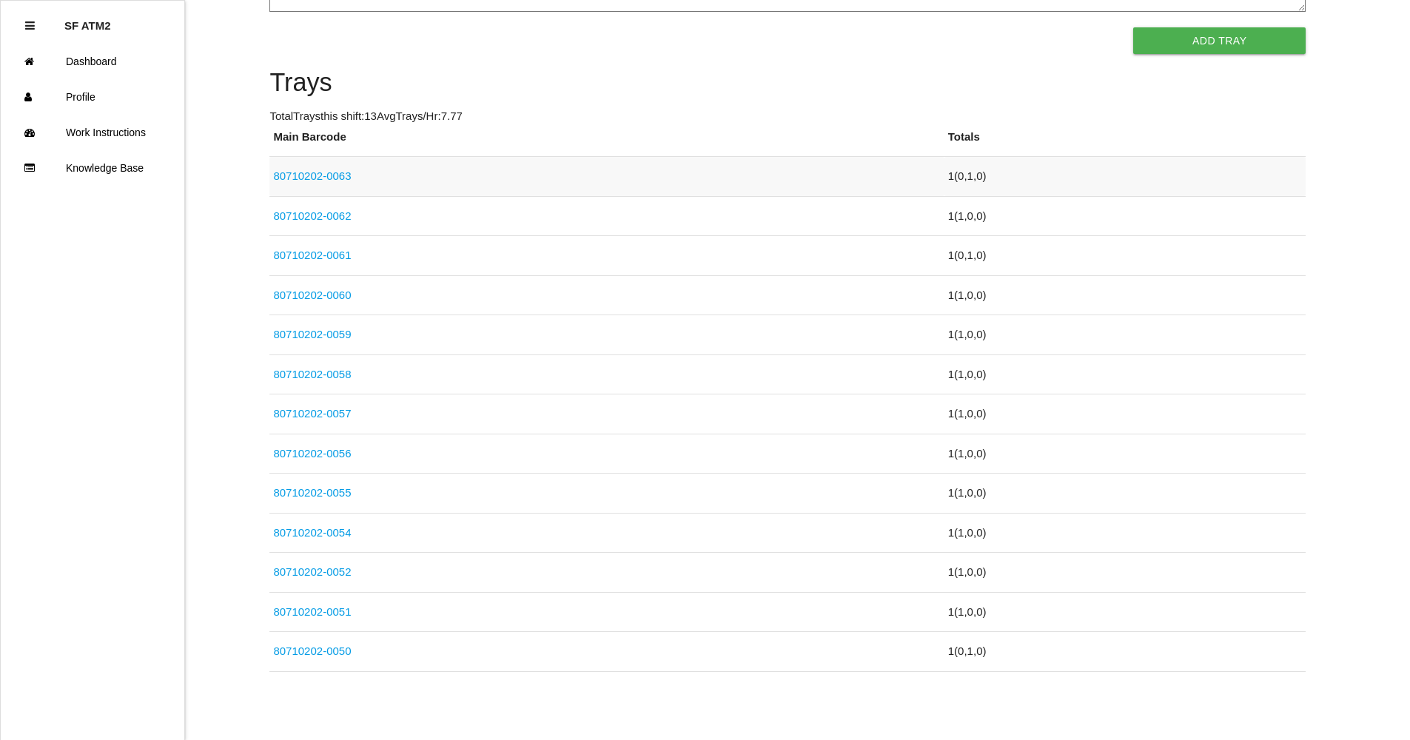
scroll to position [371, 0]
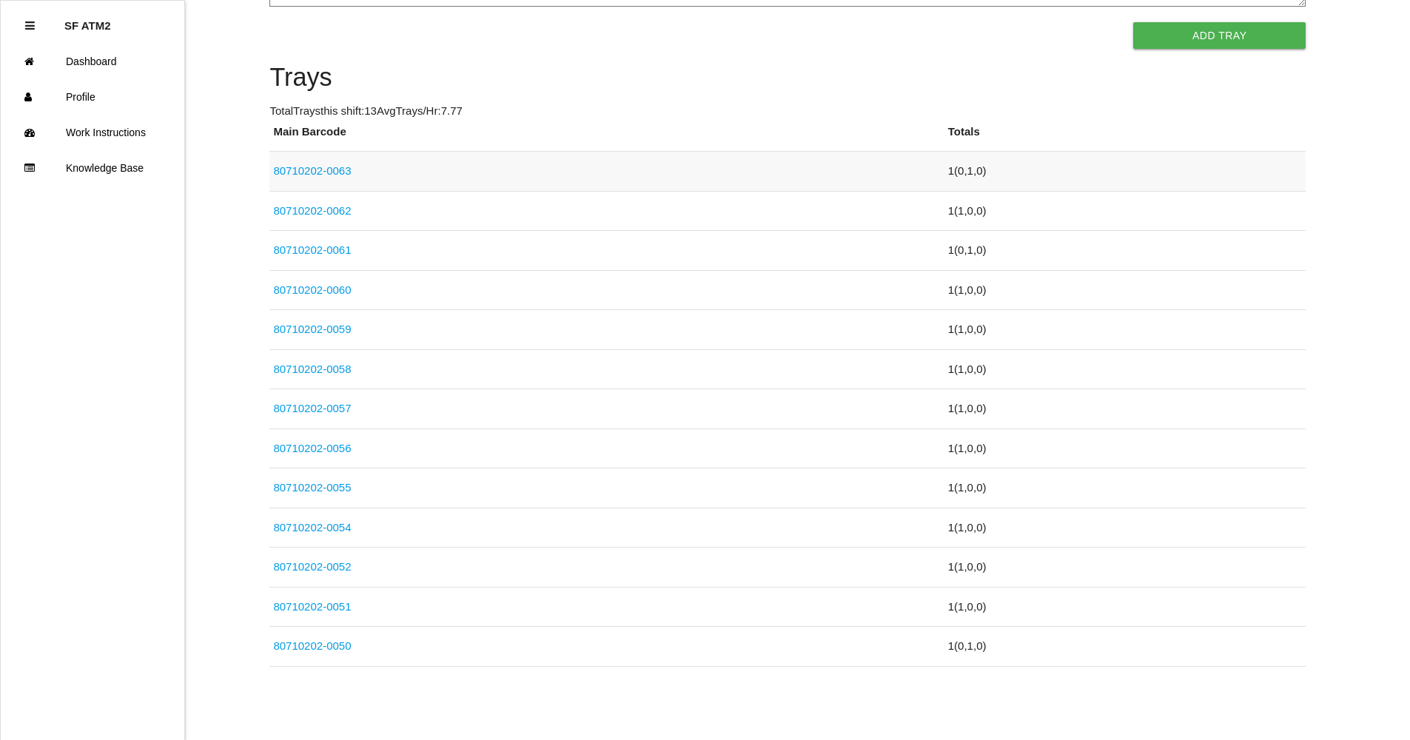
drag, startPoint x: 705, startPoint y: 434, endPoint x: 713, endPoint y: 470, distance: 36.4
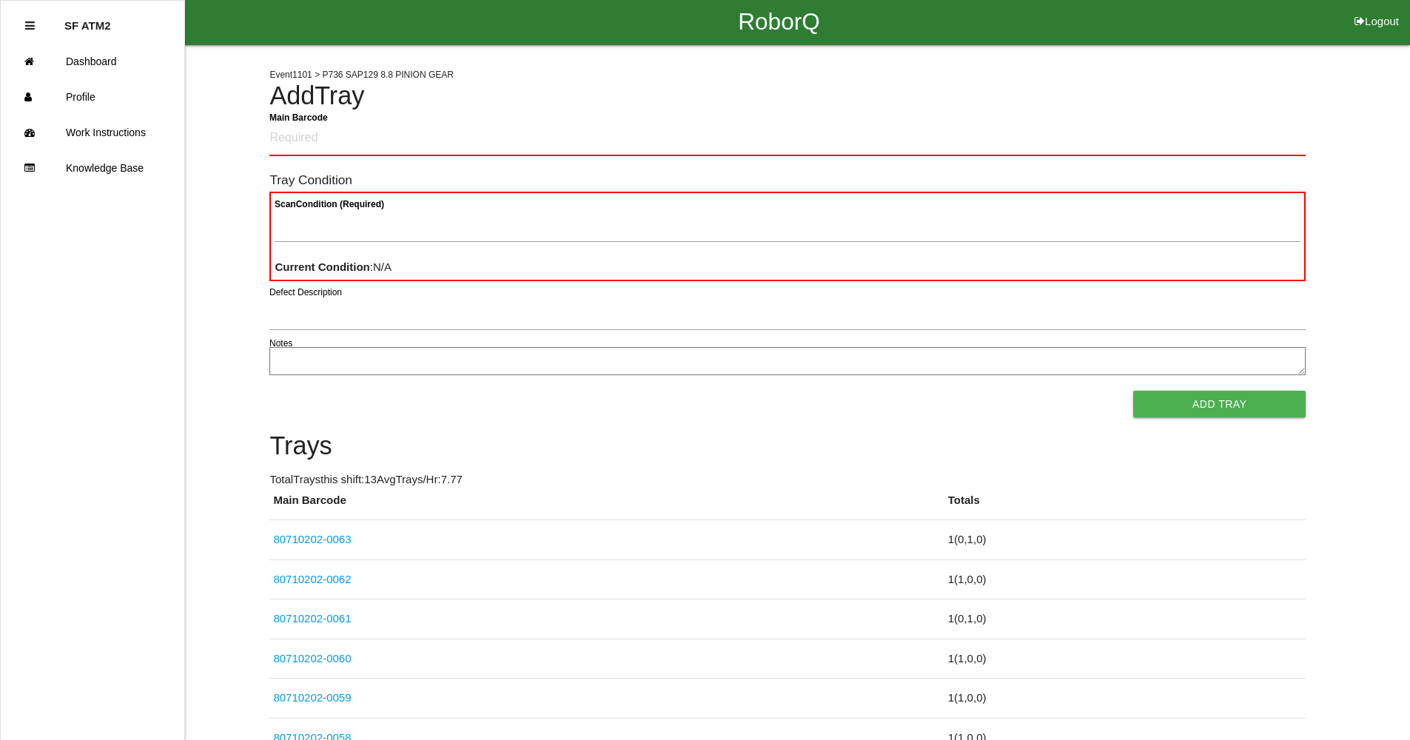
scroll to position [0, 0]
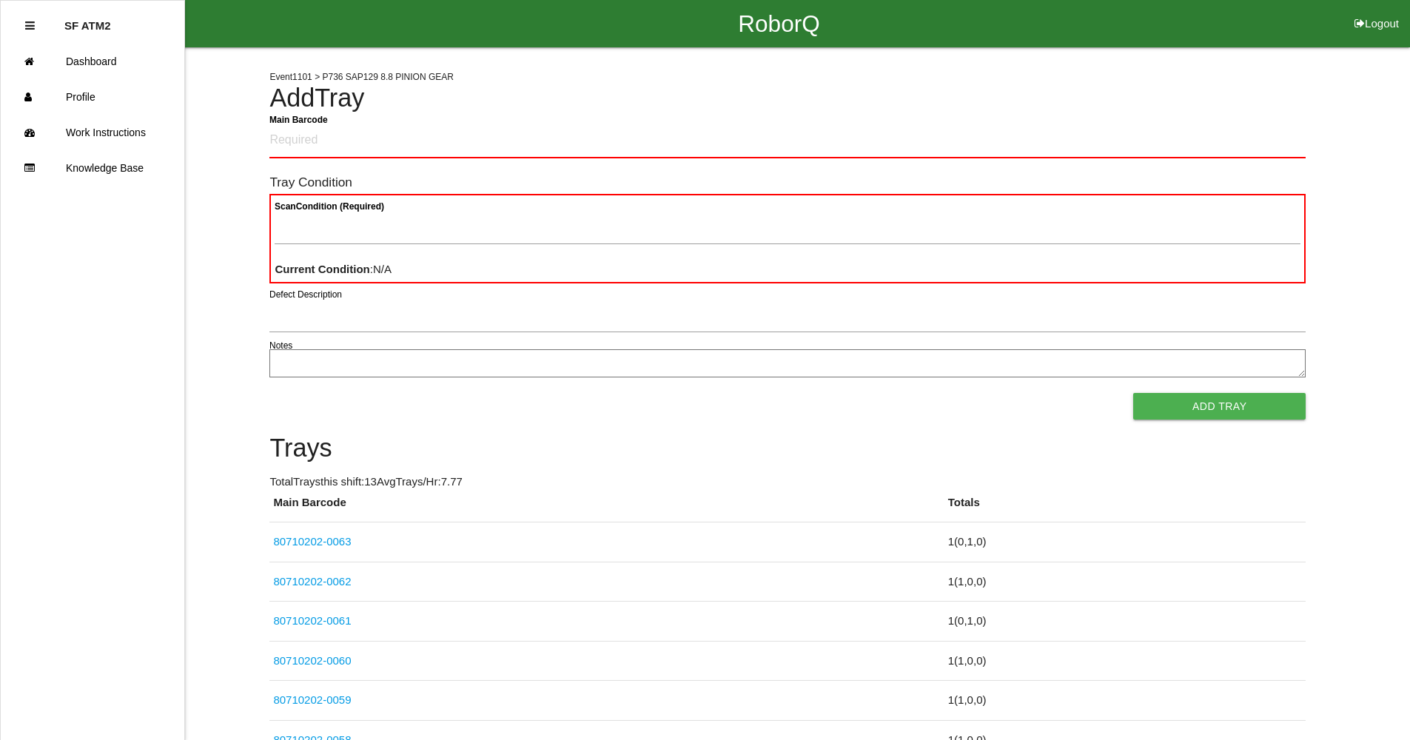
drag, startPoint x: 480, startPoint y: 517, endPoint x: 482, endPoint y: 473, distance: 43.7
drag, startPoint x: 476, startPoint y: 475, endPoint x: 503, endPoint y: 163, distance: 313.5
click at [501, 152] on Barcode "Main Barcode" at bounding box center [787, 141] width 1036 height 35
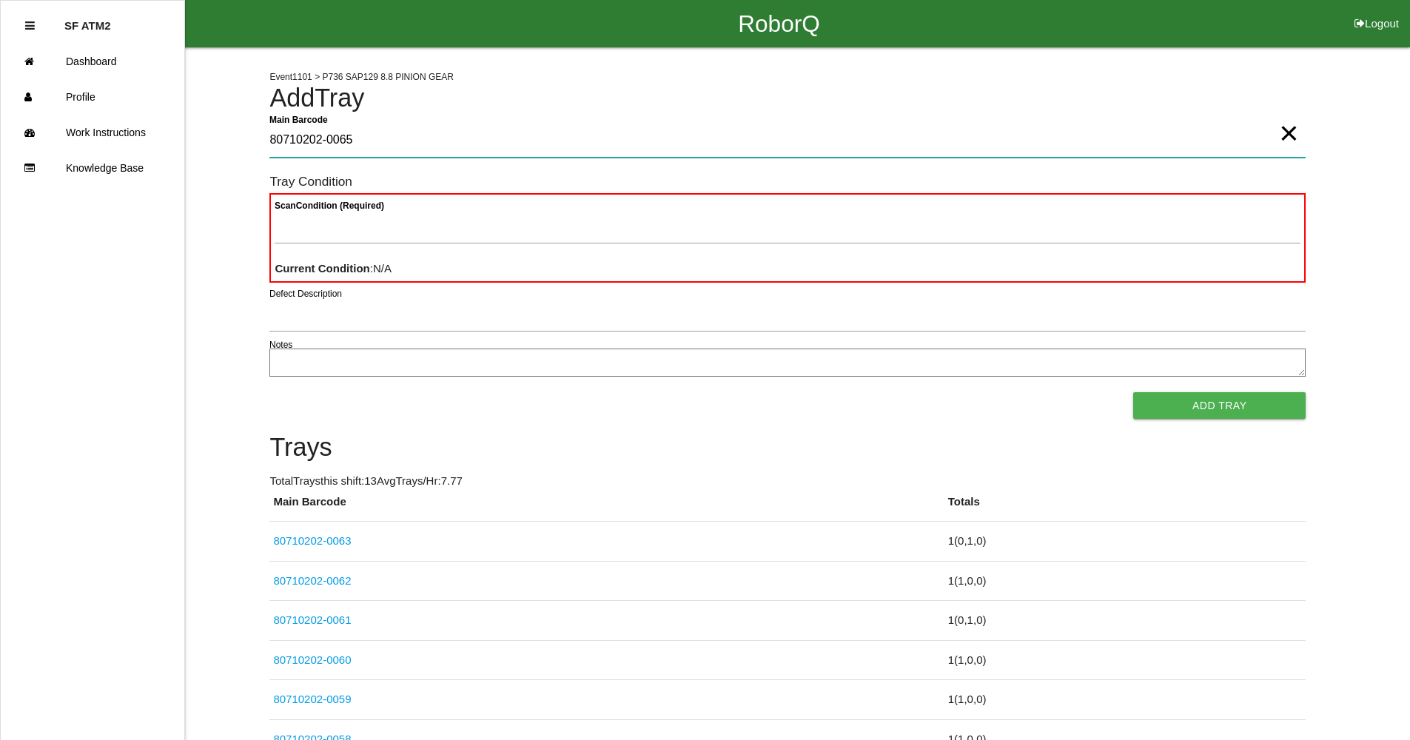
type Barcode "80710202-0065"
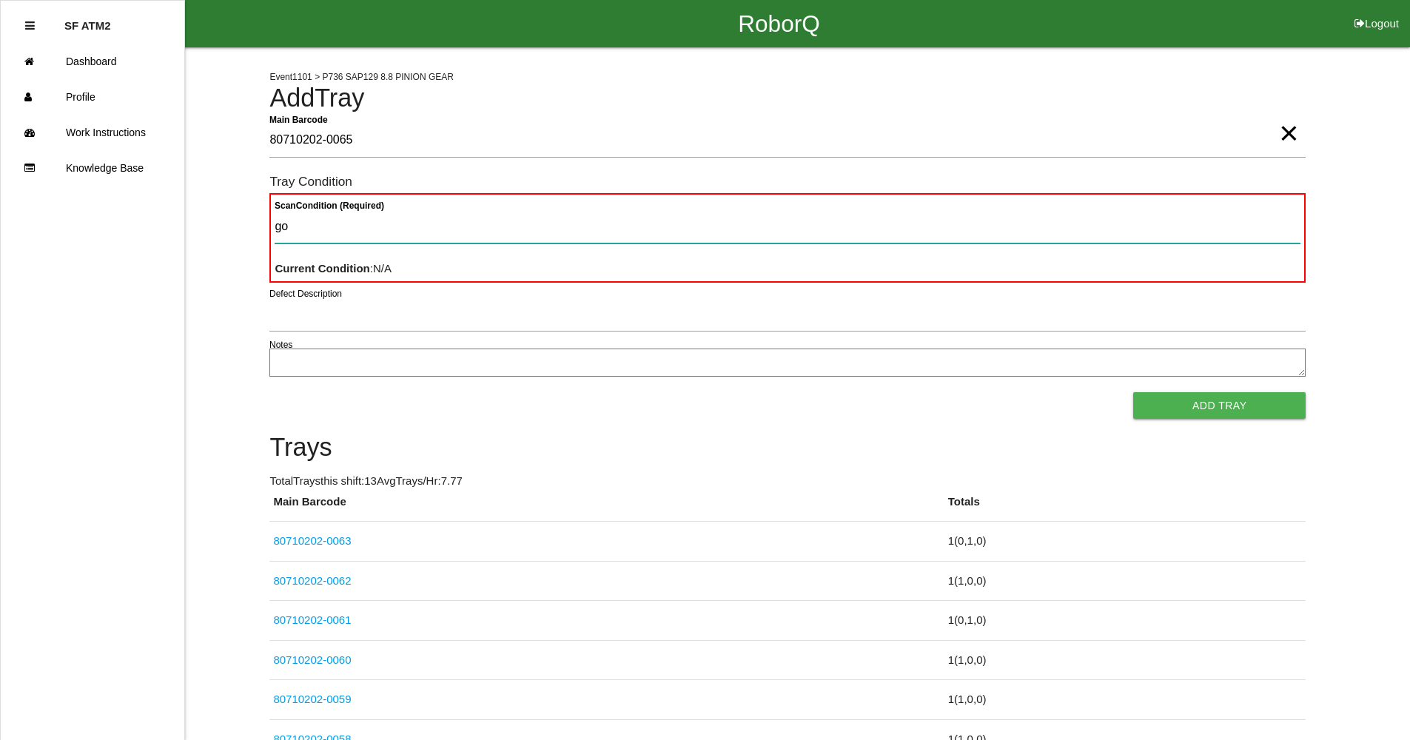
type Condition "goo"
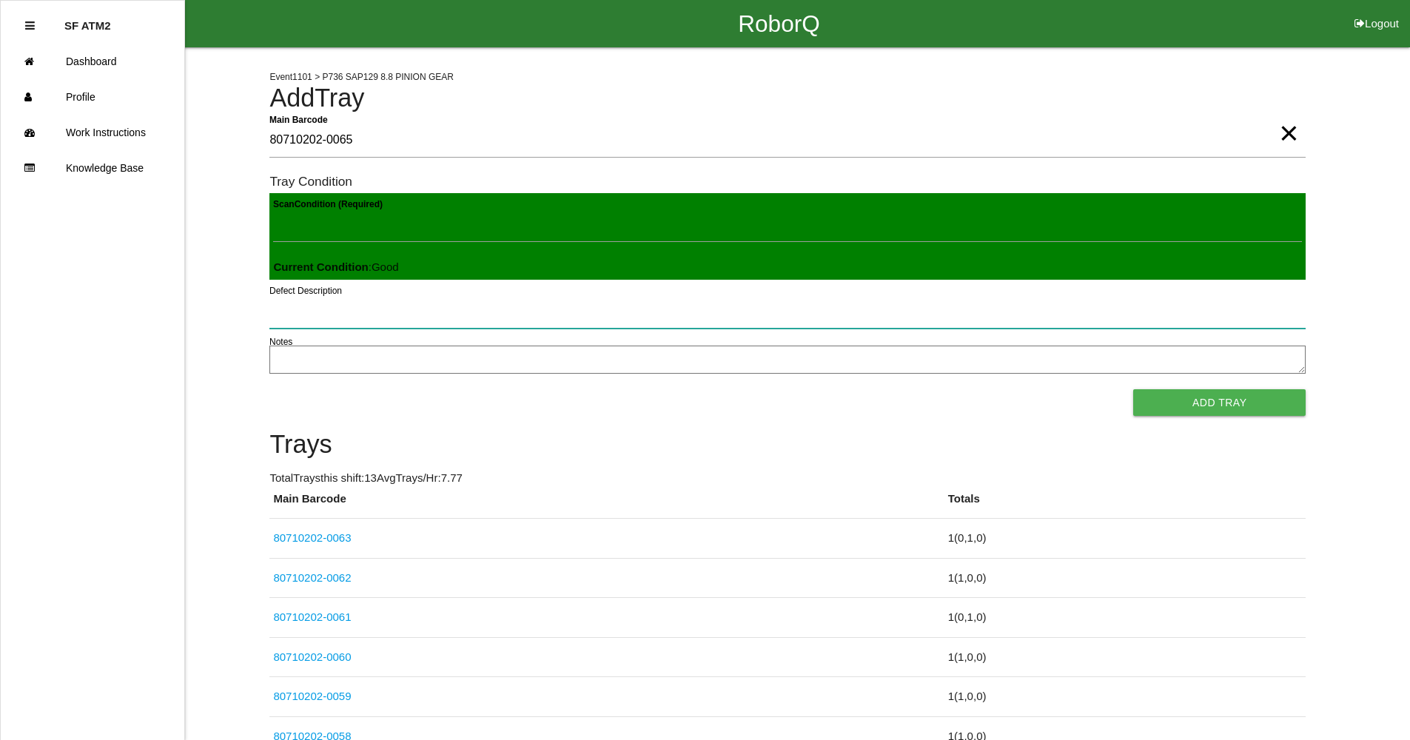
click at [1133, 389] on button "Add Tray" at bounding box center [1219, 402] width 172 height 27
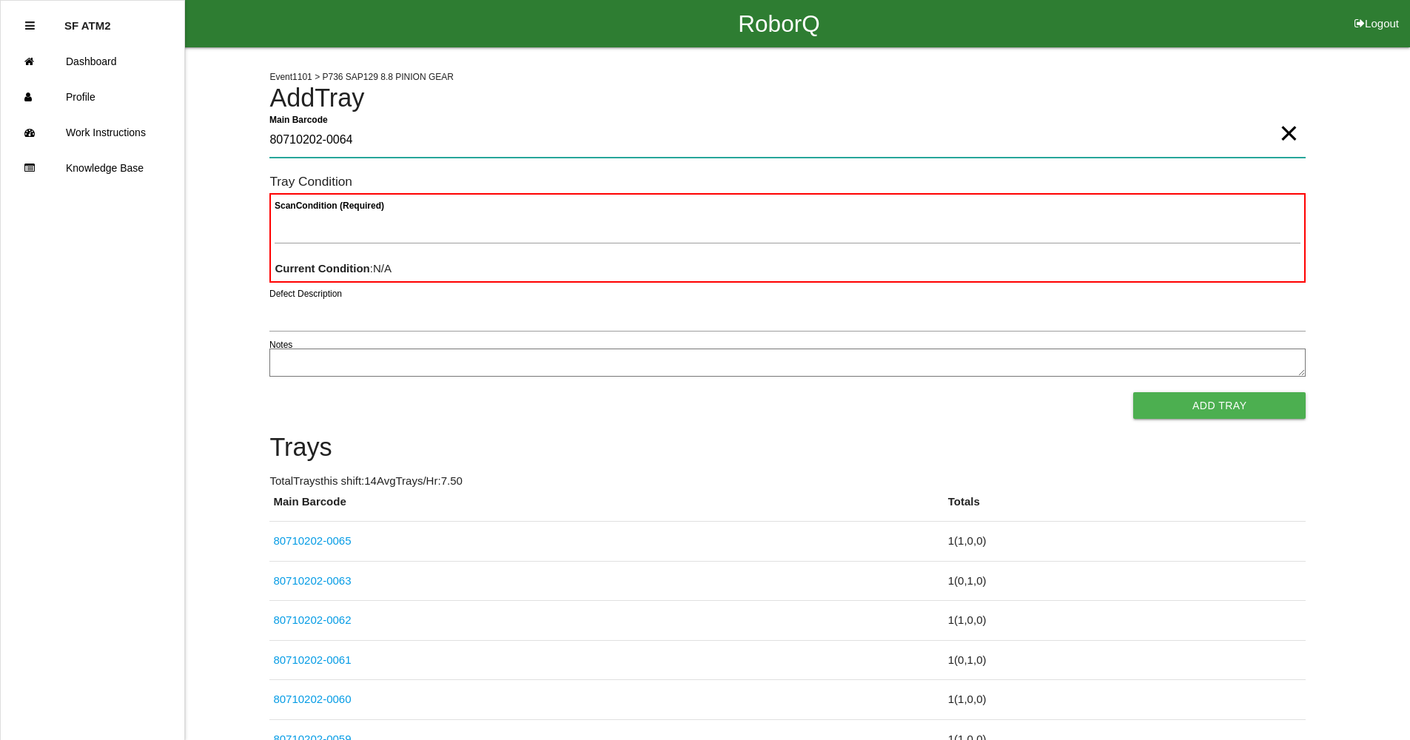
click at [448, 148] on Barcode "80710202-0064" at bounding box center [787, 141] width 1036 height 34
type Barcode "80710202-0053"
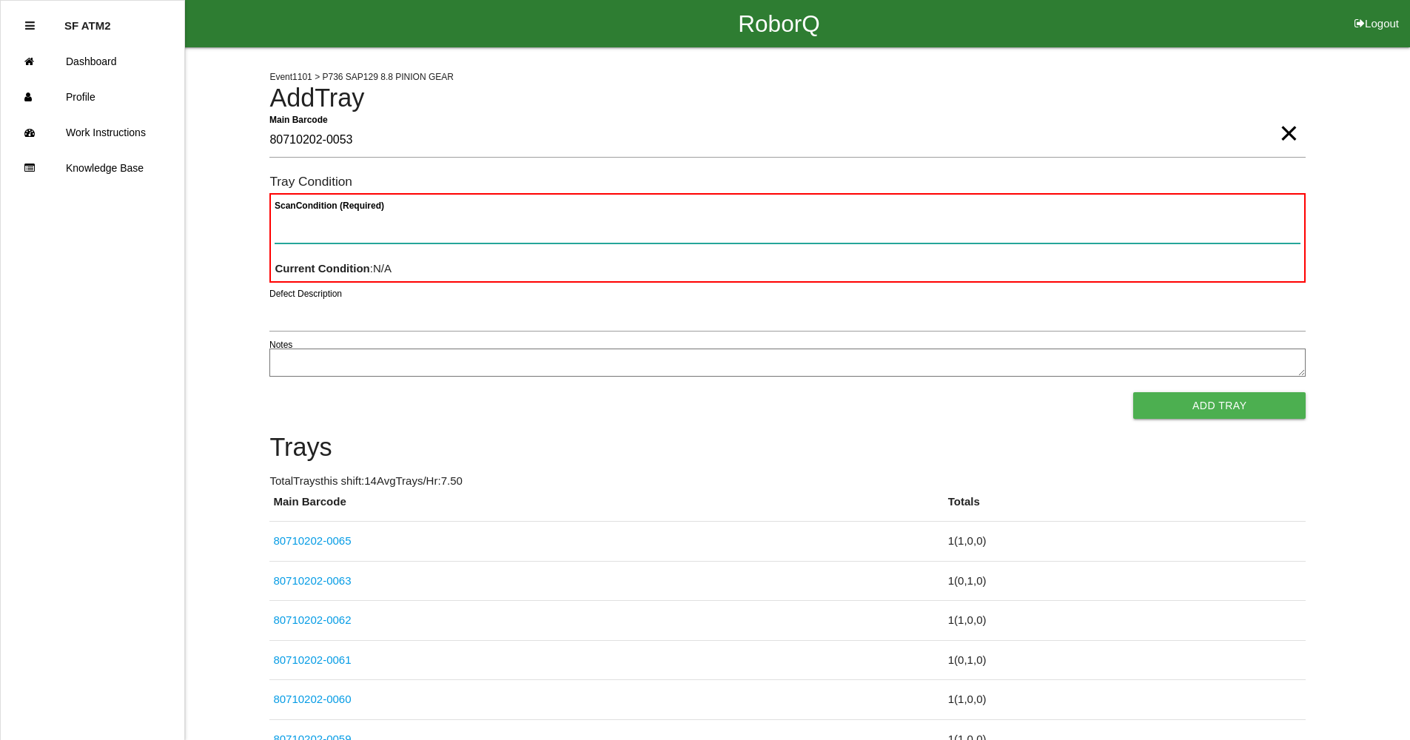
click at [385, 239] on Condition "Scan Condition (Required)" at bounding box center [788, 226] width 1026 height 34
type Condition "goo"
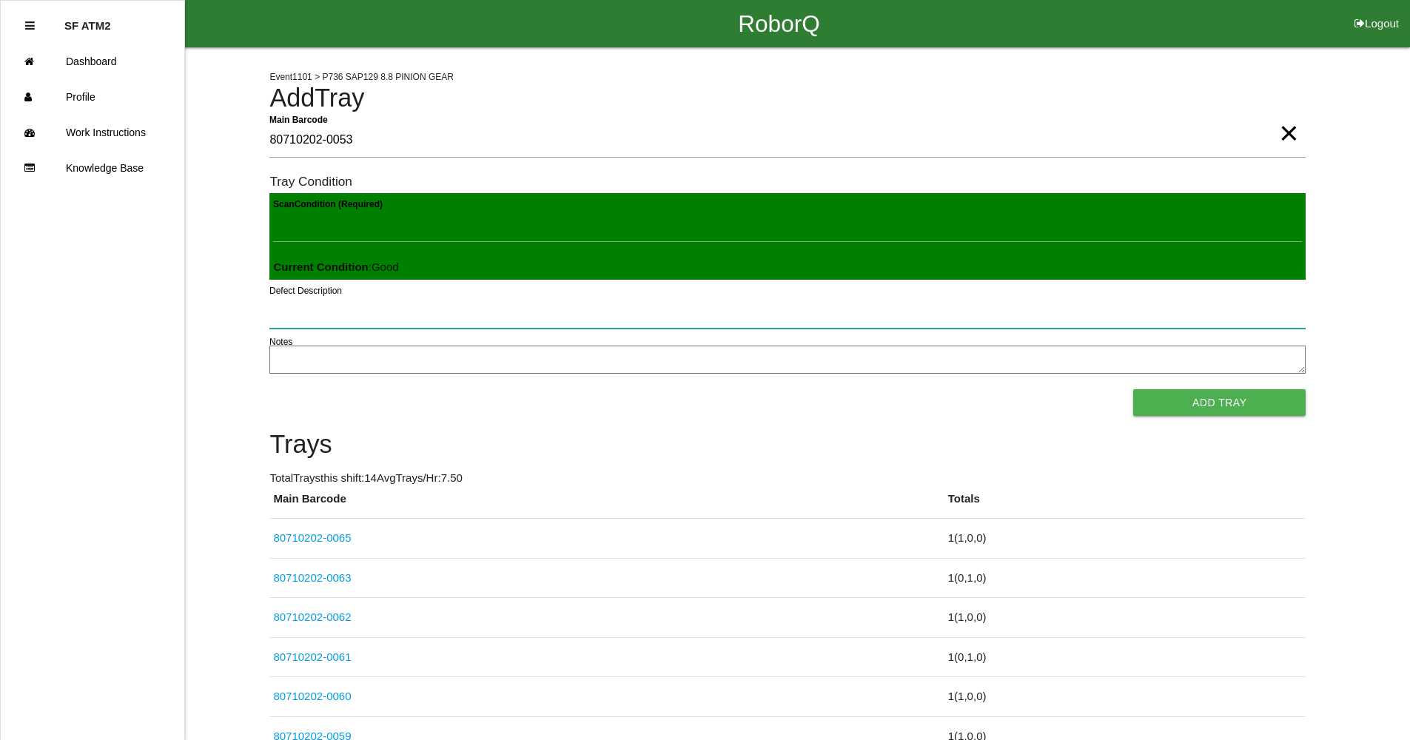
click at [1133, 389] on button "Add Tray" at bounding box center [1219, 402] width 172 height 27
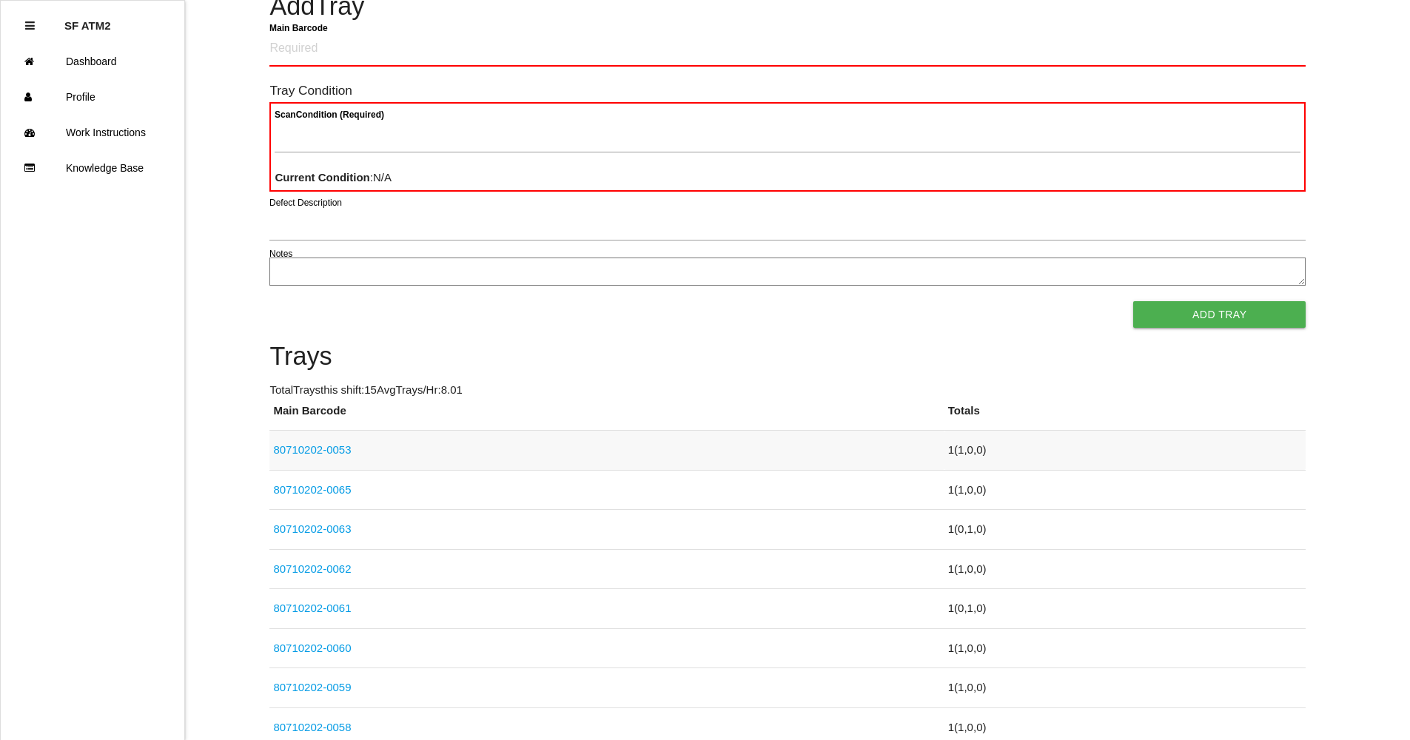
drag, startPoint x: 579, startPoint y: 482, endPoint x: 594, endPoint y: 514, distance: 35.4
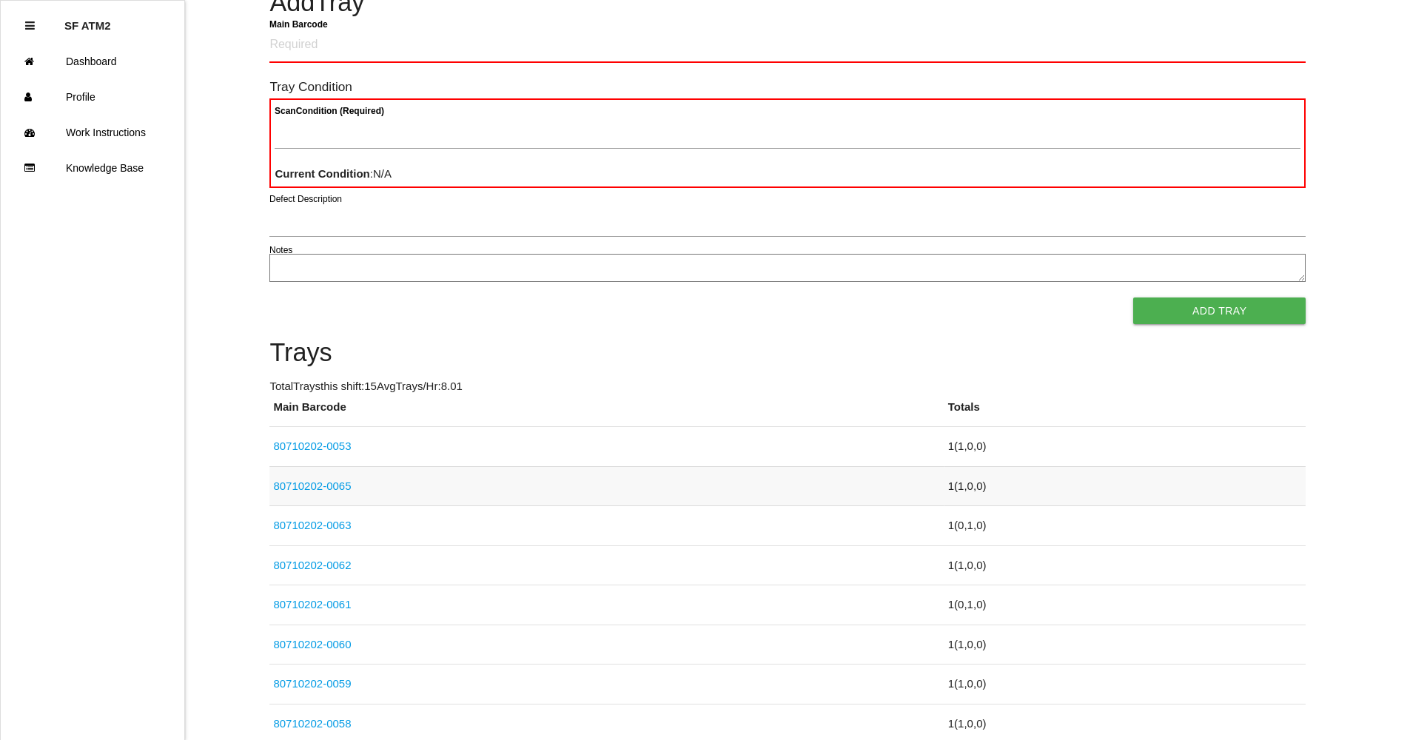
click at [309, 485] on link "80710202-0065" at bounding box center [312, 486] width 78 height 13
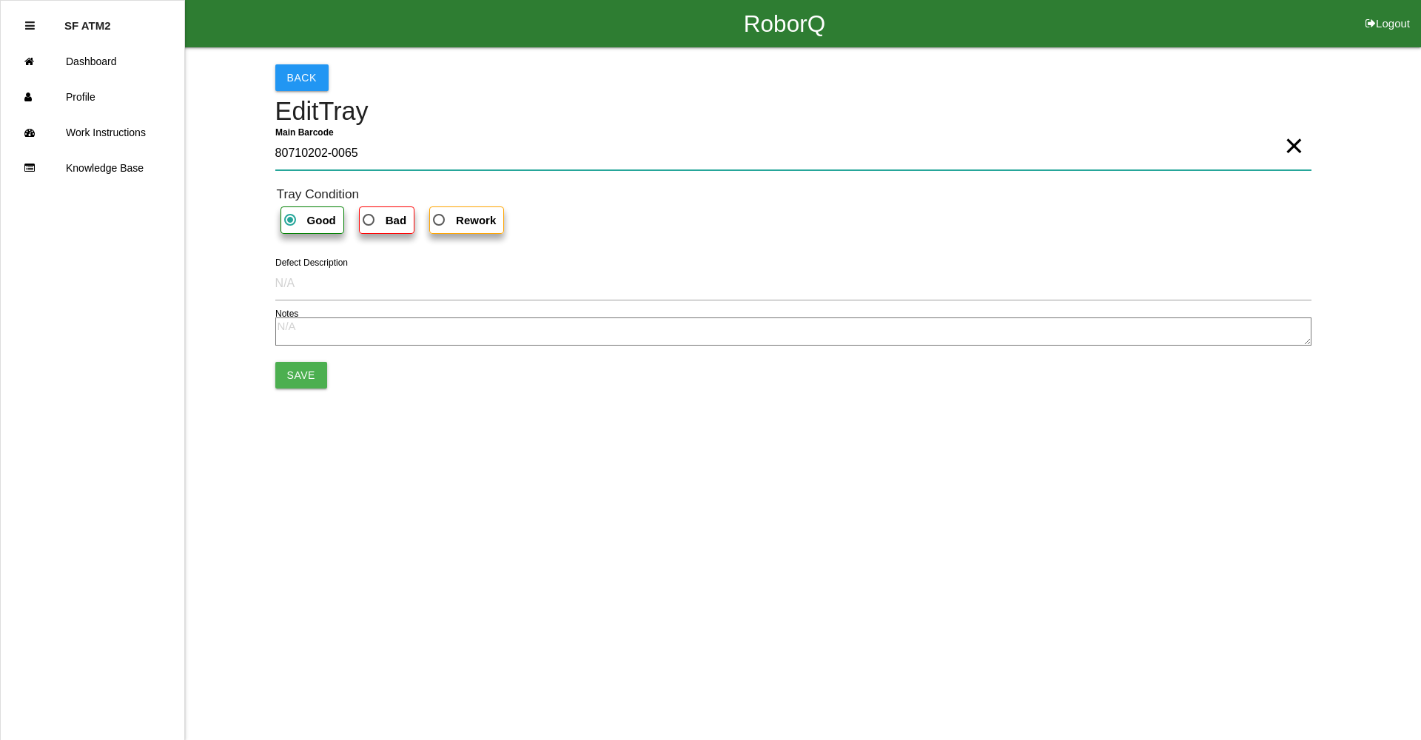
click at [413, 164] on Barcode "80710202-0065" at bounding box center [793, 153] width 1036 height 34
type Barcode "80710202-0064"
click at [280, 381] on button "Save" at bounding box center [301, 375] width 52 height 27
